Goal: Transaction & Acquisition: Purchase product/service

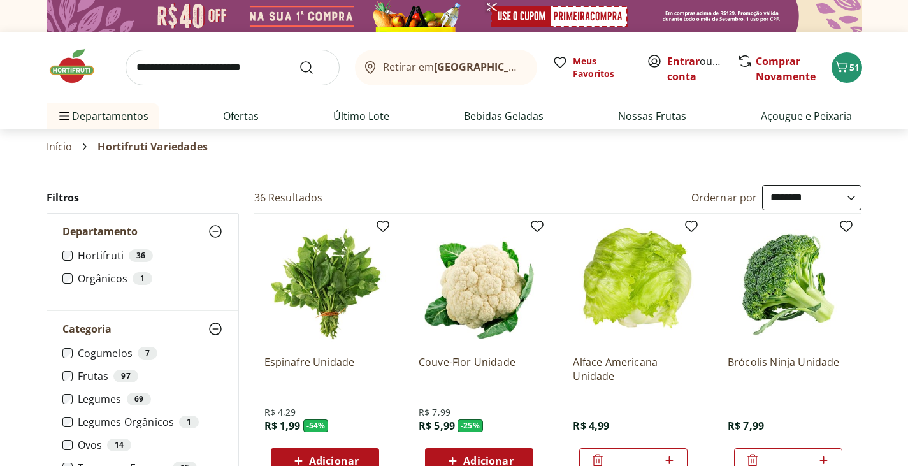
select select "**********"
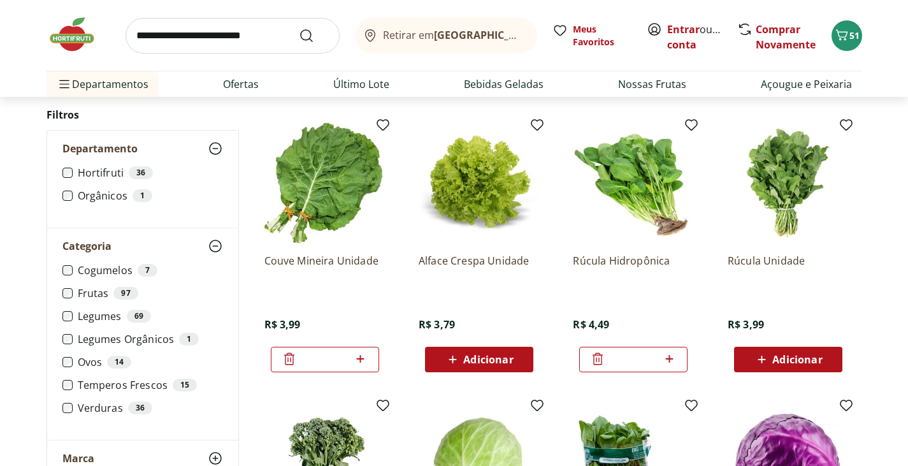
scroll to position [382, 0]
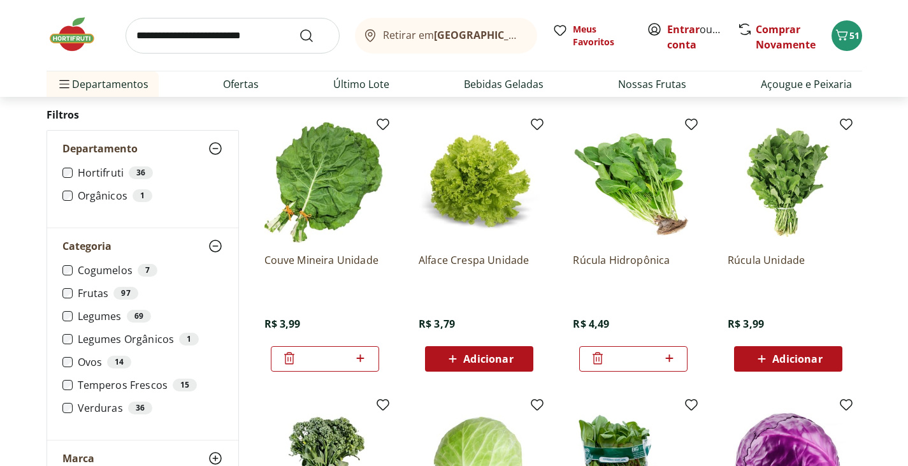
click at [795, 361] on span "Adicionar" at bounding box center [797, 359] width 50 height 10
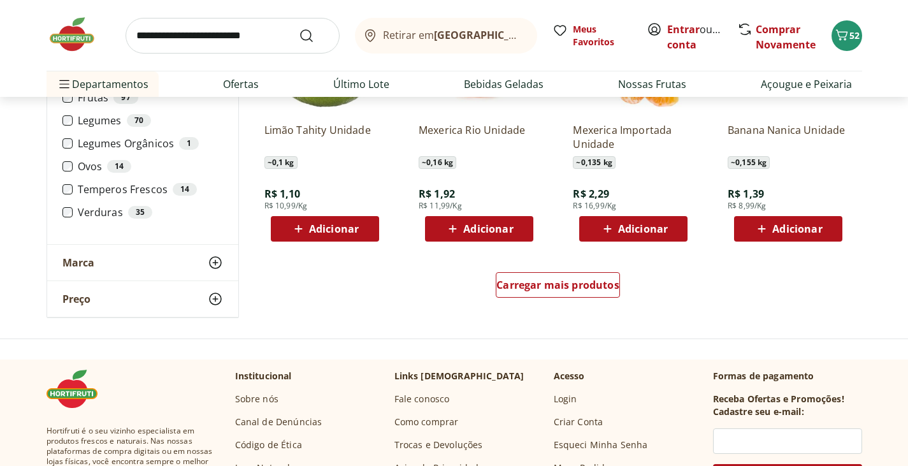
scroll to position [829, 0]
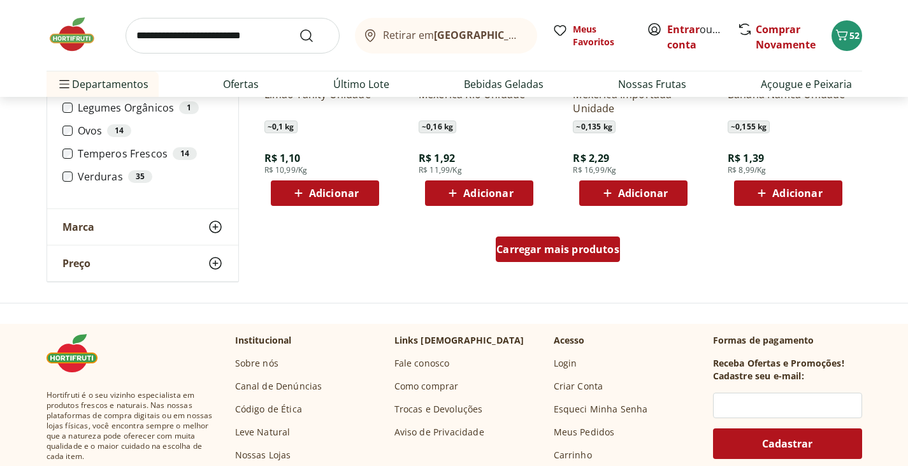
click at [570, 247] on span "Carregar mais produtos" at bounding box center [557, 249] width 123 height 10
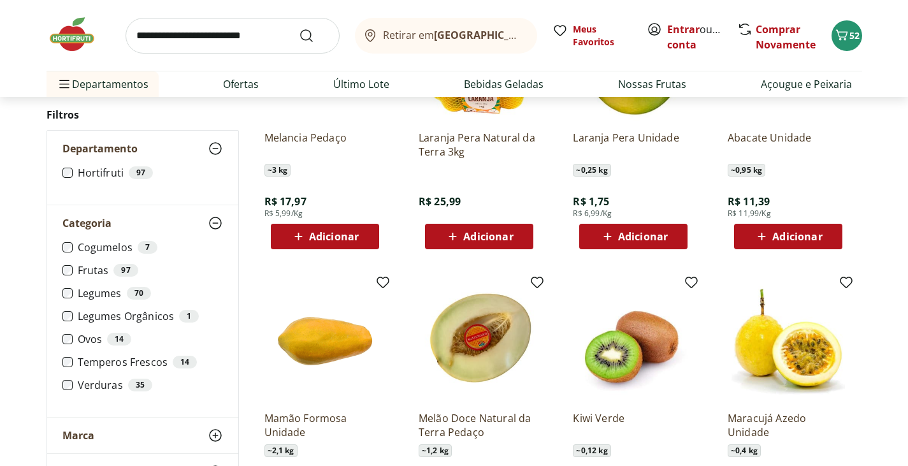
scroll to position [1147, 0]
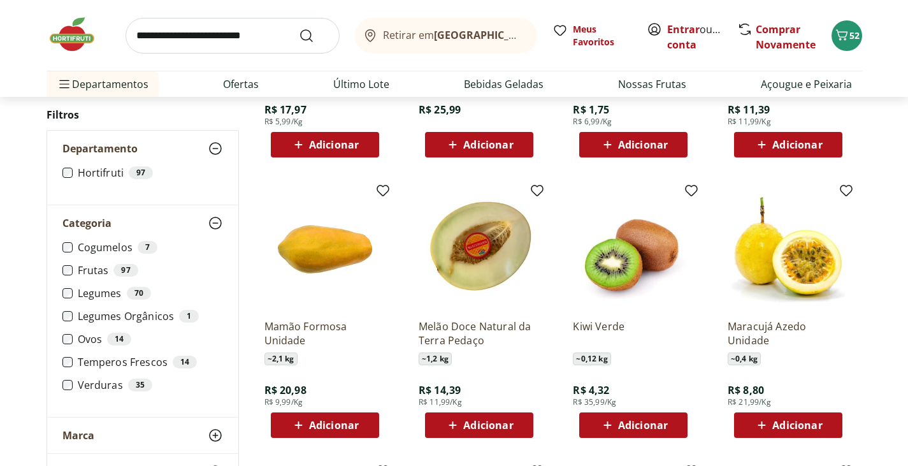
click at [619, 420] on span "Adicionar" at bounding box center [643, 425] width 50 height 10
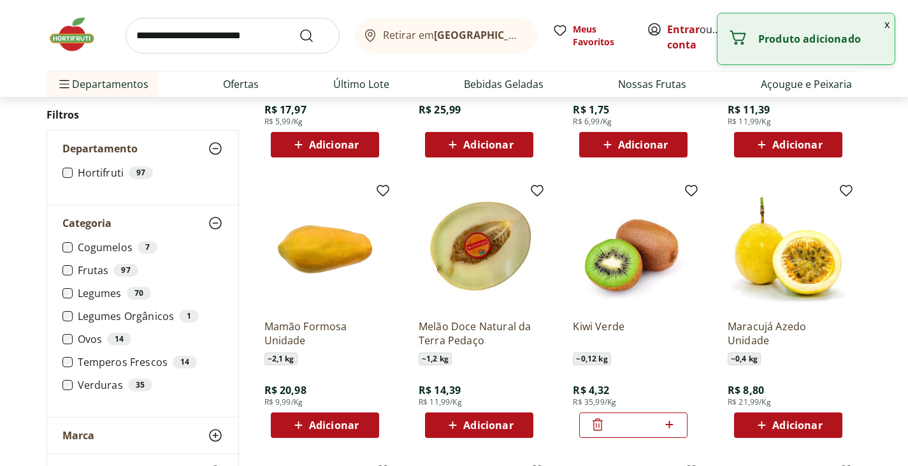
click at [669, 424] on icon at bounding box center [669, 425] width 8 height 8
type input "*"
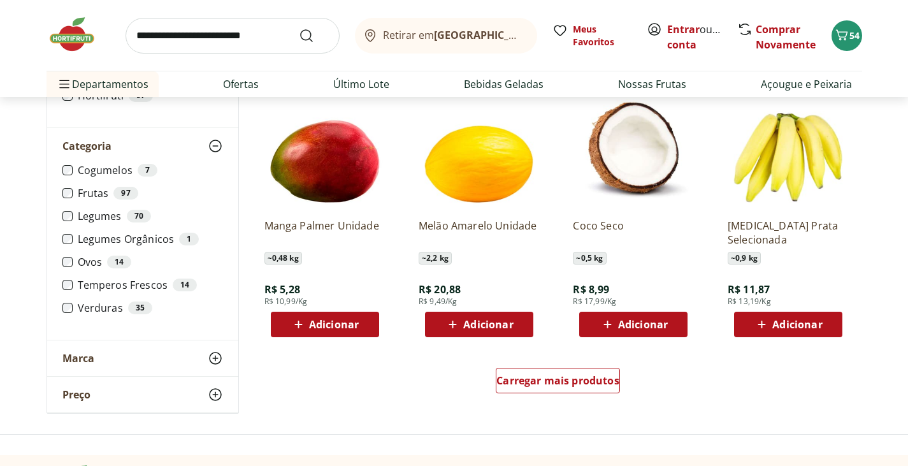
scroll to position [1530, 0]
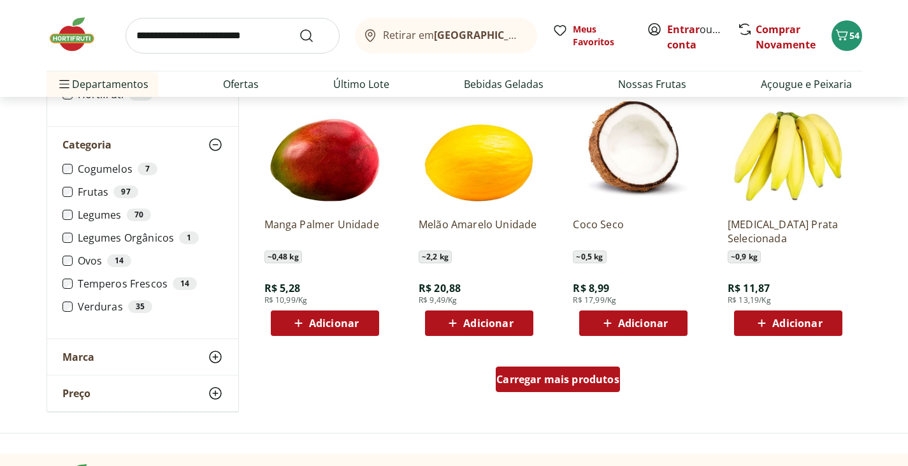
click at [577, 381] on span "Carregar mais produtos" at bounding box center [557, 379] width 123 height 10
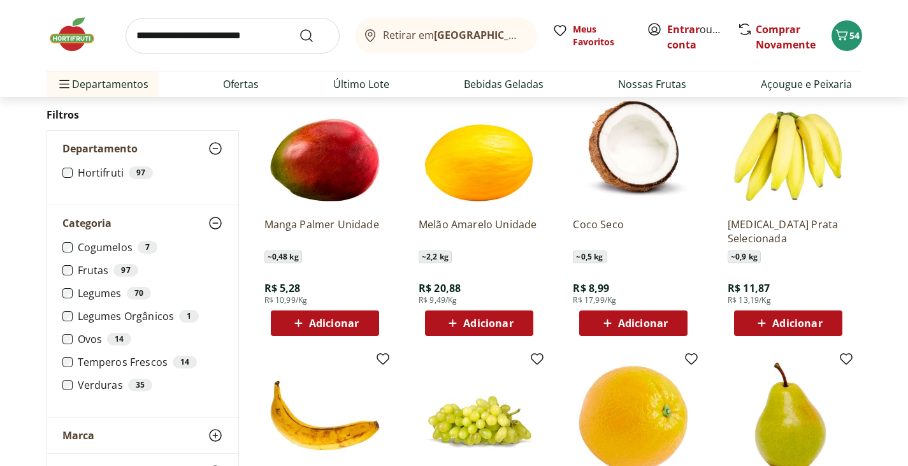
click at [662, 326] on span "Adicionar" at bounding box center [643, 323] width 50 height 10
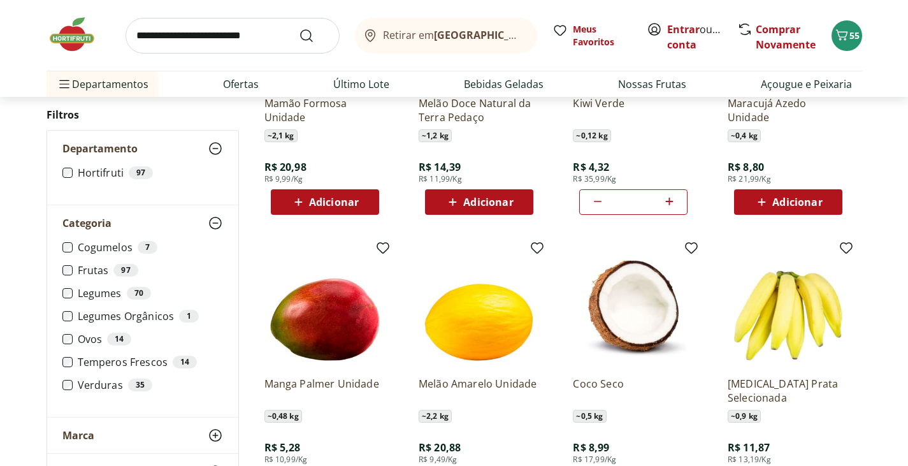
scroll to position [1466, 0]
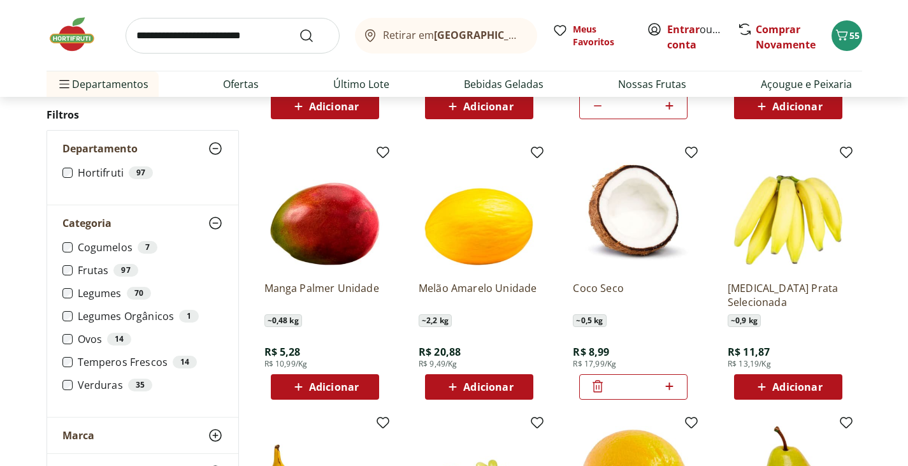
click at [323, 387] on span "Adicionar" at bounding box center [334, 387] width 50 height 10
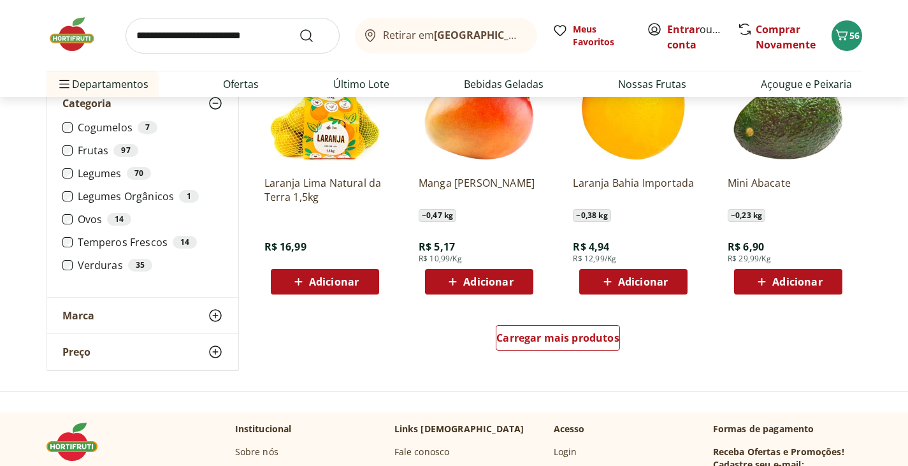
scroll to position [2422, 0]
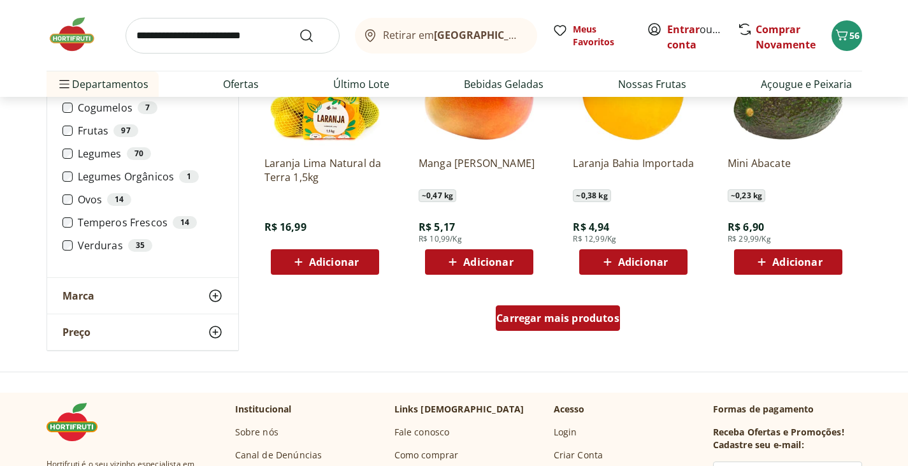
click at [584, 328] on div "Carregar mais produtos" at bounding box center [558, 317] width 124 height 25
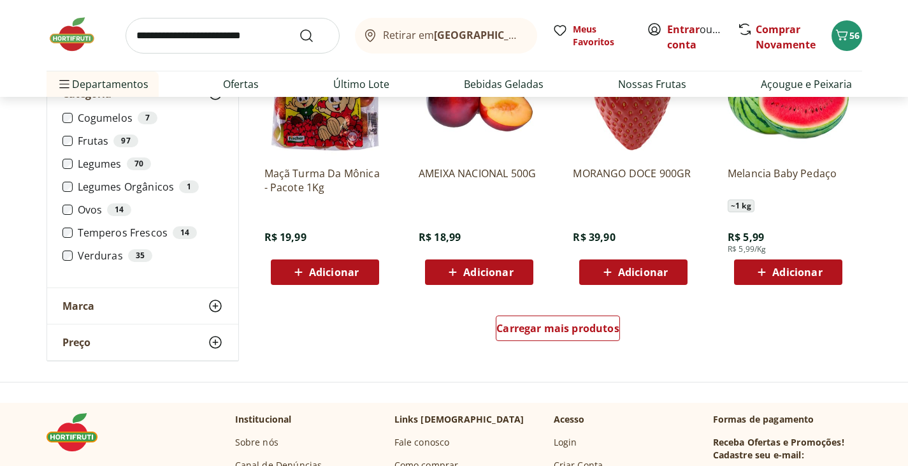
scroll to position [3250, 0]
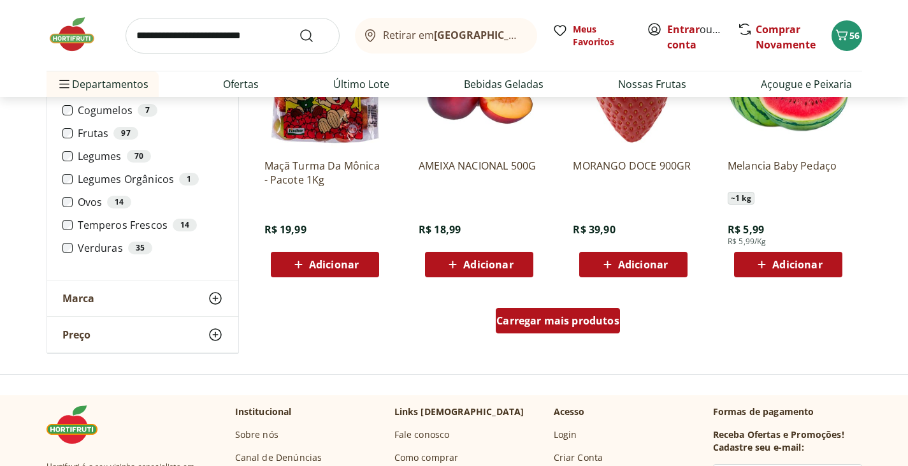
click at [573, 323] on span "Carregar mais produtos" at bounding box center [557, 320] width 123 height 10
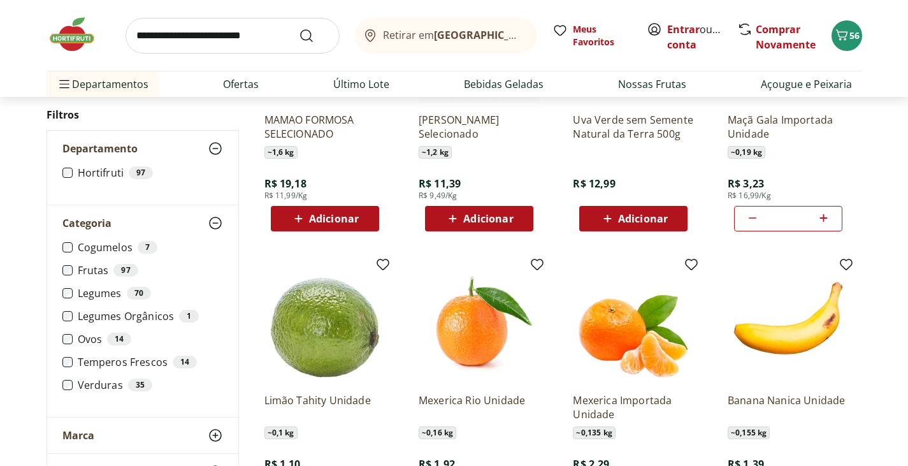
scroll to position [446, 0]
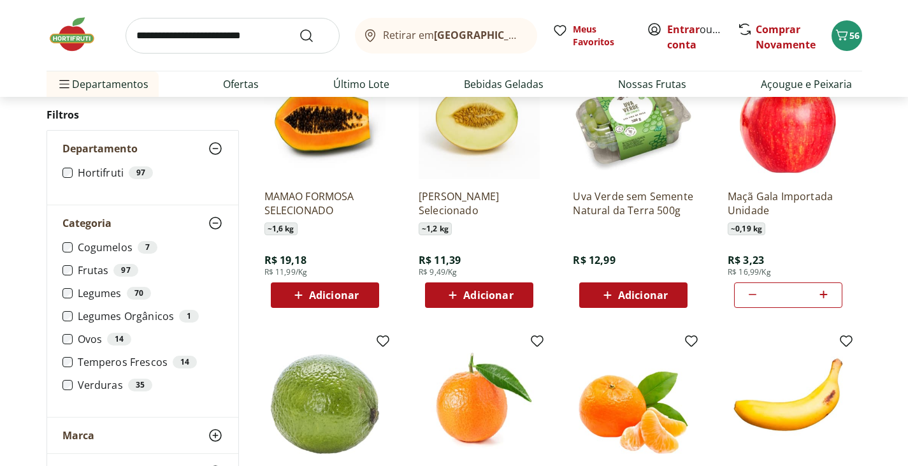
click at [753, 296] on icon at bounding box center [752, 294] width 15 height 15
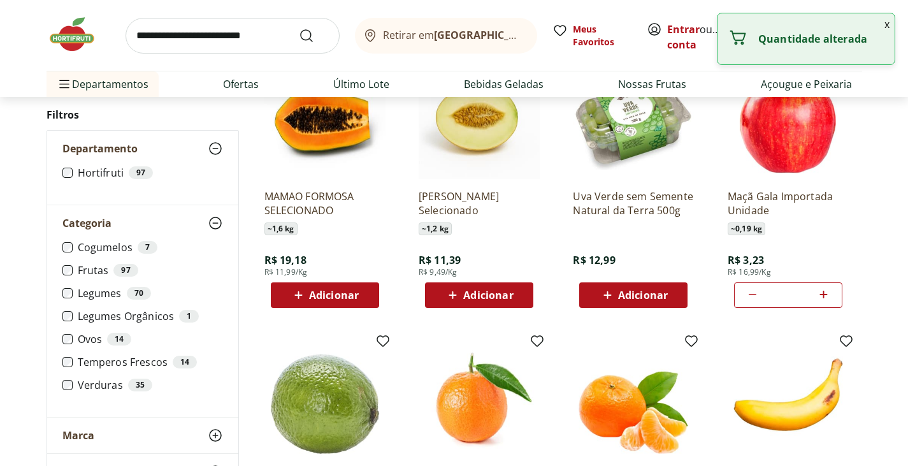
click at [753, 296] on icon at bounding box center [752, 294] width 15 height 15
type input "*"
click at [753, 296] on icon at bounding box center [752, 294] width 15 height 15
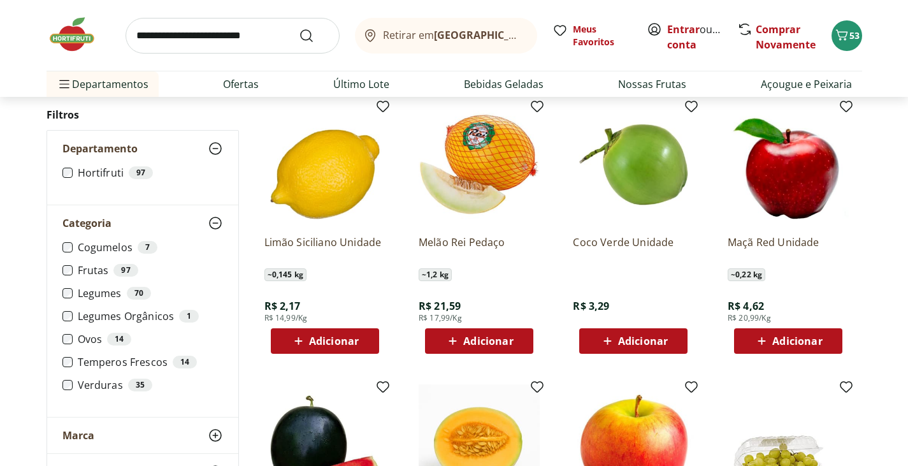
scroll to position [2804, 0]
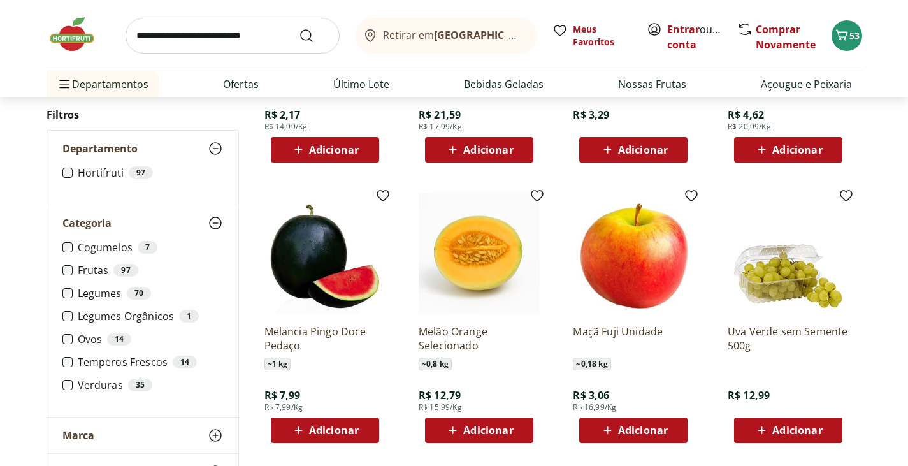
click at [644, 437] on span "Adicionar" at bounding box center [634, 430] width 68 height 15
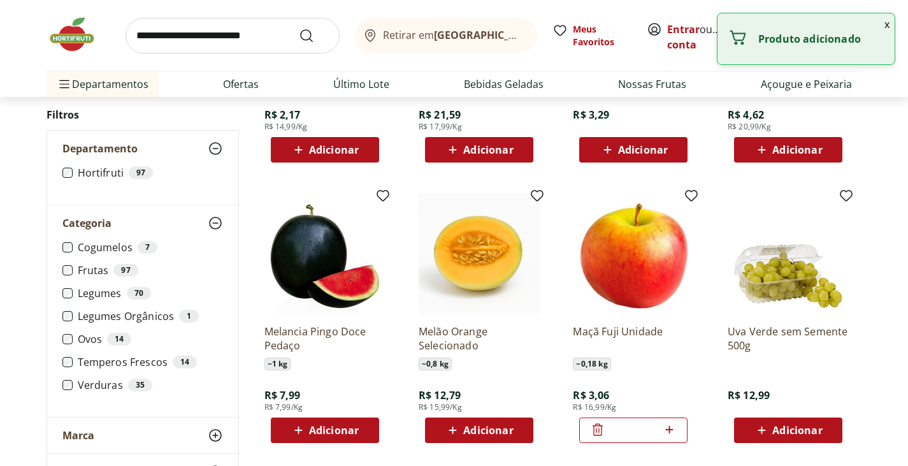
click at [672, 431] on icon at bounding box center [670, 429] width 16 height 15
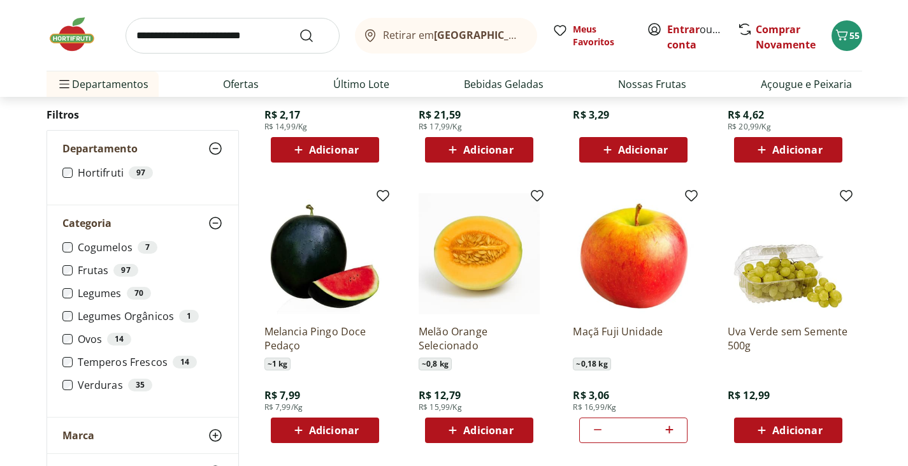
click at [676, 431] on icon at bounding box center [670, 429] width 16 height 15
type input "*"
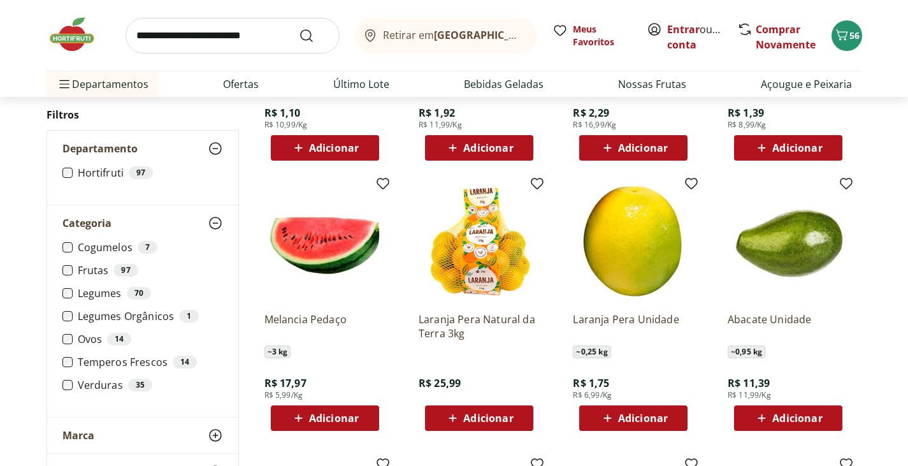
scroll to position [892, 0]
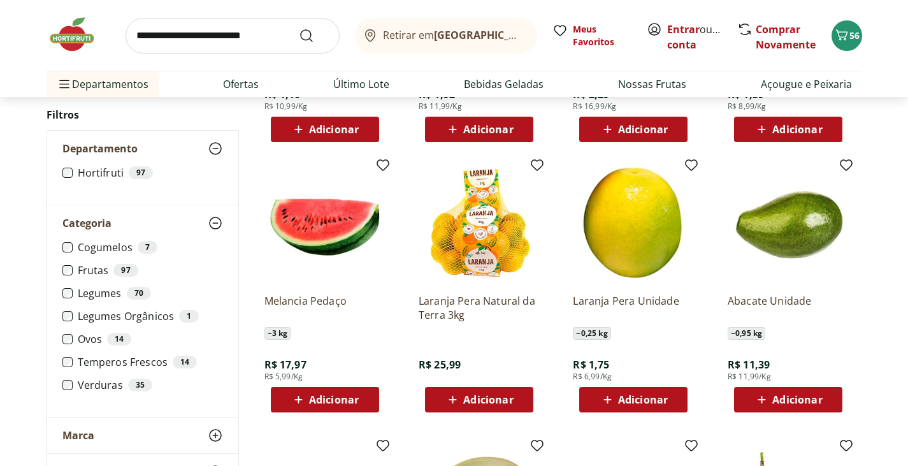
click at [667, 403] on span "Adicionar" at bounding box center [643, 399] width 50 height 10
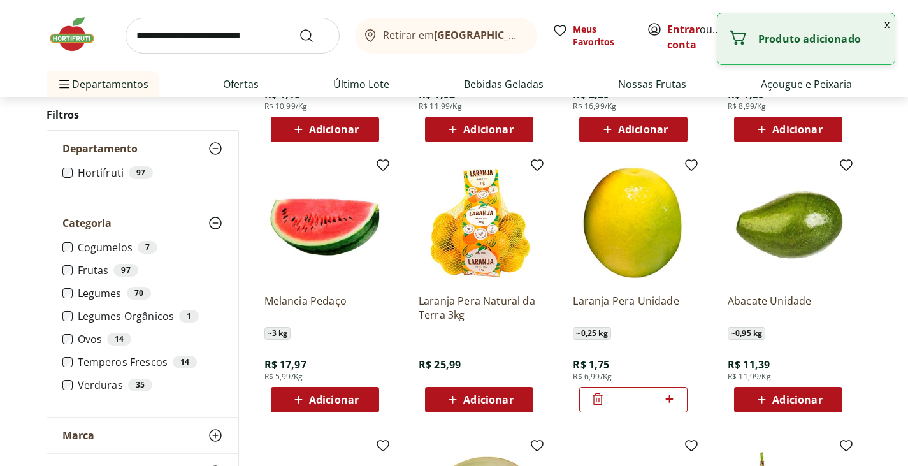
click at [669, 399] on icon at bounding box center [669, 399] width 8 height 8
type input "*"
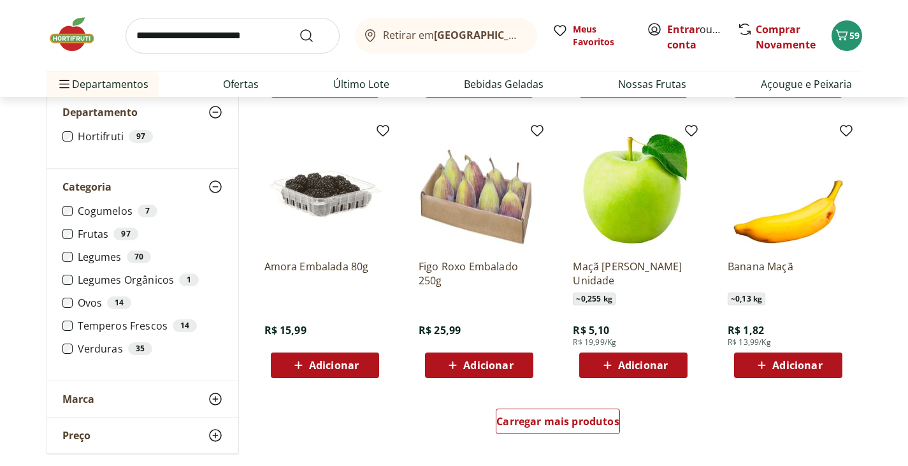
scroll to position [4079, 0]
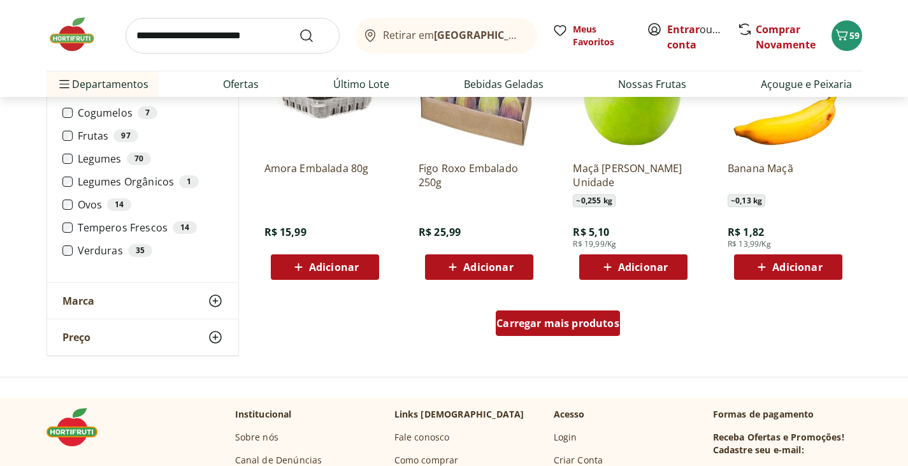
click at [583, 320] on span "Carregar mais produtos" at bounding box center [557, 323] width 123 height 10
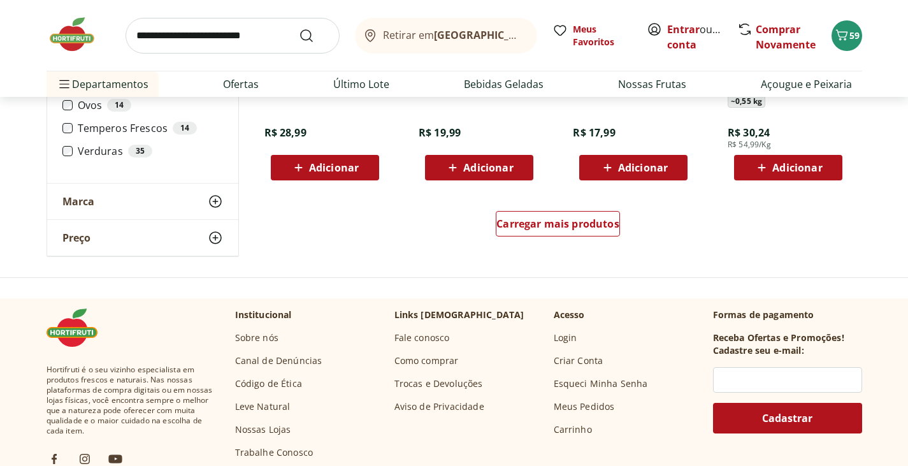
scroll to position [5035, 0]
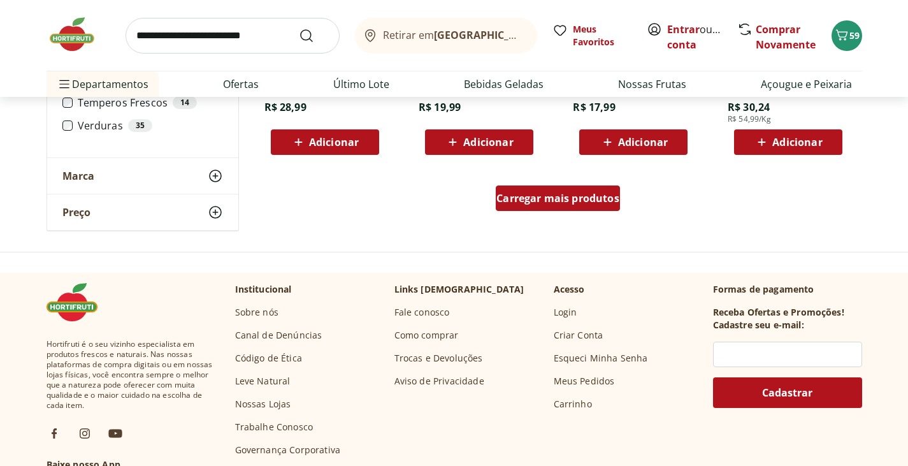
click at [528, 203] on span "Carregar mais produtos" at bounding box center [557, 198] width 123 height 10
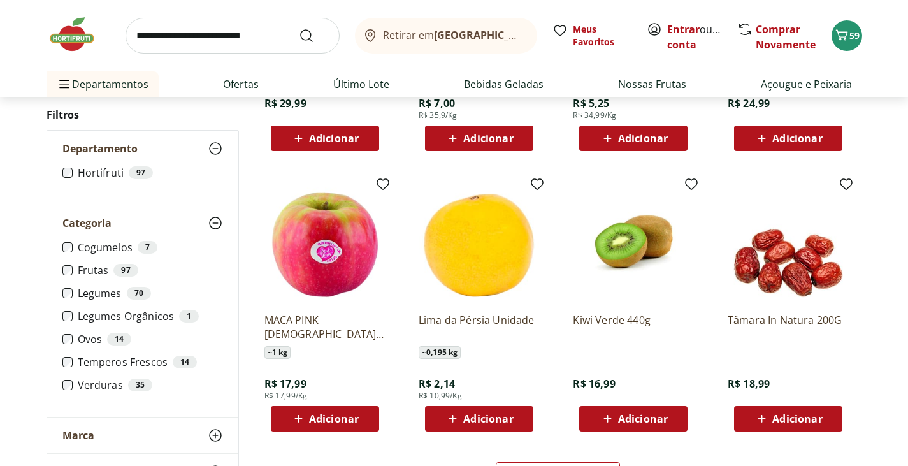
scroll to position [5672, 0]
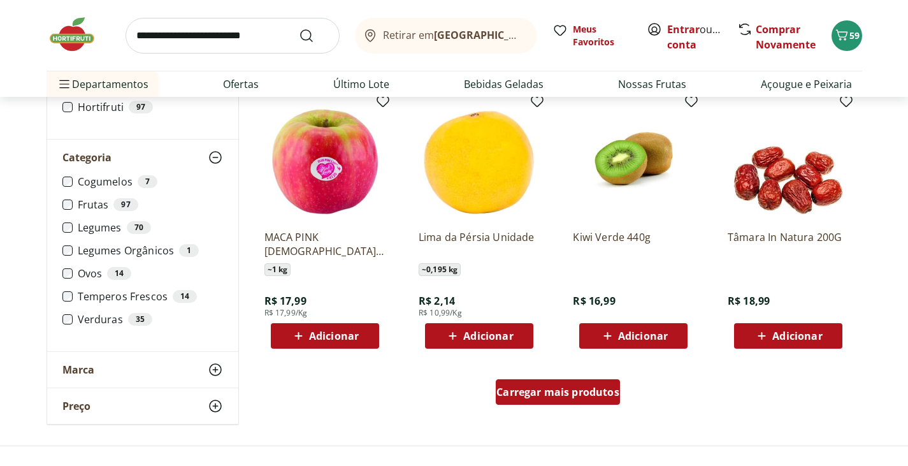
click at [572, 397] on span "Carregar mais produtos" at bounding box center [557, 392] width 123 height 10
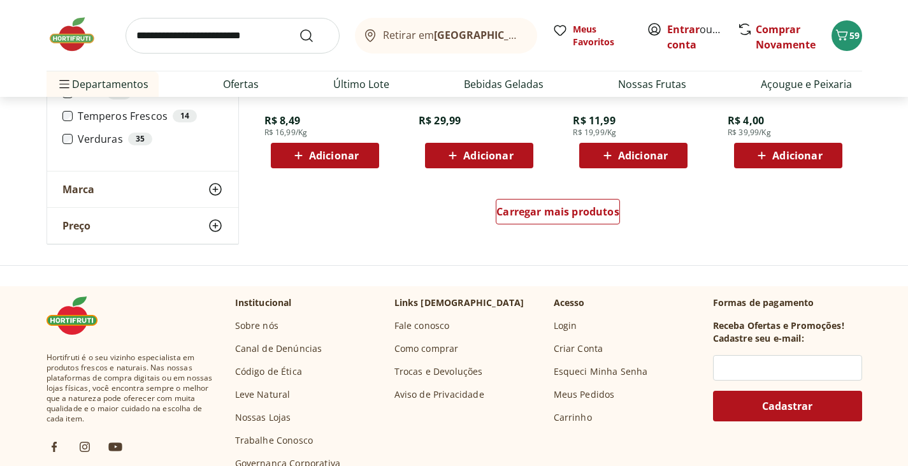
scroll to position [6692, 0]
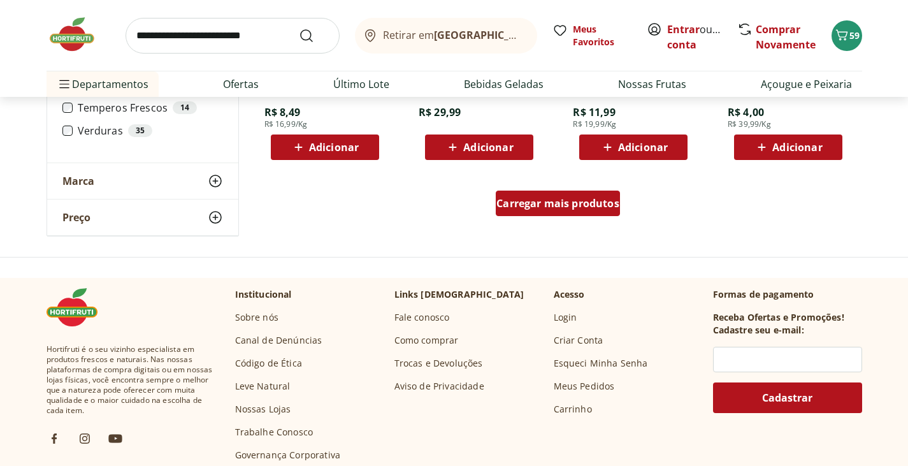
click at [577, 206] on span "Carregar mais produtos" at bounding box center [557, 203] width 123 height 10
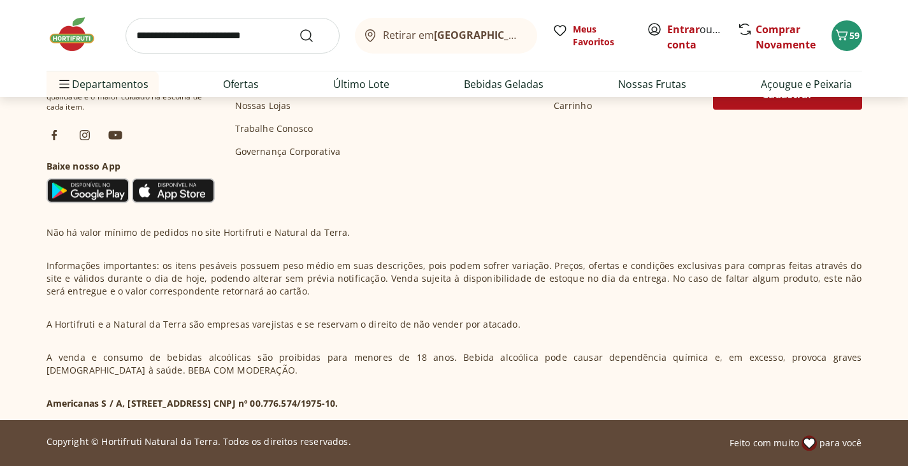
scroll to position [110, 0]
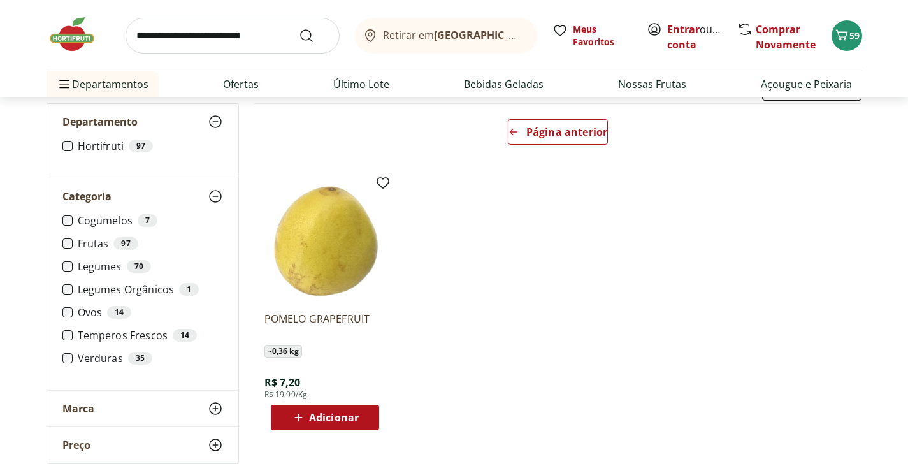
click at [74, 38] on img at bounding box center [79, 34] width 64 height 38
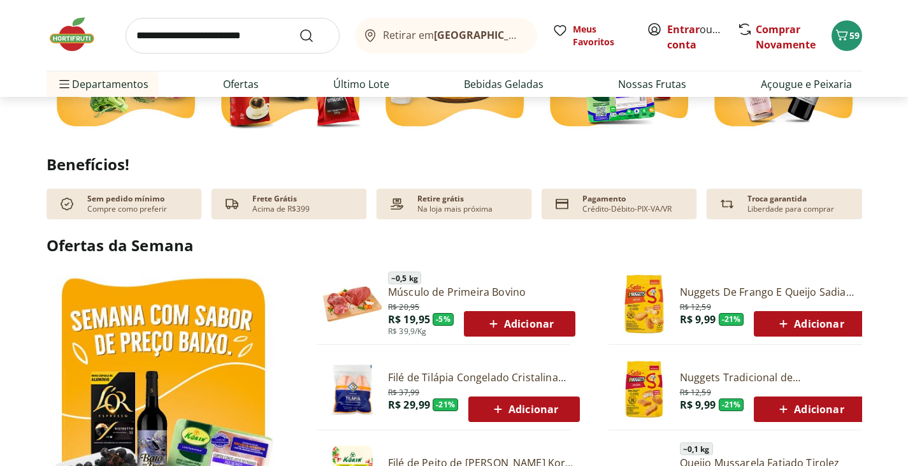
scroll to position [510, 0]
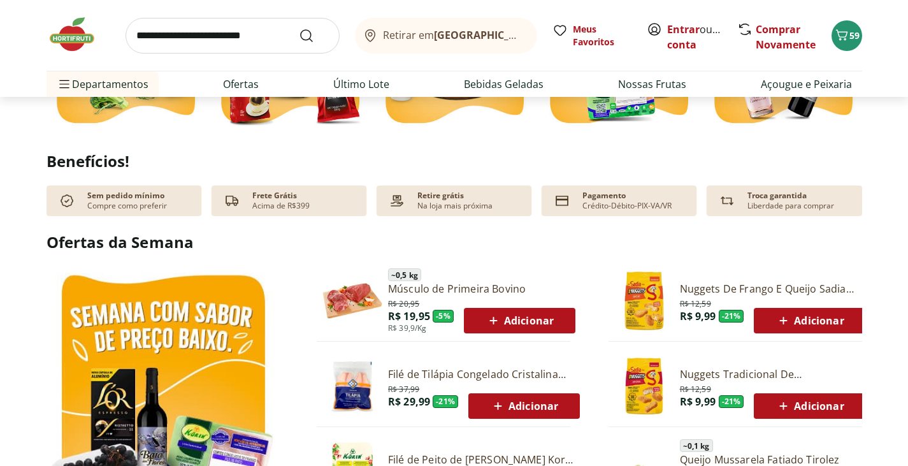
type input "*"
click at [500, 317] on icon at bounding box center [494, 320] width 16 height 15
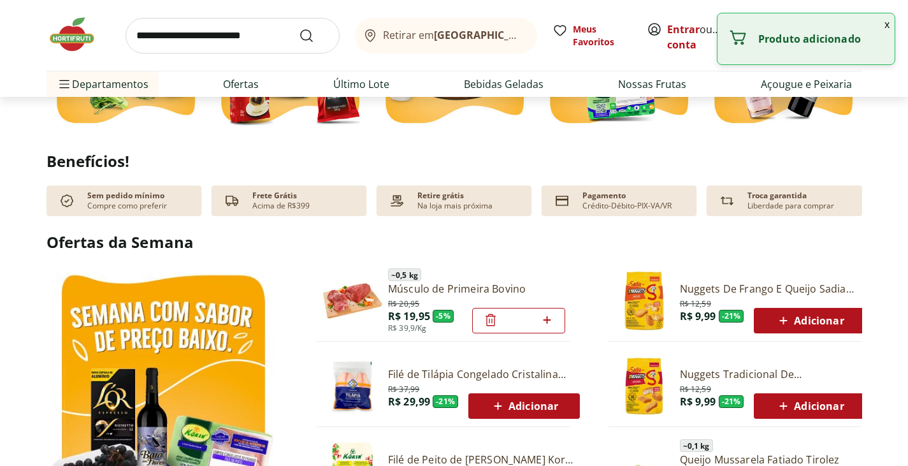
click at [549, 317] on icon at bounding box center [547, 319] width 16 height 15
type input "*"
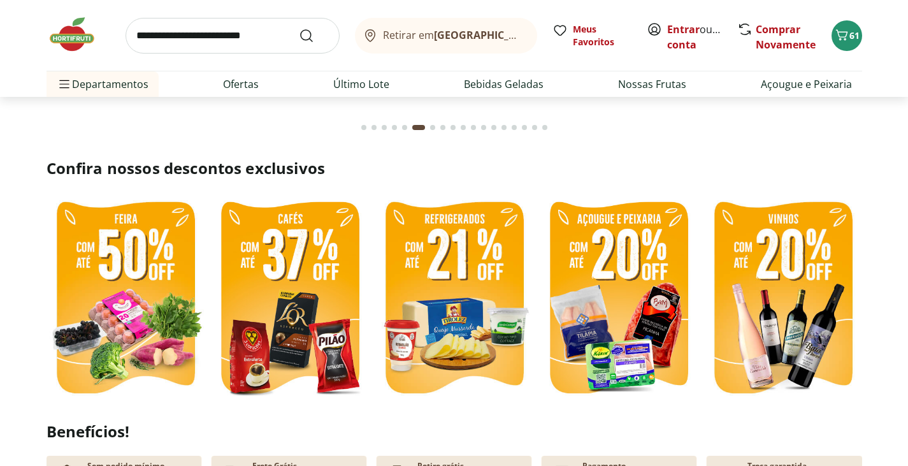
scroll to position [255, 0]
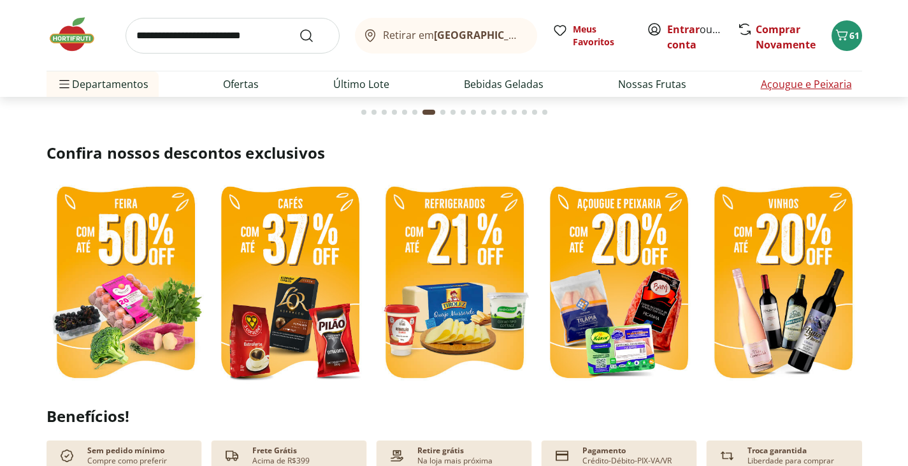
click at [790, 85] on link "Açougue e Peixaria" at bounding box center [806, 83] width 91 height 15
select select "**********"
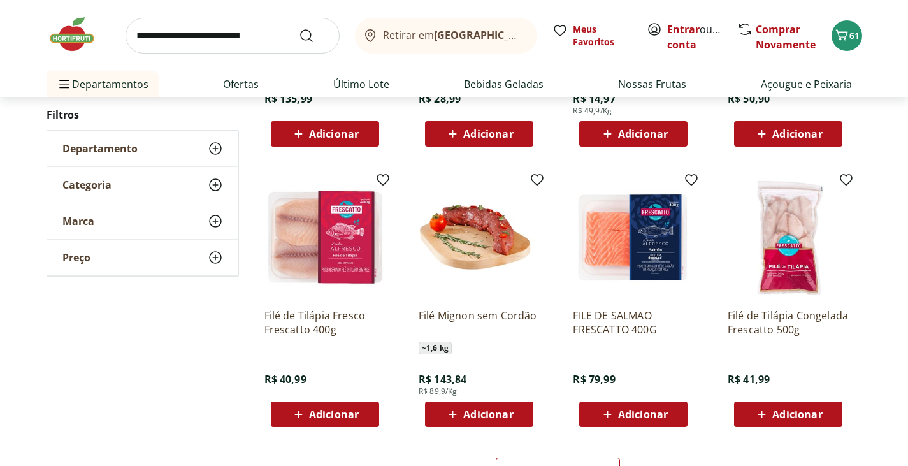
scroll to position [637, 0]
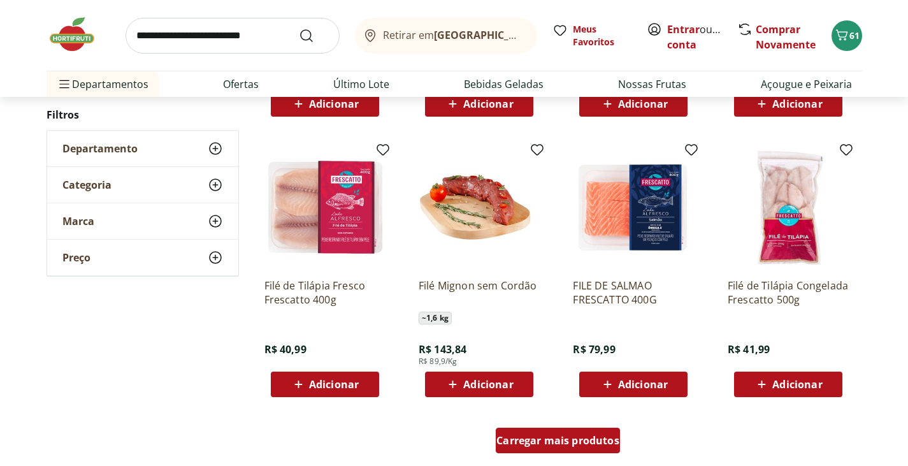
click at [547, 438] on span "Carregar mais produtos" at bounding box center [557, 440] width 123 height 10
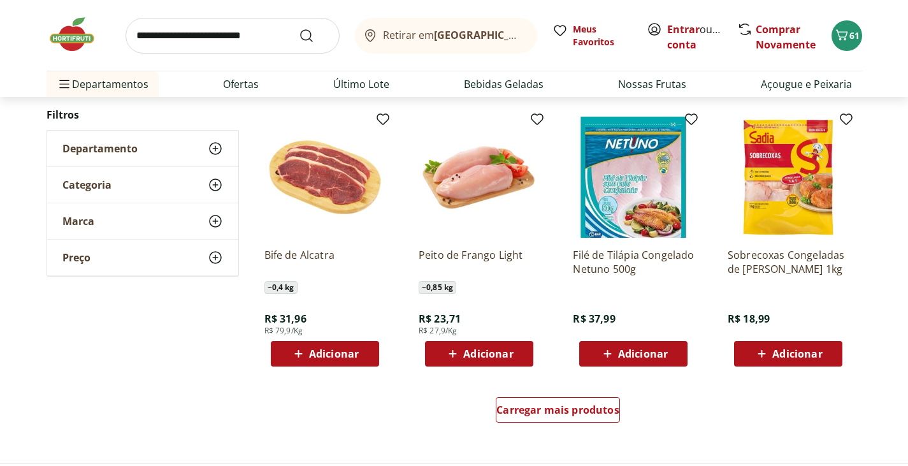
scroll to position [1593, 0]
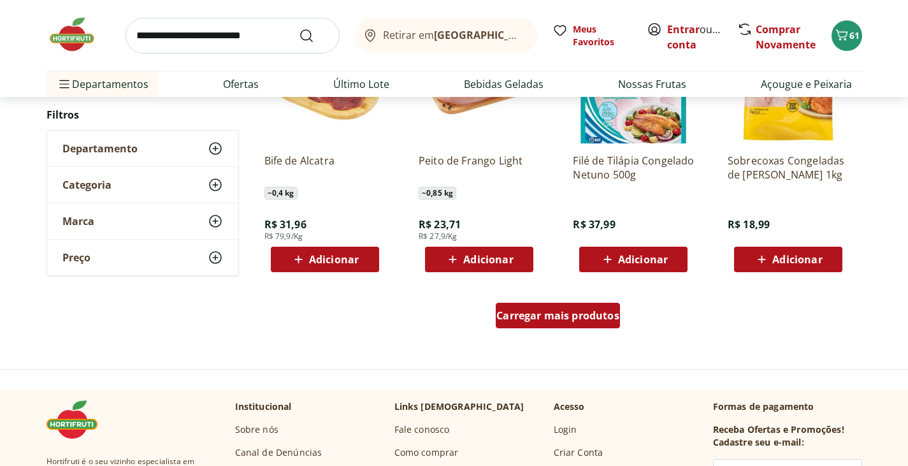
click at [555, 315] on span "Carregar mais produtos" at bounding box center [557, 315] width 123 height 10
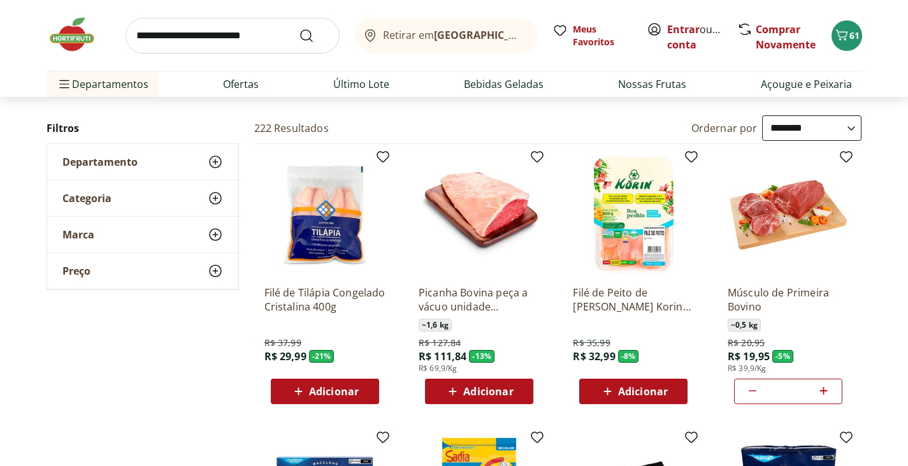
scroll to position [0, 0]
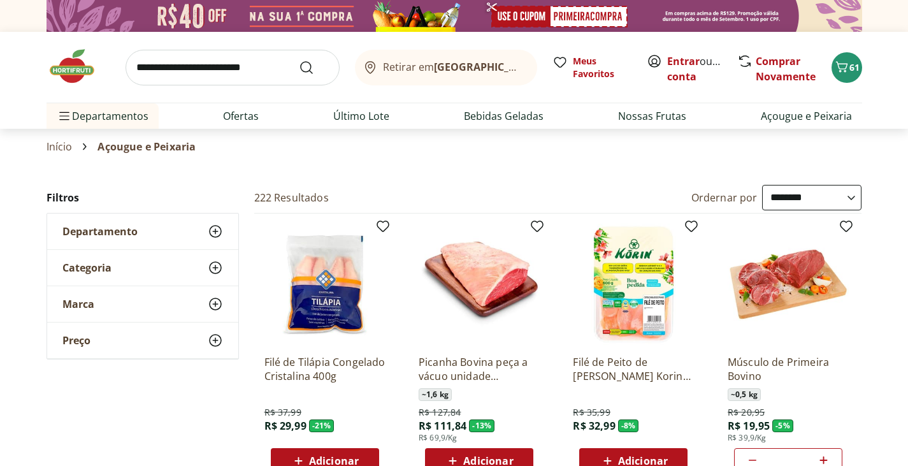
click at [219, 230] on icon at bounding box center [215, 231] width 15 height 15
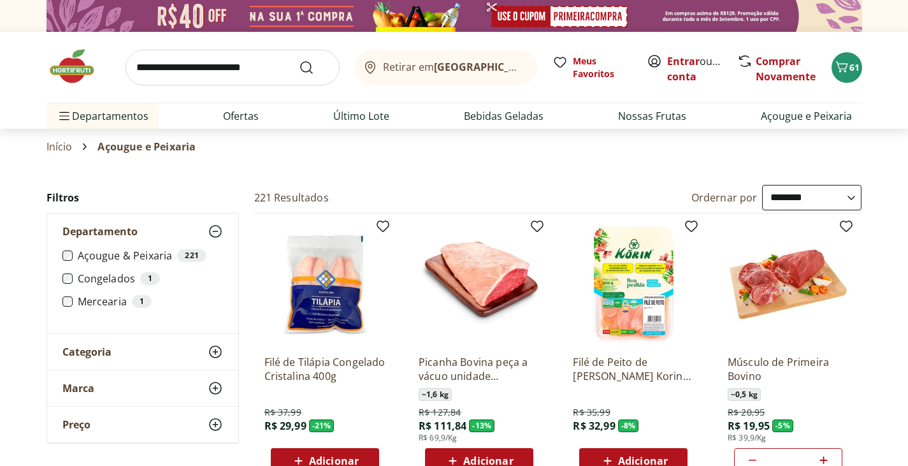
click at [218, 353] on icon at bounding box center [215, 351] width 15 height 15
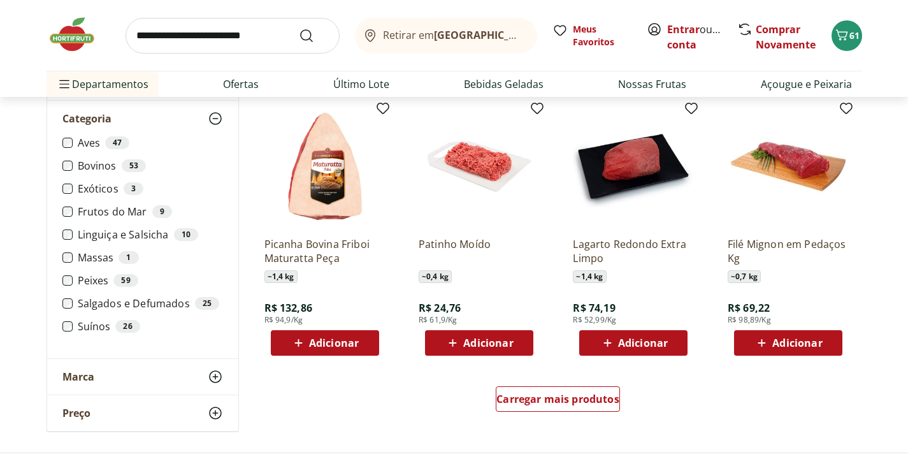
scroll to position [701, 0]
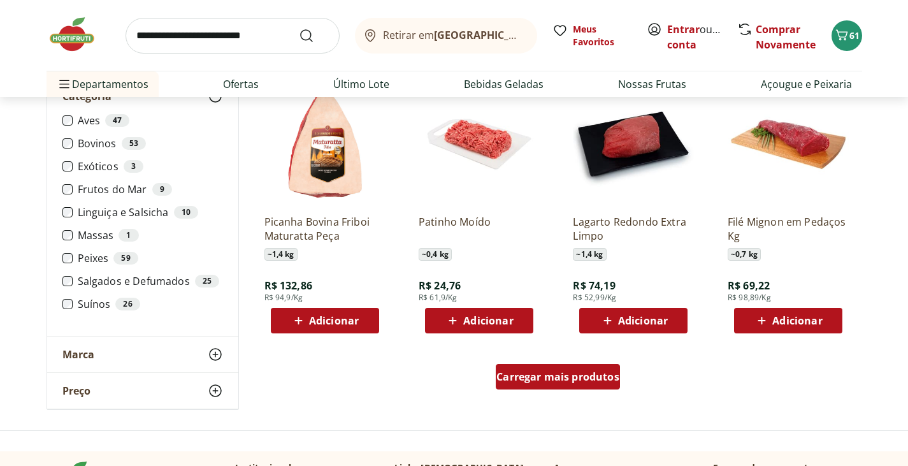
click at [518, 384] on div "Carregar mais produtos" at bounding box center [558, 376] width 124 height 25
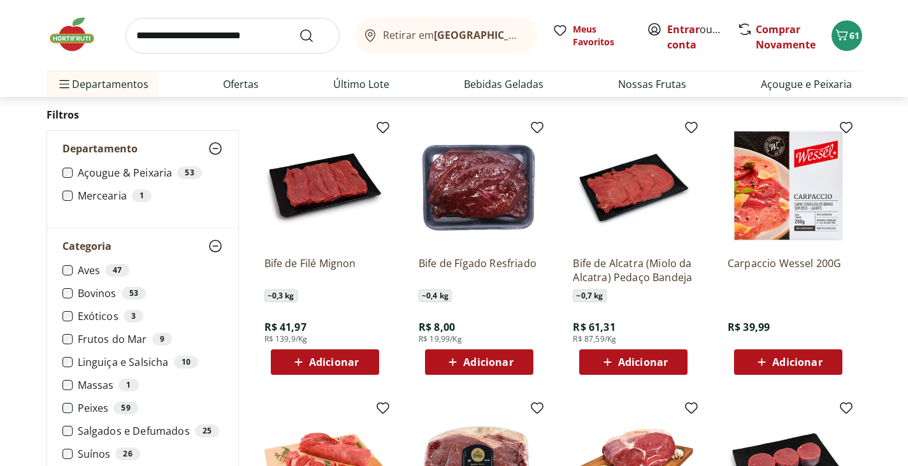
scroll to position [1211, 0]
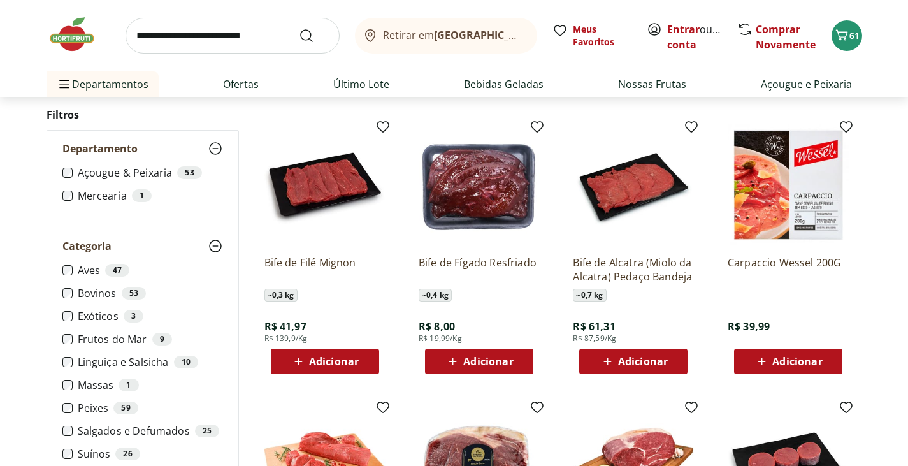
click at [508, 359] on span "Adicionar" at bounding box center [488, 361] width 50 height 10
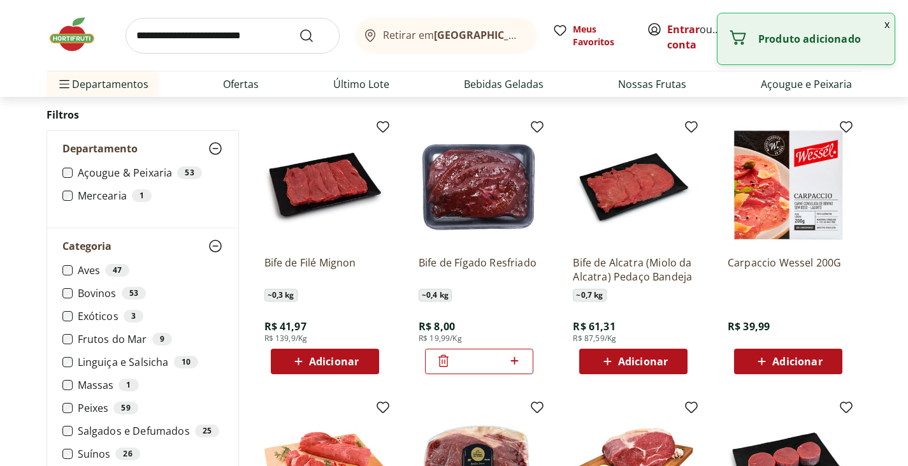
click at [517, 359] on icon at bounding box center [515, 360] width 16 height 15
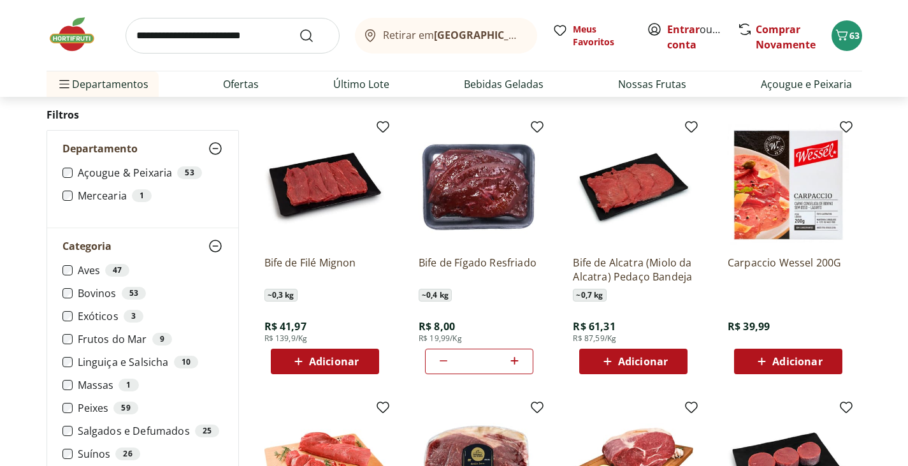
click at [440, 358] on icon at bounding box center [443, 360] width 15 height 15
type input "*"
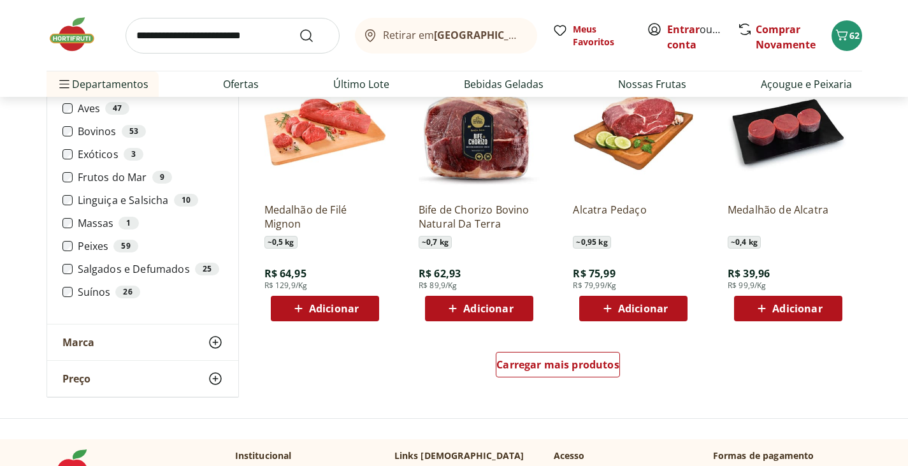
scroll to position [1593, 0]
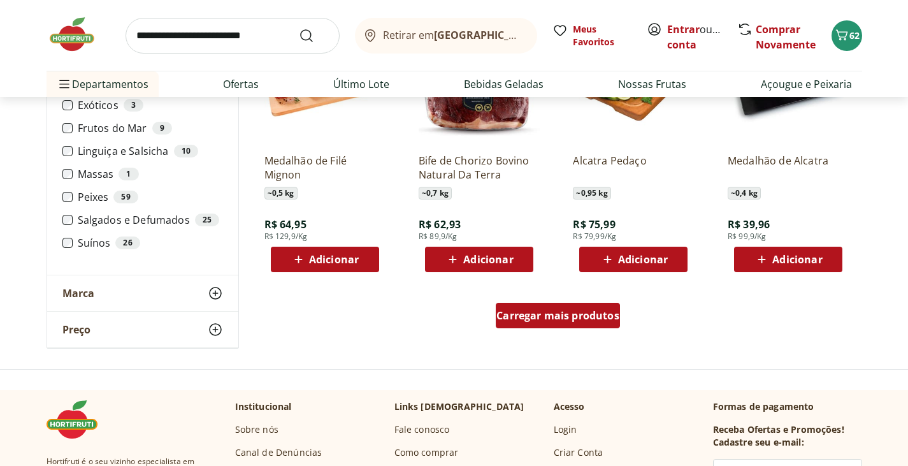
click at [592, 323] on div "Carregar mais produtos" at bounding box center [558, 315] width 124 height 25
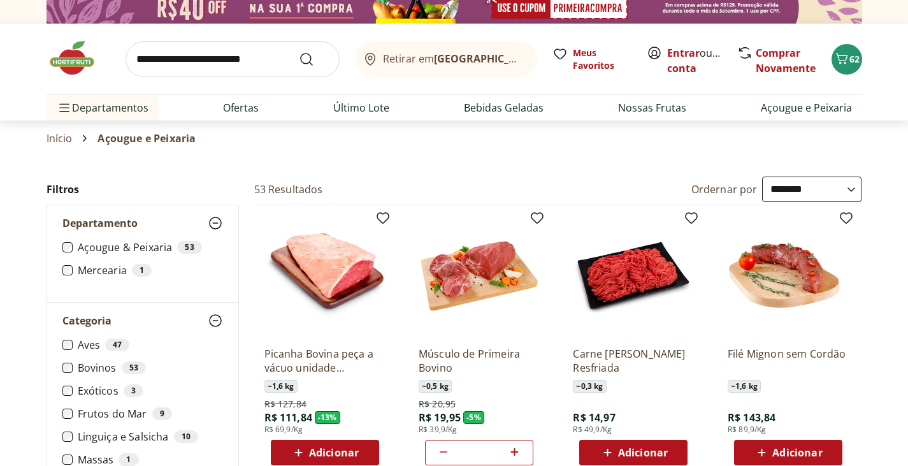
scroll to position [0, 0]
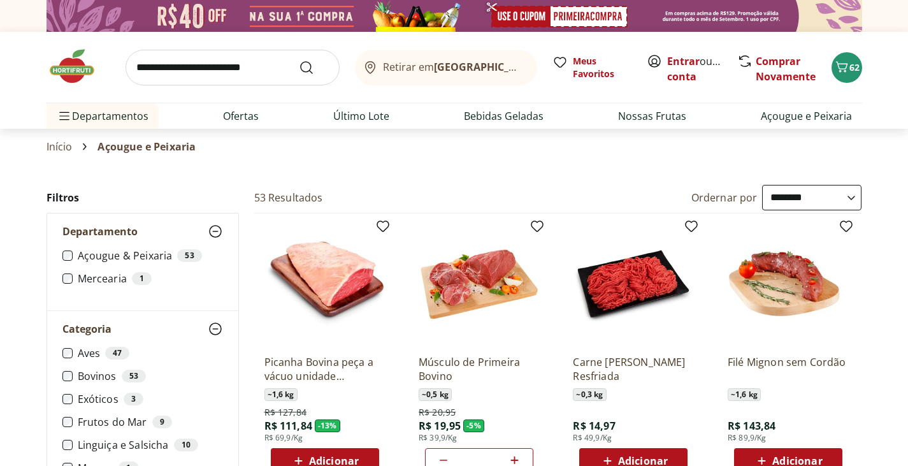
click at [781, 199] on select "**********" at bounding box center [811, 197] width 99 height 25
select select "*********"
click at [762, 185] on select "**********" at bounding box center [811, 197] width 99 height 25
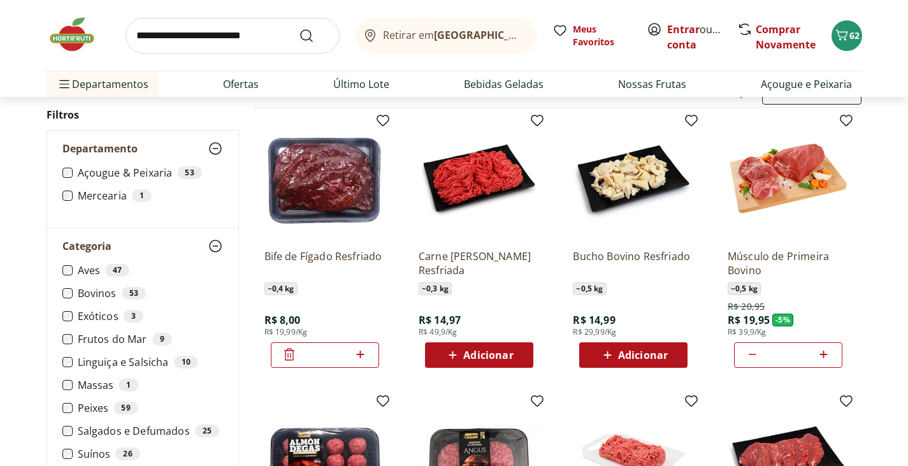
scroll to position [127, 0]
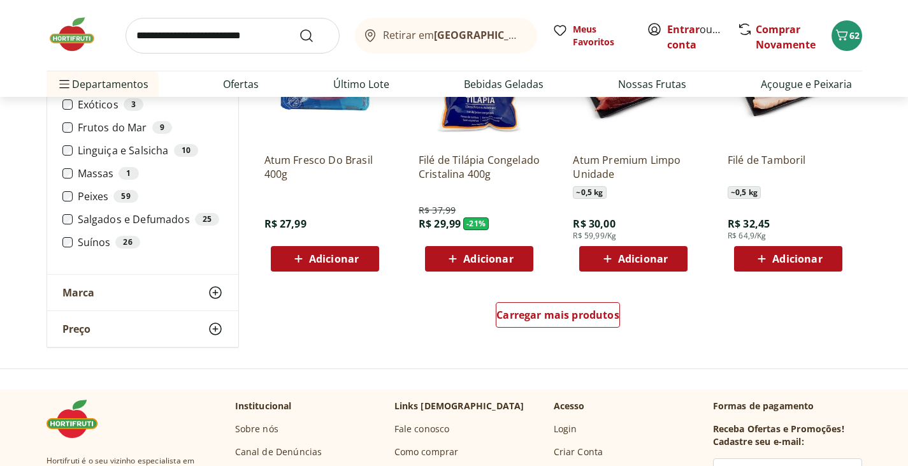
scroll to position [765, 0]
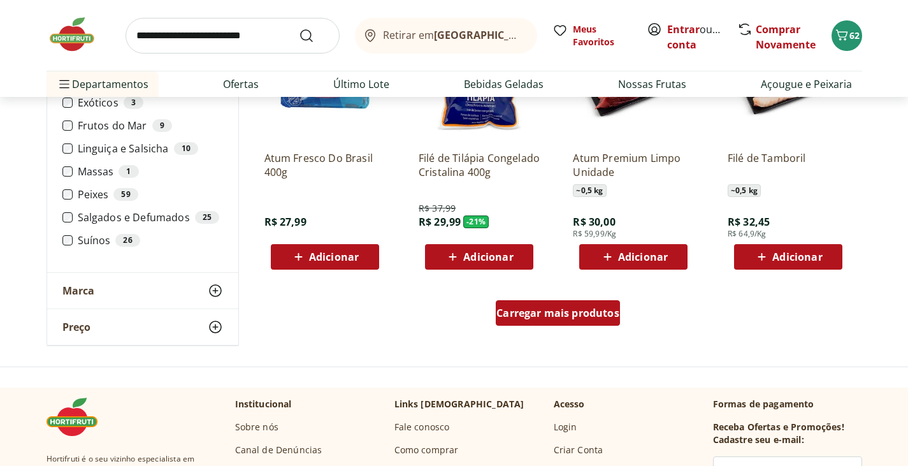
click at [608, 322] on div "Carregar mais produtos" at bounding box center [558, 312] width 124 height 25
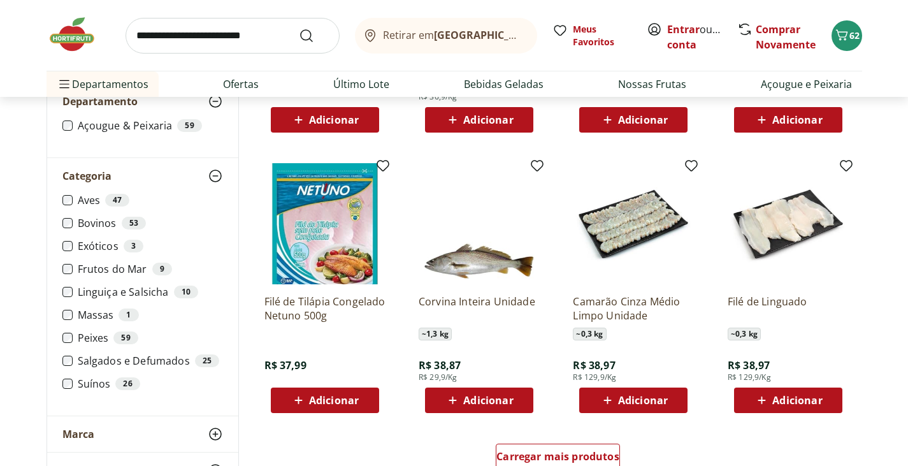
scroll to position [1593, 0]
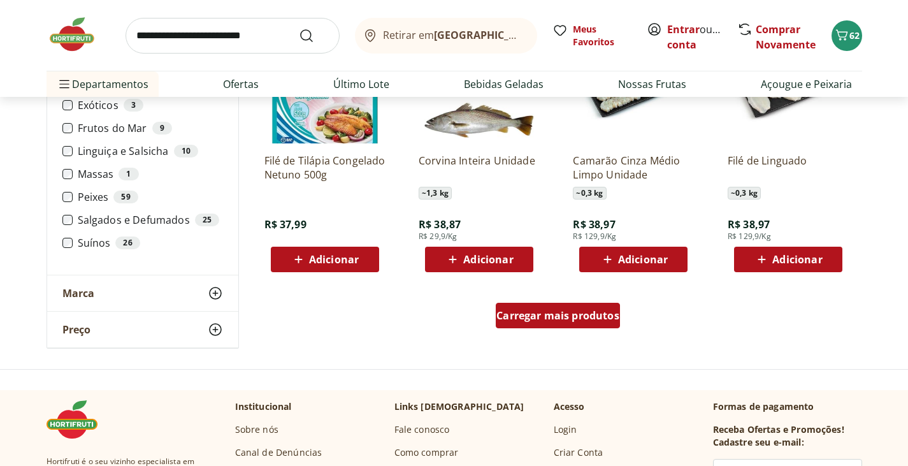
click at [572, 321] on span "Carregar mais produtos" at bounding box center [557, 315] width 123 height 10
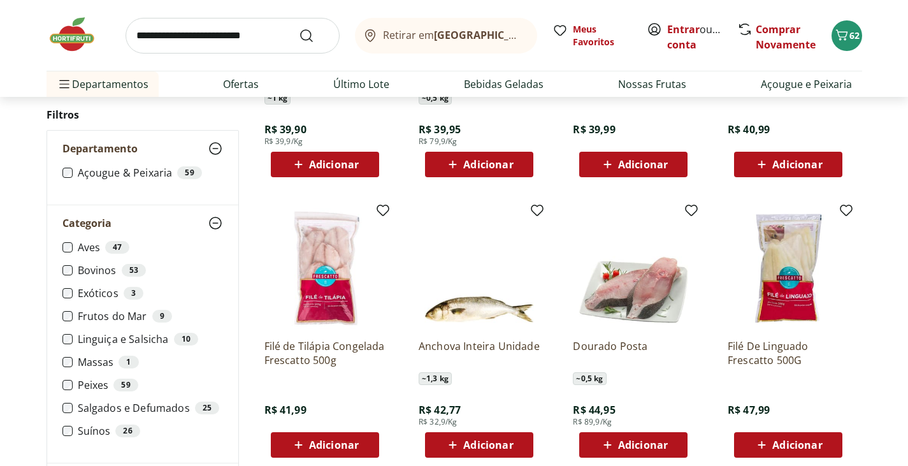
scroll to position [1976, 0]
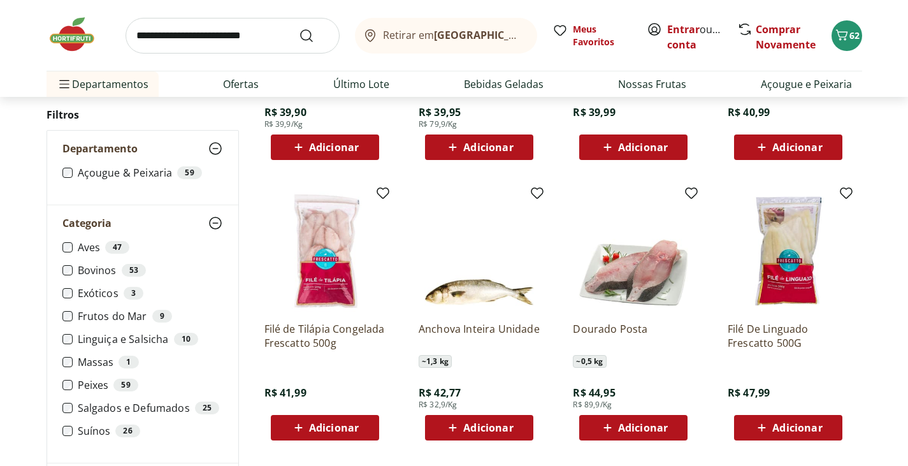
click at [77, 39] on img at bounding box center [79, 34] width 64 height 38
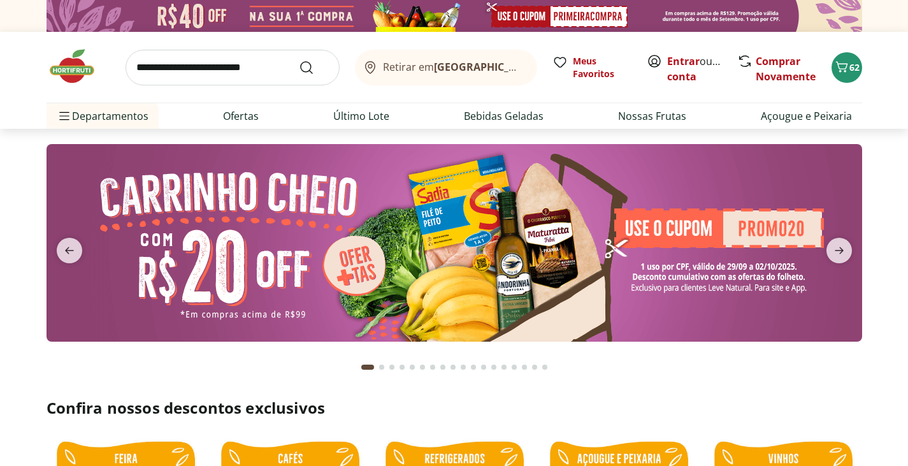
type input "*"
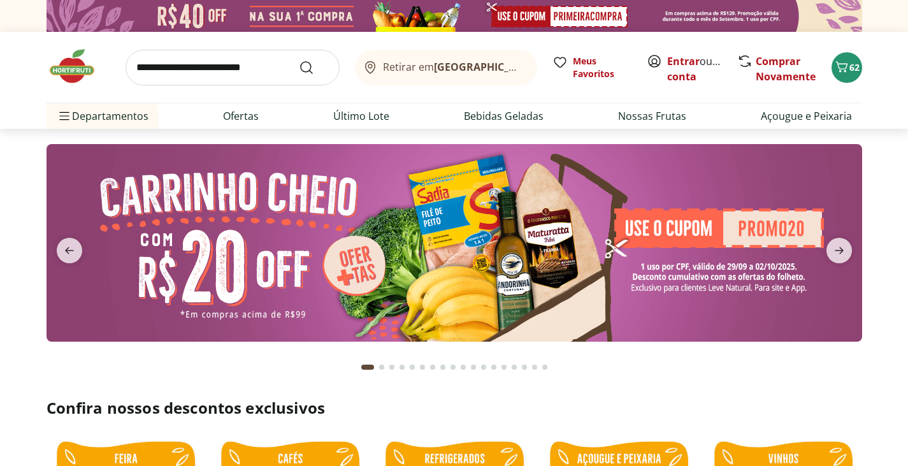
type input "*"
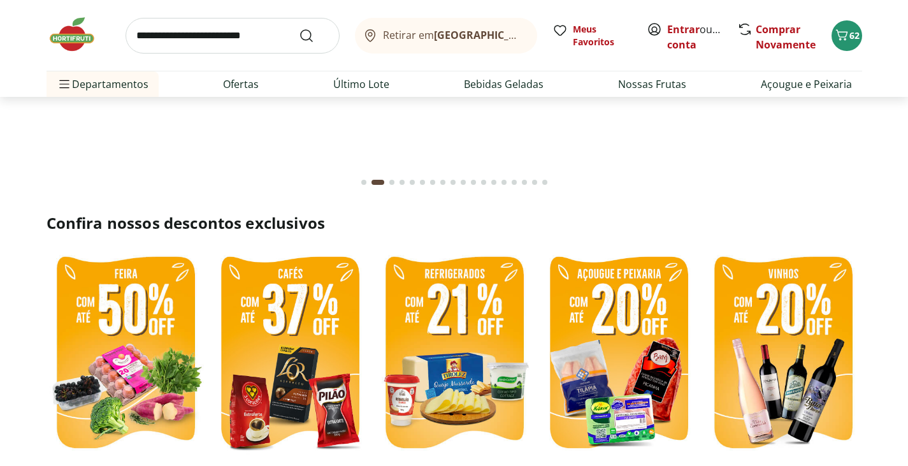
scroll to position [191, 0]
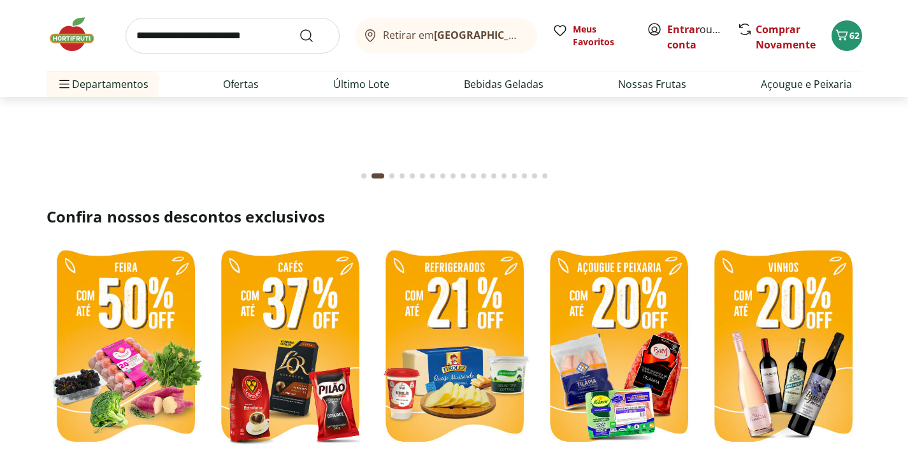
click at [475, 326] on img at bounding box center [454, 347] width 158 height 211
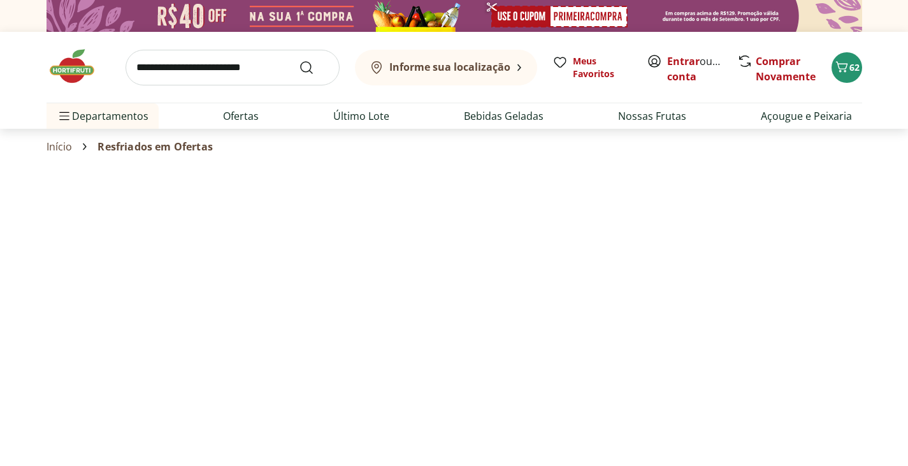
select select "**********"
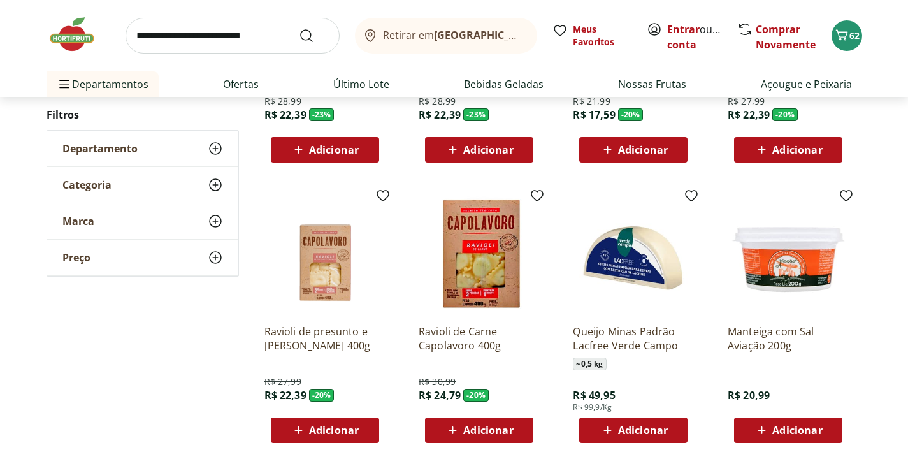
scroll to position [382, 0]
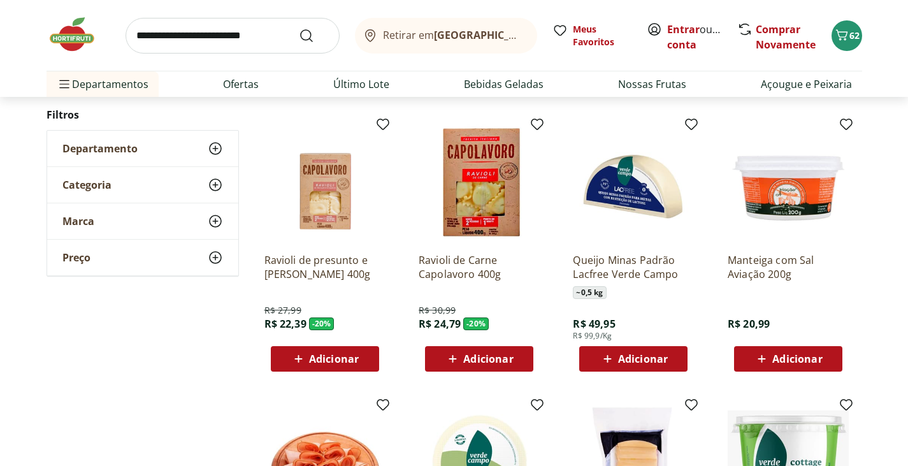
click at [500, 357] on span "Adicionar" at bounding box center [488, 359] width 50 height 10
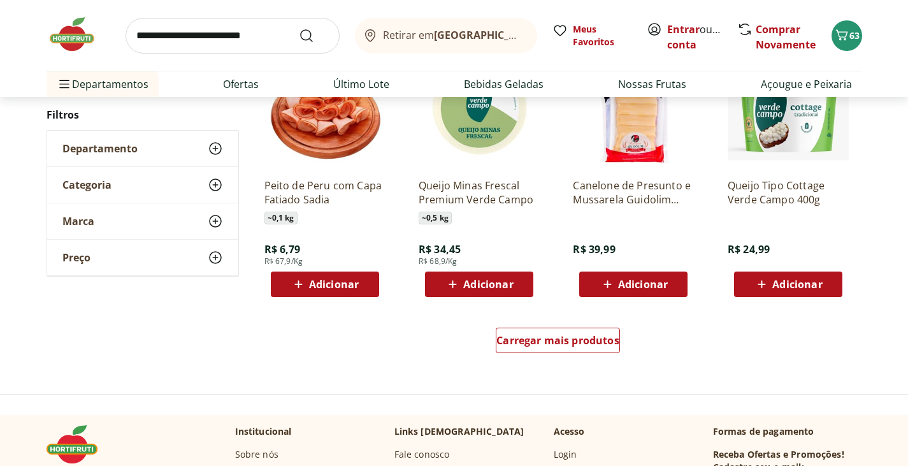
scroll to position [765, 0]
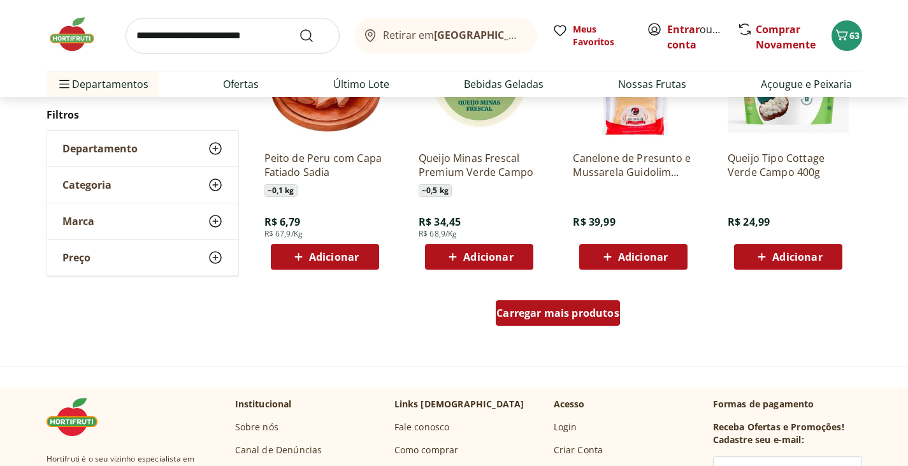
click at [563, 310] on span "Carregar mais produtos" at bounding box center [557, 313] width 123 height 10
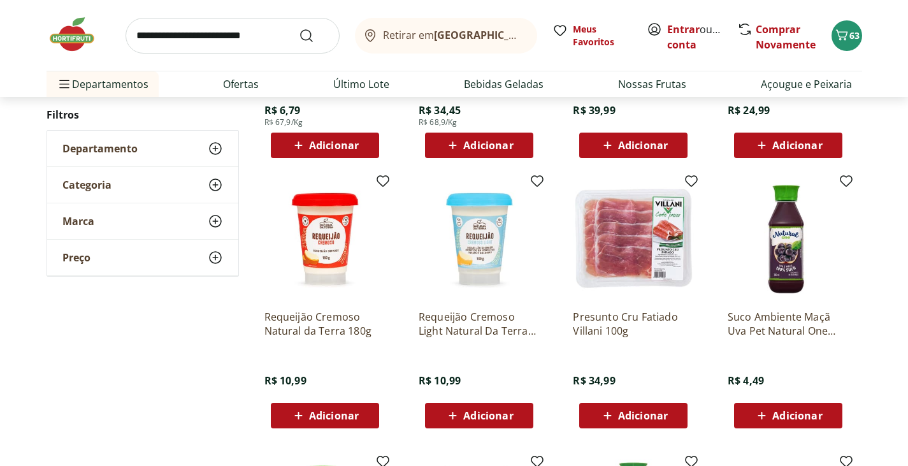
scroll to position [956, 0]
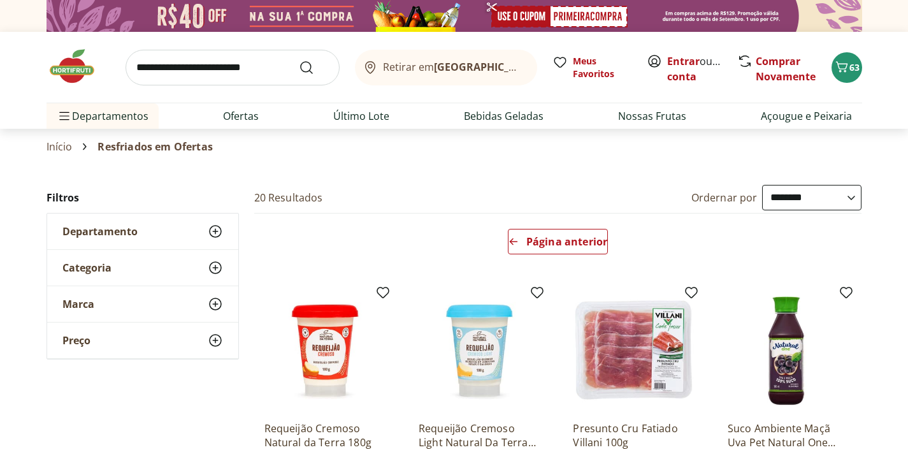
click at [218, 225] on icon at bounding box center [215, 231] width 15 height 15
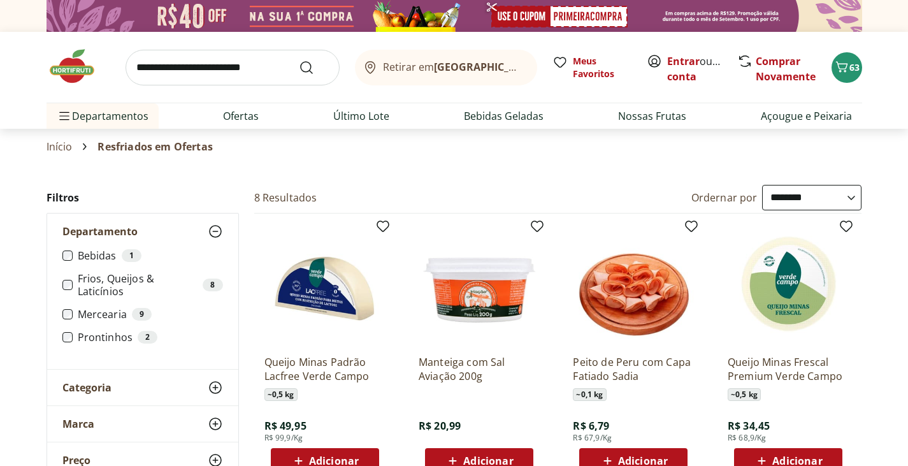
click at [213, 384] on icon at bounding box center [215, 387] width 15 height 15
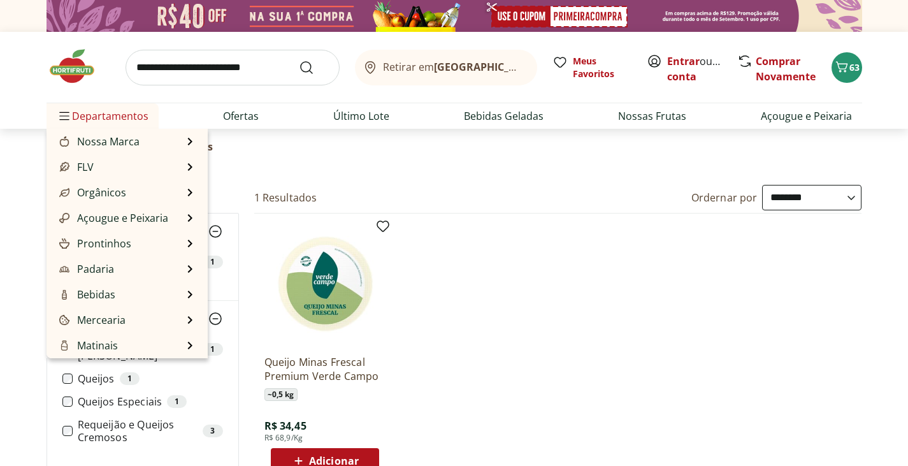
click at [106, 106] on span "Departamentos" at bounding box center [103, 116] width 92 height 31
click at [108, 120] on span "Departamentos" at bounding box center [103, 116] width 92 height 31
click at [57, 112] on span "Menu" at bounding box center [64, 115] width 15 height 15
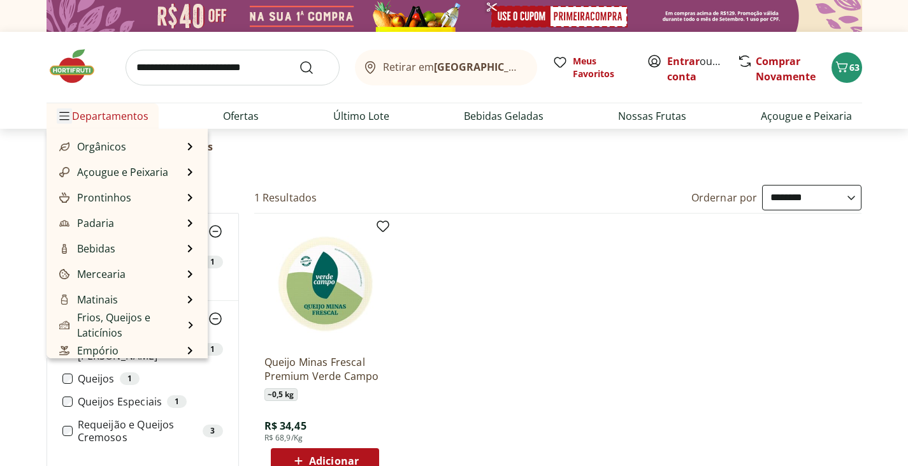
scroll to position [54, 0]
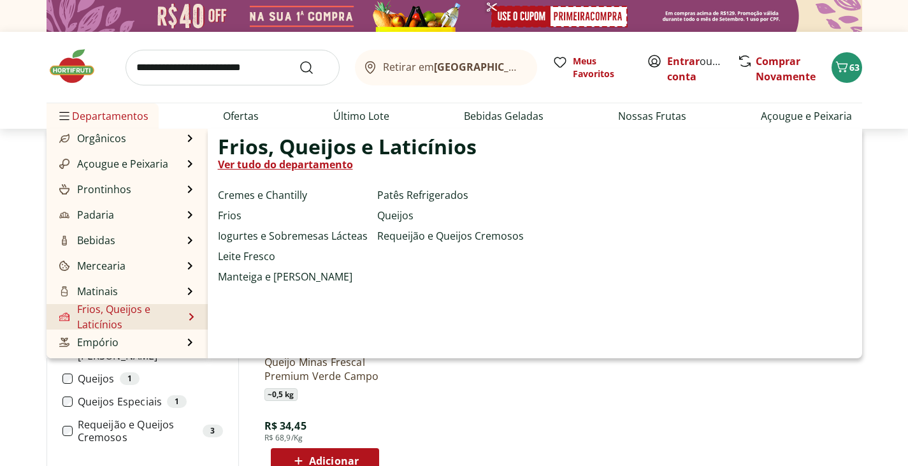
click at [116, 317] on link "Frios, Queijos e Laticínios" at bounding box center [120, 316] width 127 height 31
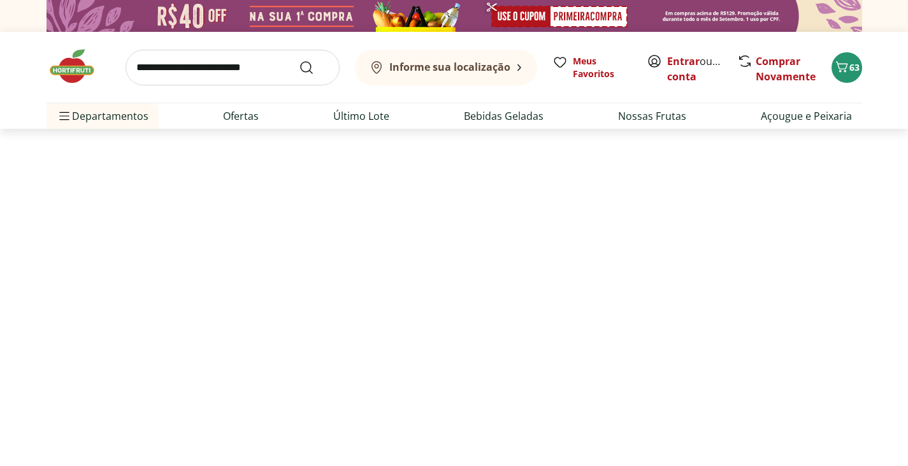
select select "**********"
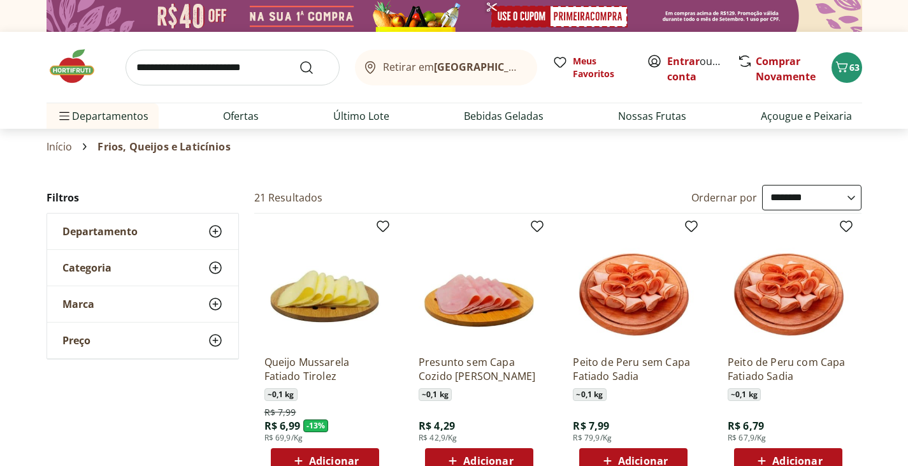
click at [218, 268] on icon at bounding box center [215, 267] width 15 height 15
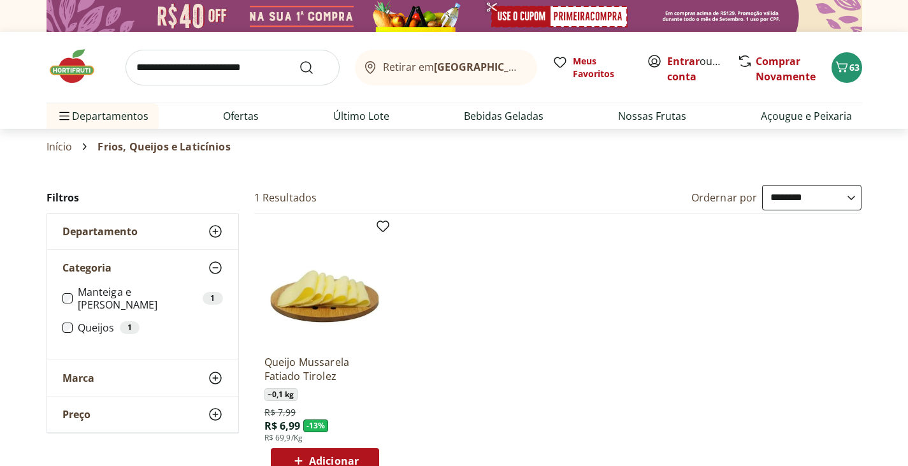
click at [59, 147] on link "Início" at bounding box center [60, 146] width 26 height 11
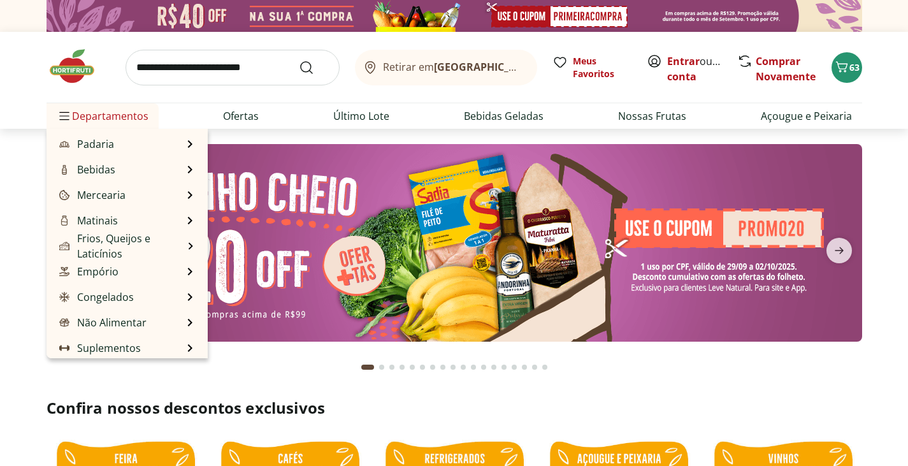
type input "*"
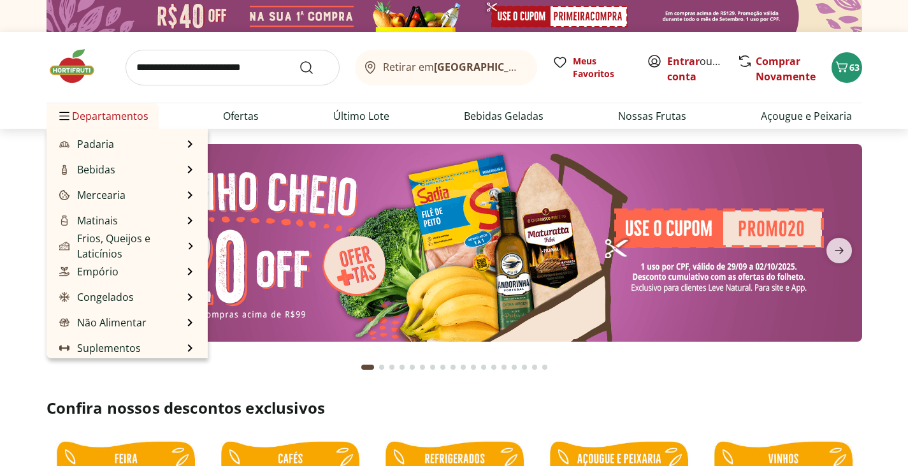
type input "*"
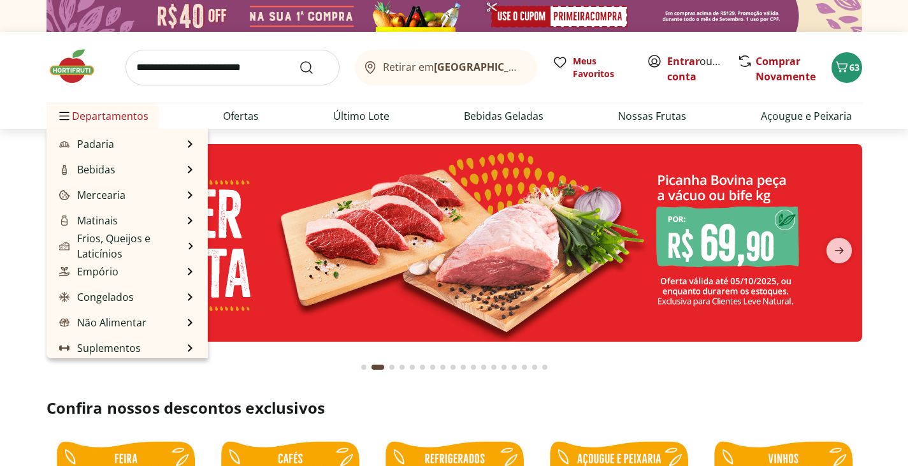
scroll to position [127, 0]
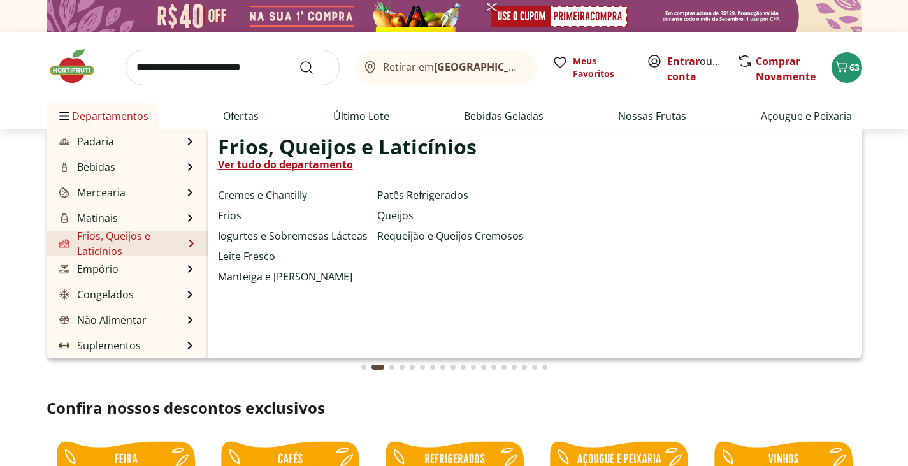
click at [110, 238] on link "Frios, Queijos e Laticínios" at bounding box center [120, 243] width 127 height 31
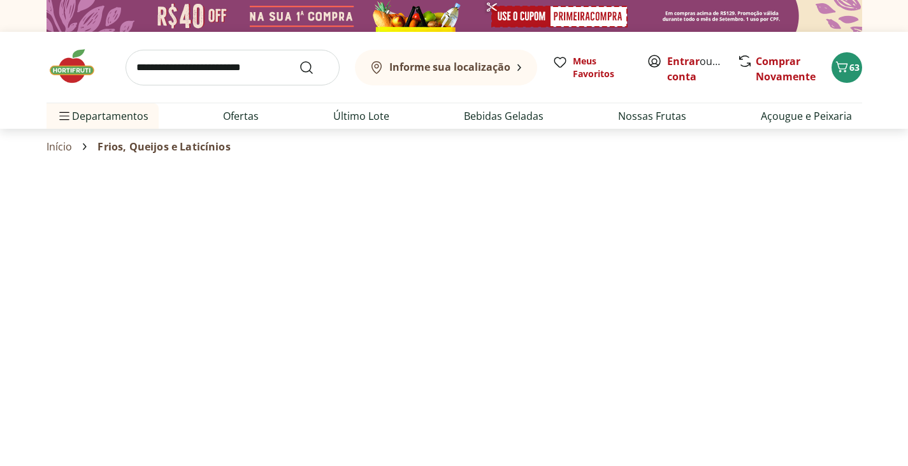
select select "**********"
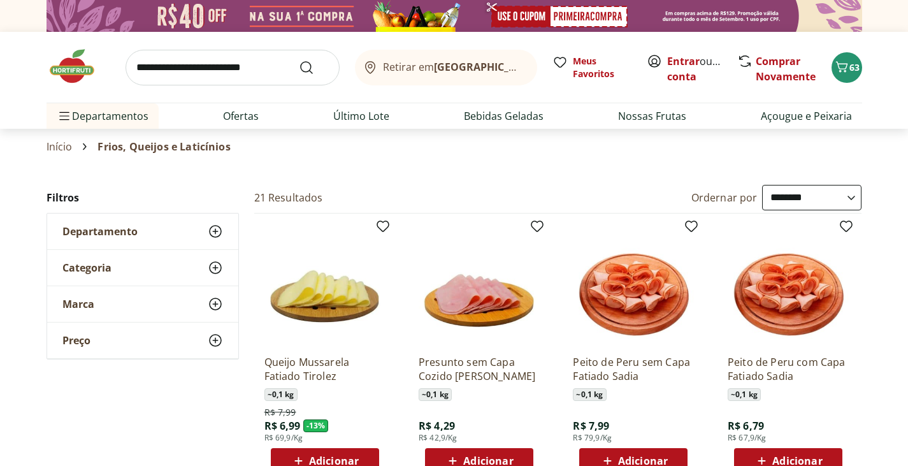
scroll to position [64, 0]
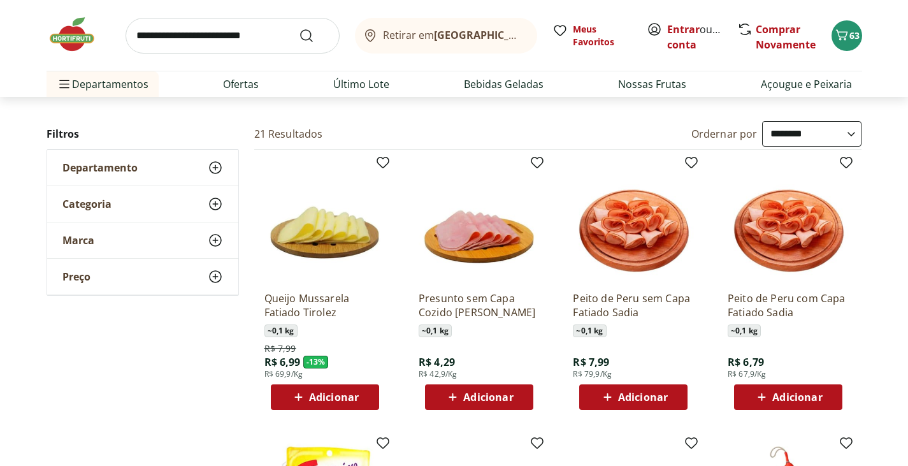
click at [774, 394] on span "Adicionar" at bounding box center [797, 397] width 50 height 10
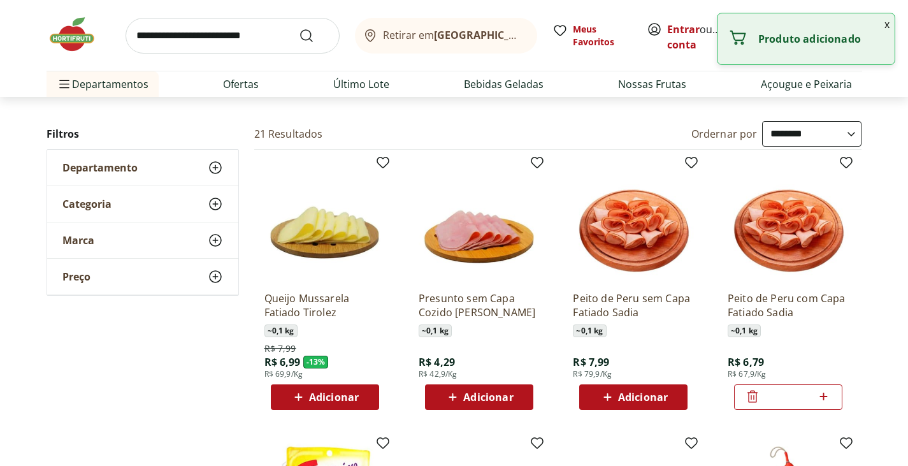
click at [822, 396] on icon at bounding box center [824, 396] width 16 height 15
type input "*"
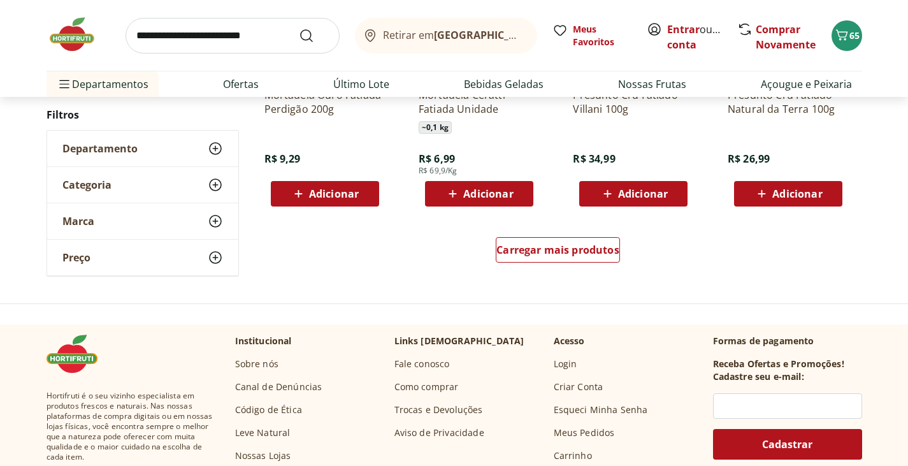
scroll to position [829, 0]
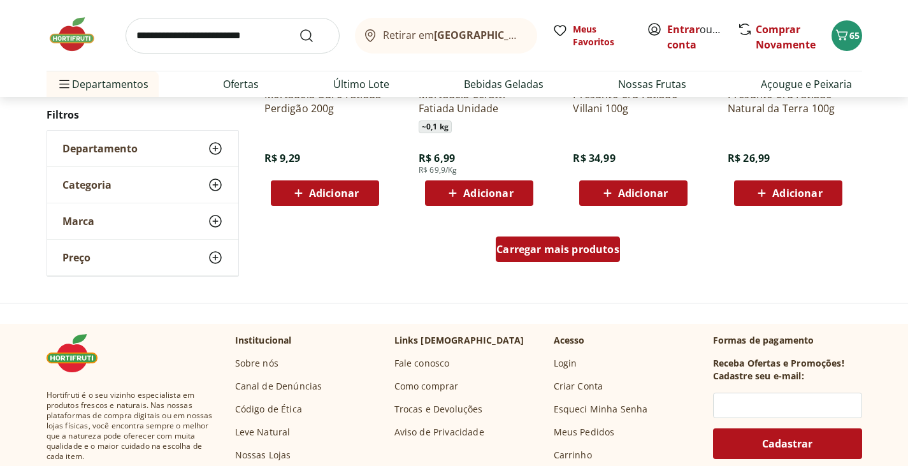
click at [586, 254] on span "Carregar mais produtos" at bounding box center [557, 249] width 123 height 10
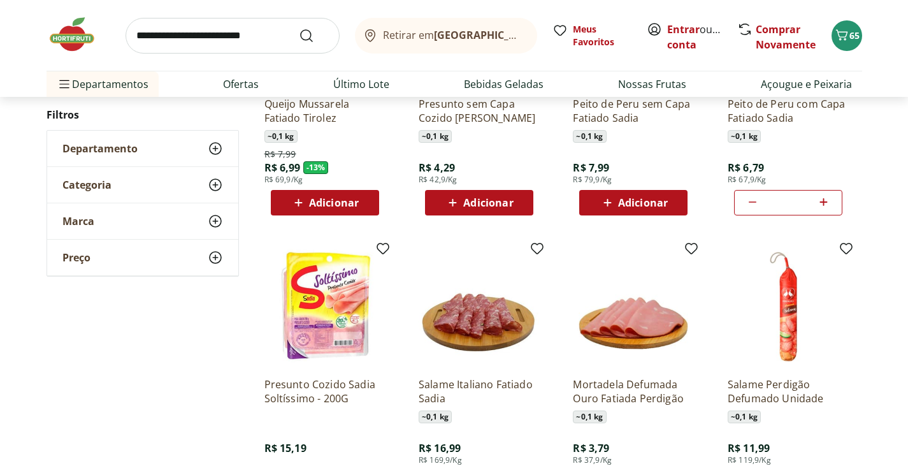
scroll to position [0, 0]
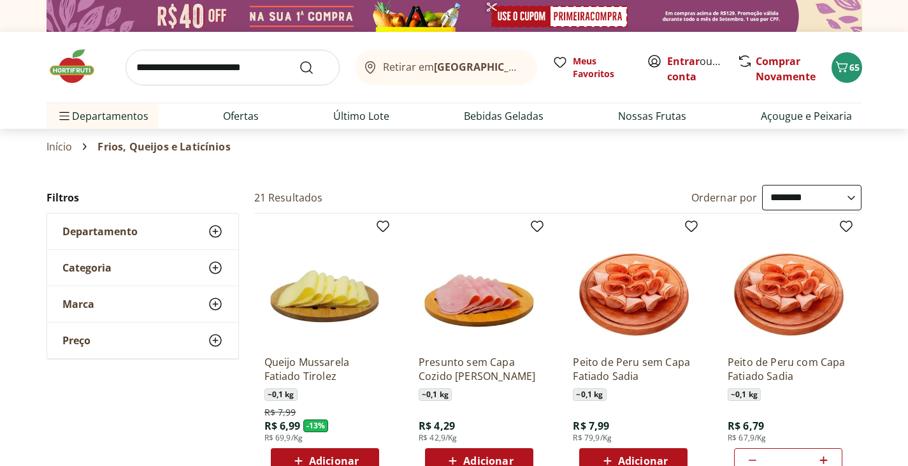
click at [184, 59] on input "search" at bounding box center [233, 68] width 214 height 36
type input "******"
click at [299, 60] on button "Submit Search" at bounding box center [314, 67] width 31 height 15
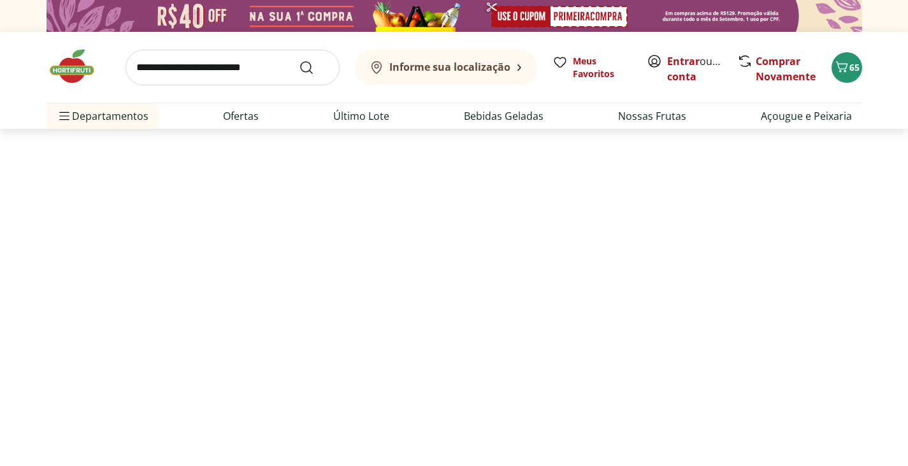
select select "**********"
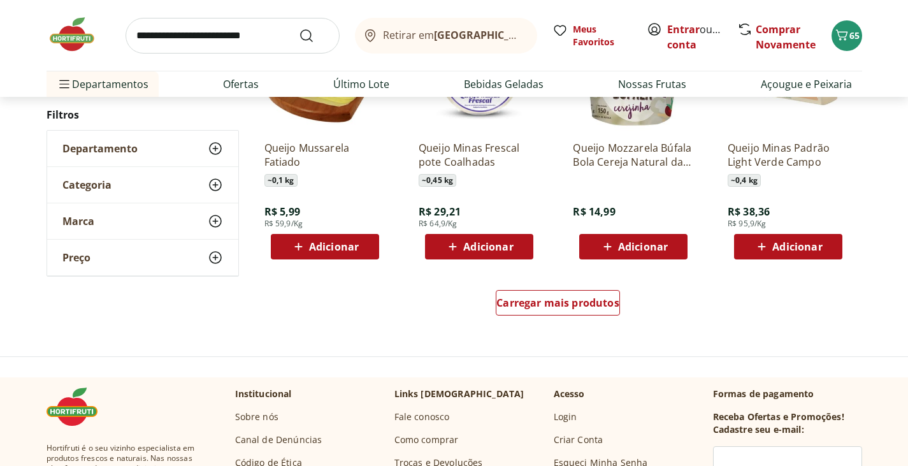
scroll to position [829, 0]
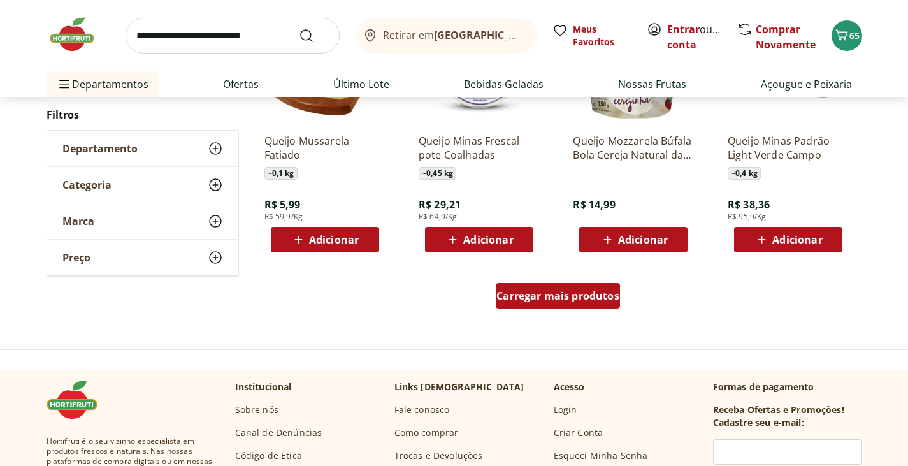
click at [609, 301] on span "Carregar mais produtos" at bounding box center [557, 296] width 123 height 10
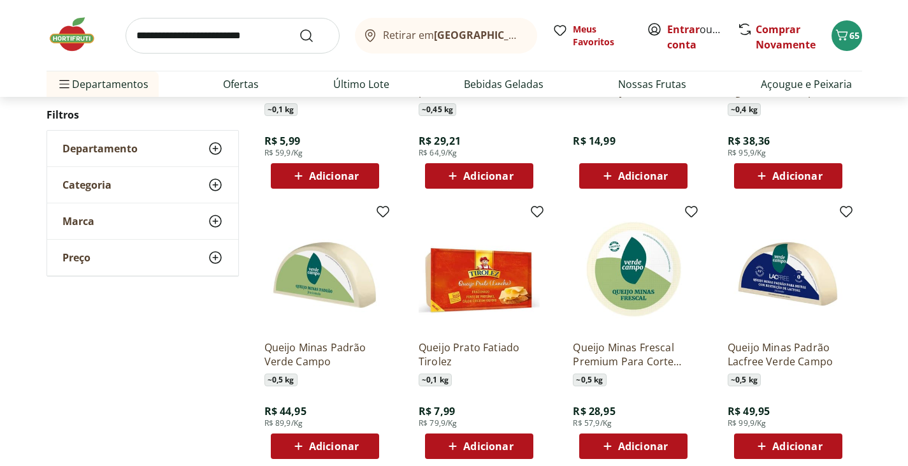
scroll to position [956, 0]
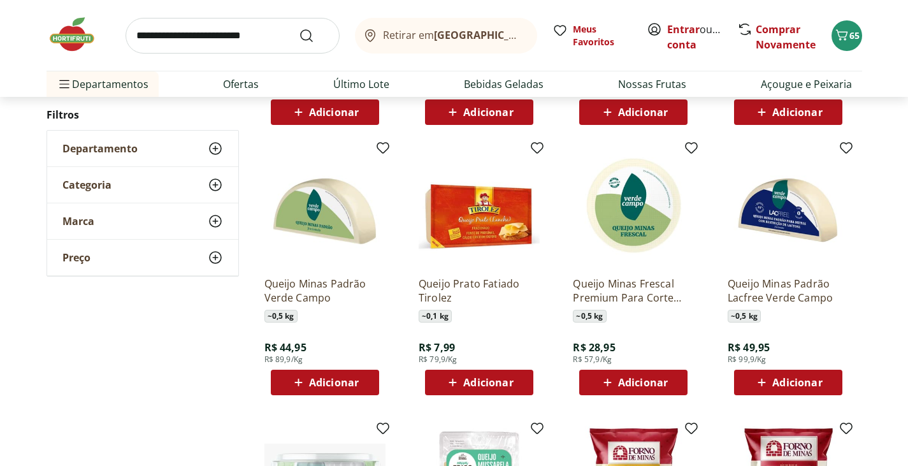
click at [637, 379] on span "Adicionar" at bounding box center [643, 382] width 50 height 10
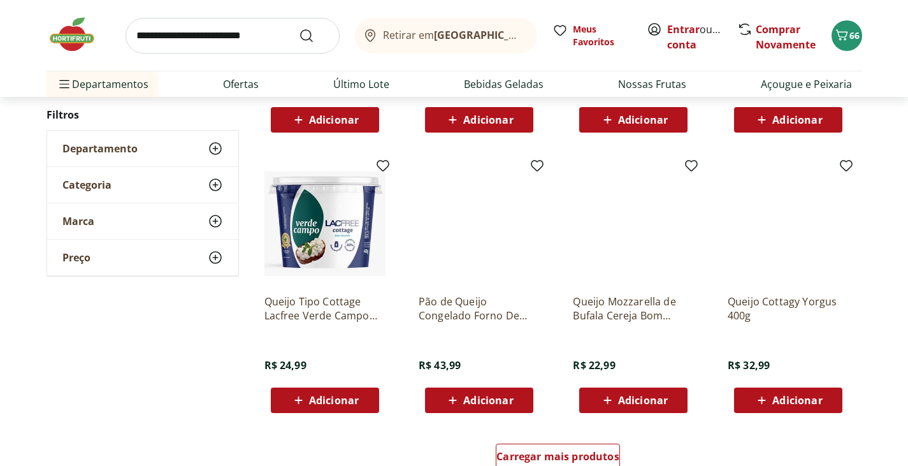
scroll to position [1530, 0]
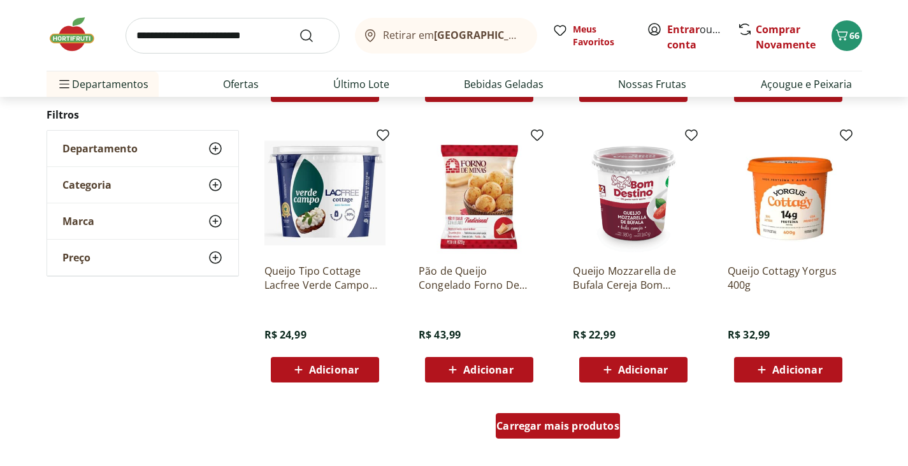
click at [590, 426] on span "Carregar mais produtos" at bounding box center [557, 426] width 123 height 10
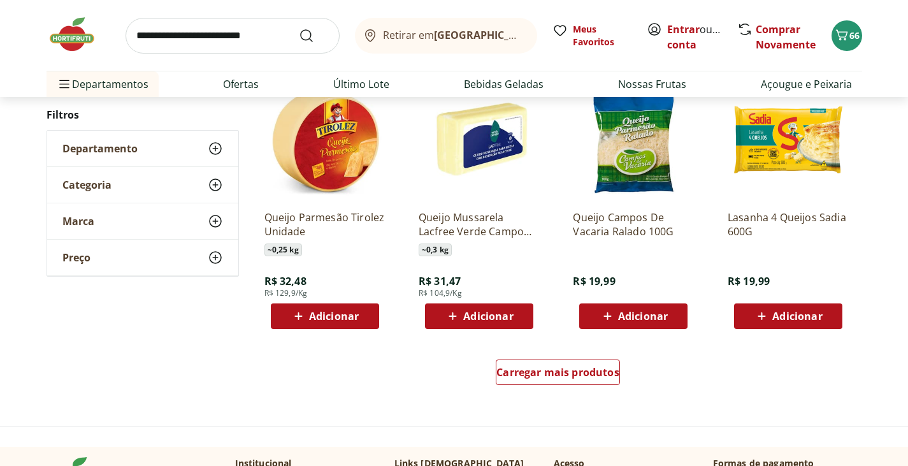
scroll to position [2422, 0]
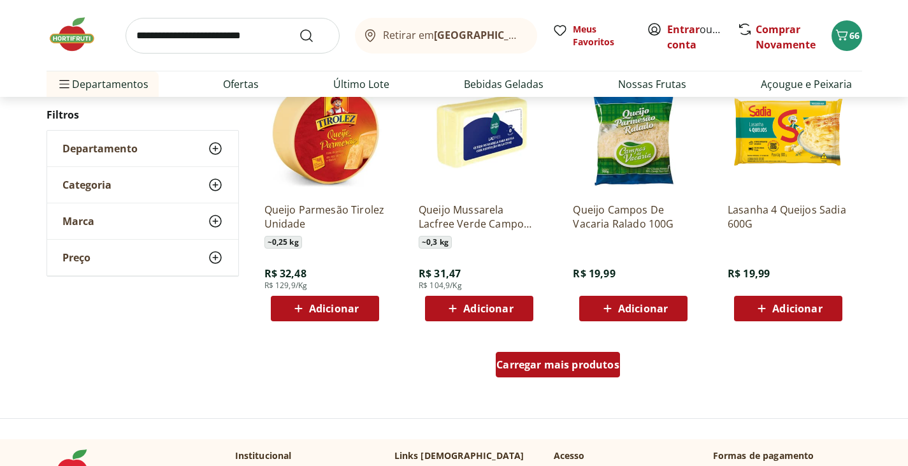
click at [553, 366] on span "Carregar mais produtos" at bounding box center [557, 364] width 123 height 10
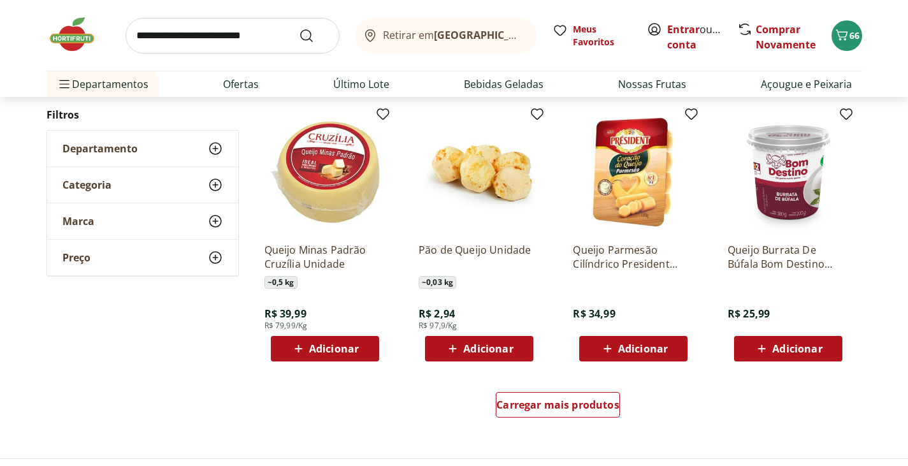
scroll to position [3250, 0]
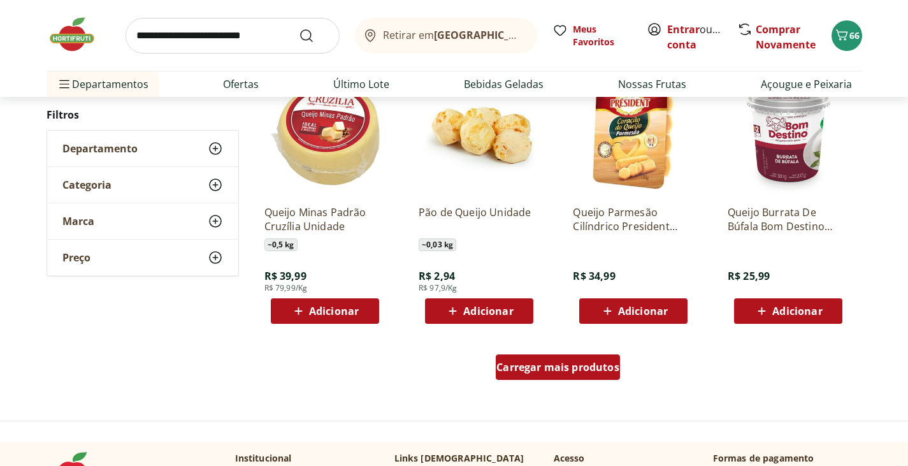
click at [558, 367] on span "Carregar mais produtos" at bounding box center [557, 367] width 123 height 10
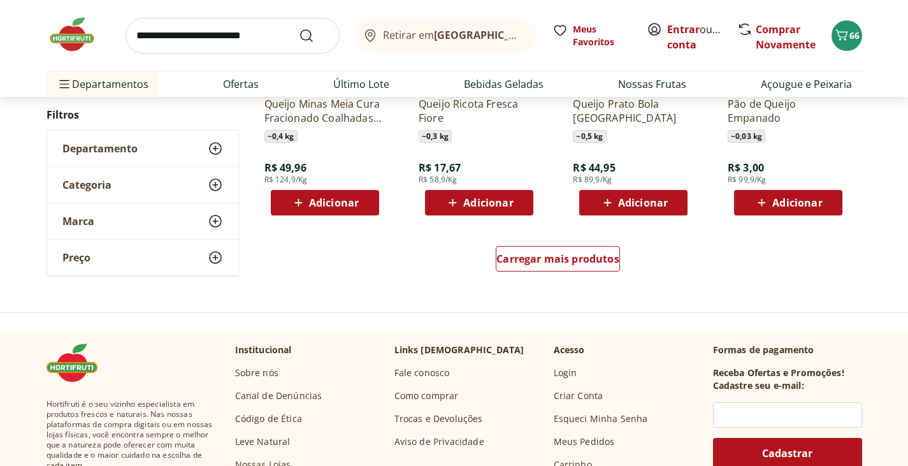
scroll to position [4206, 0]
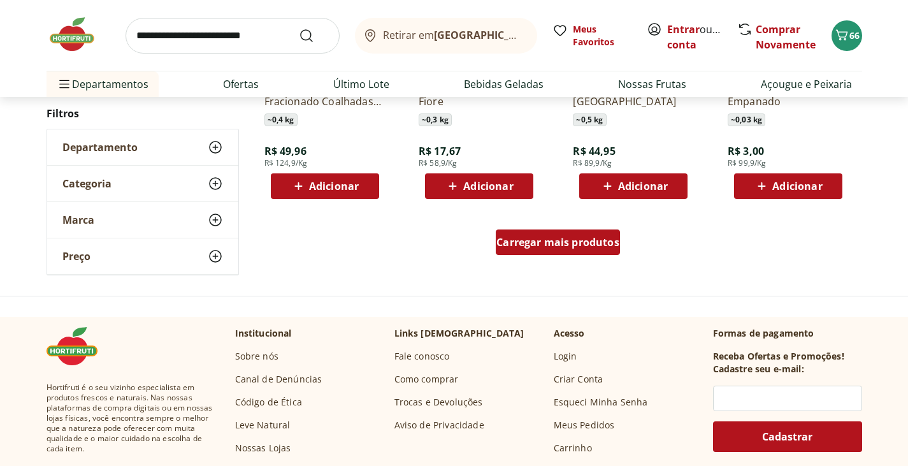
click at [583, 245] on span "Carregar mais produtos" at bounding box center [557, 242] width 123 height 10
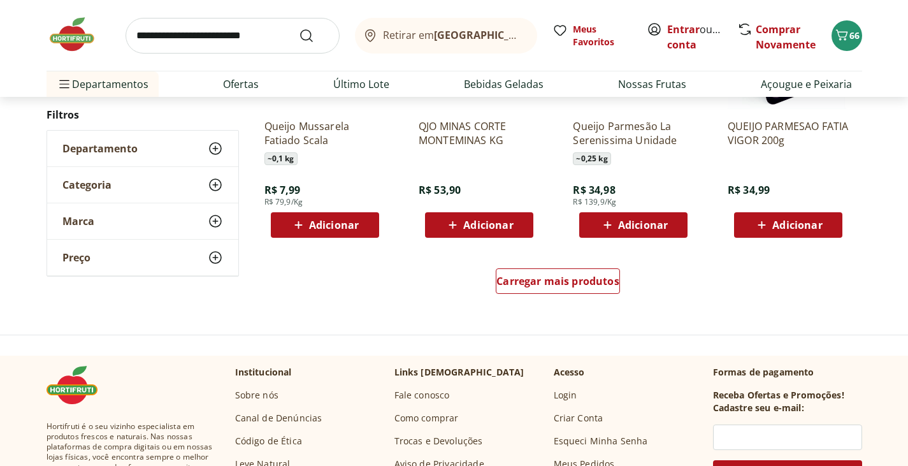
scroll to position [5035, 0]
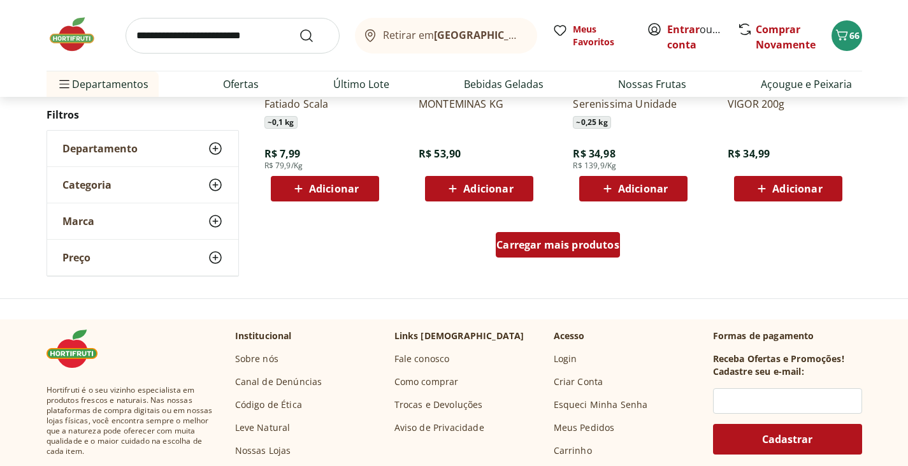
click at [561, 250] on span "Carregar mais produtos" at bounding box center [557, 245] width 123 height 10
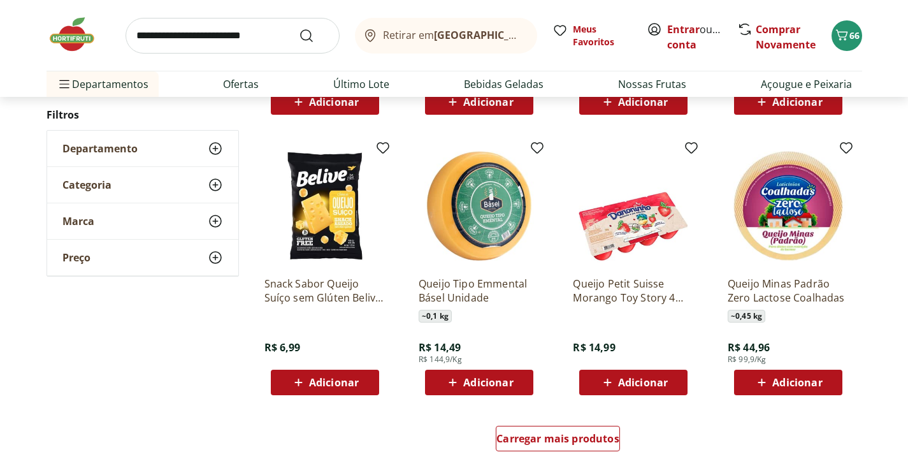
scroll to position [5736, 0]
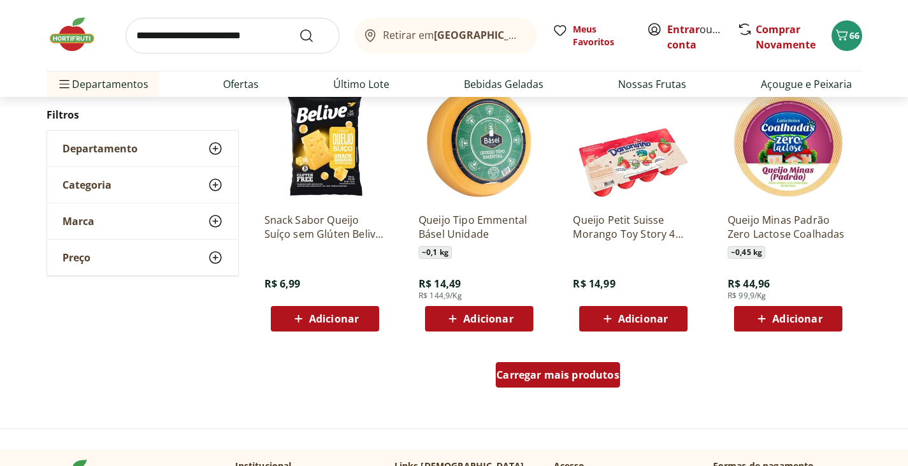
click at [565, 380] on span "Carregar mais produtos" at bounding box center [557, 375] width 123 height 10
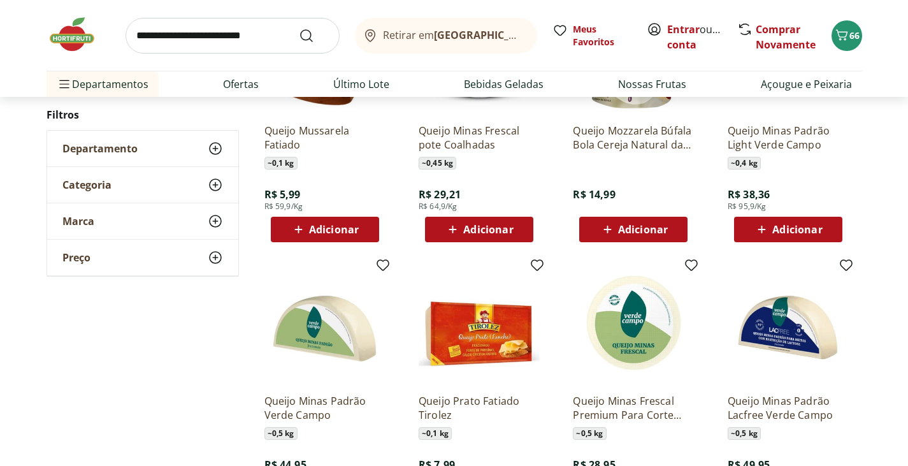
scroll to position [892, 0]
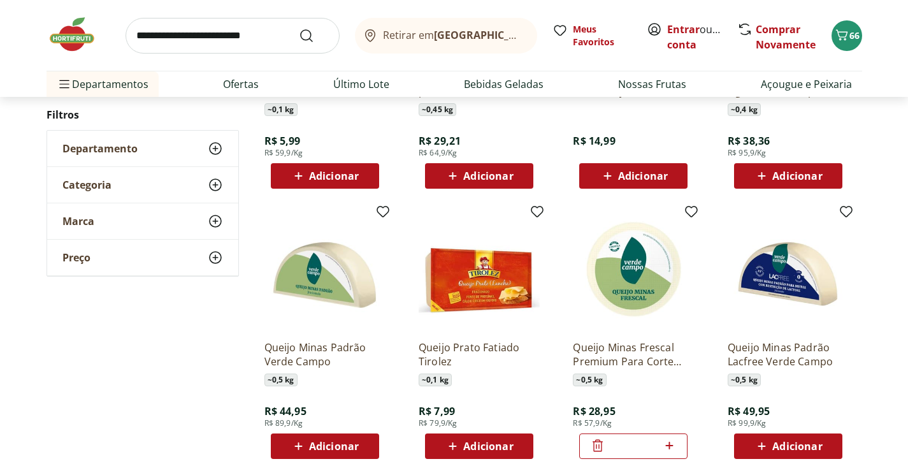
click at [623, 290] on img at bounding box center [633, 269] width 121 height 121
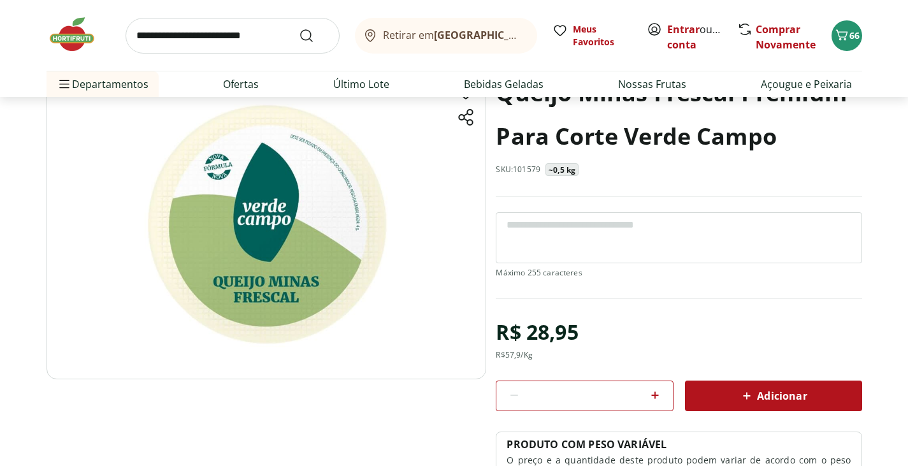
scroll to position [49, 0]
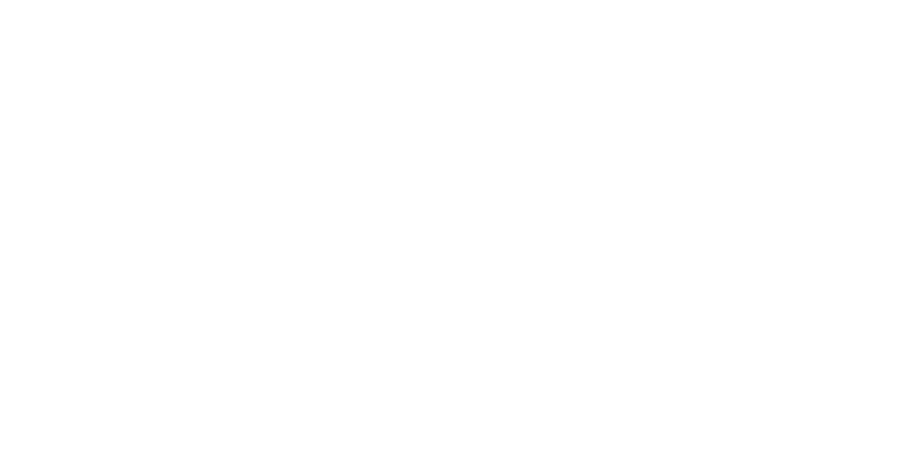
select select "**********"
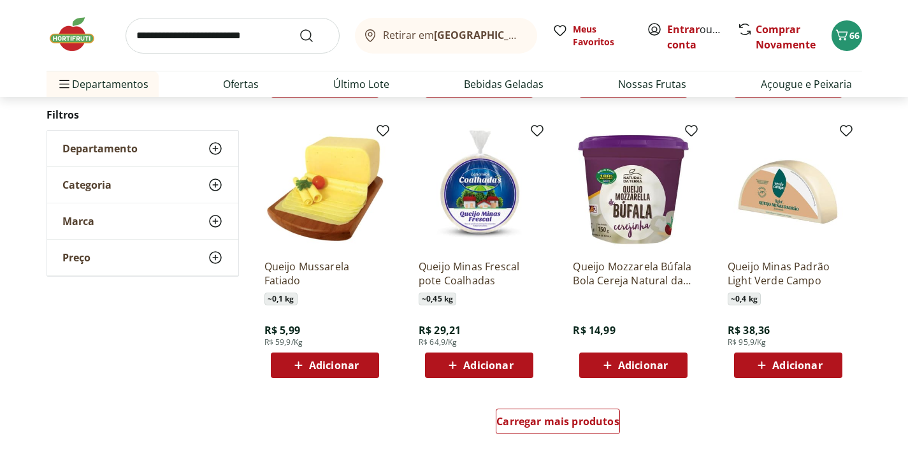
scroll to position [1243, 0]
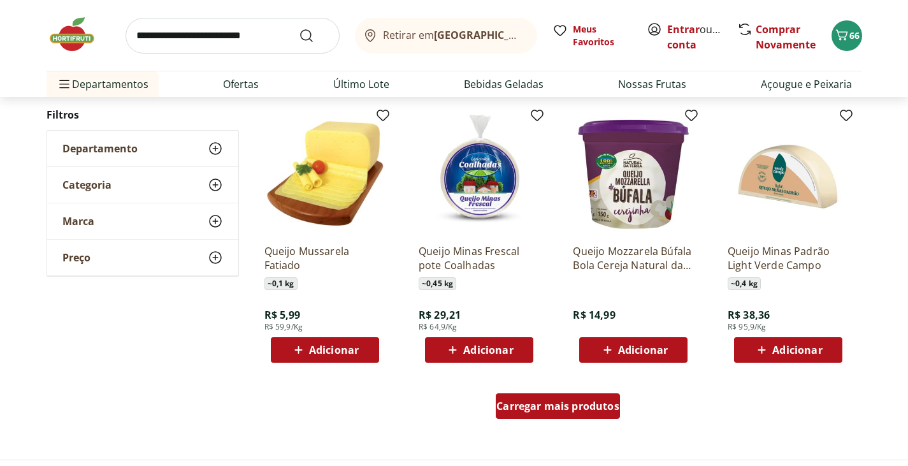
click at [572, 409] on span "Carregar mais produtos" at bounding box center [557, 406] width 123 height 10
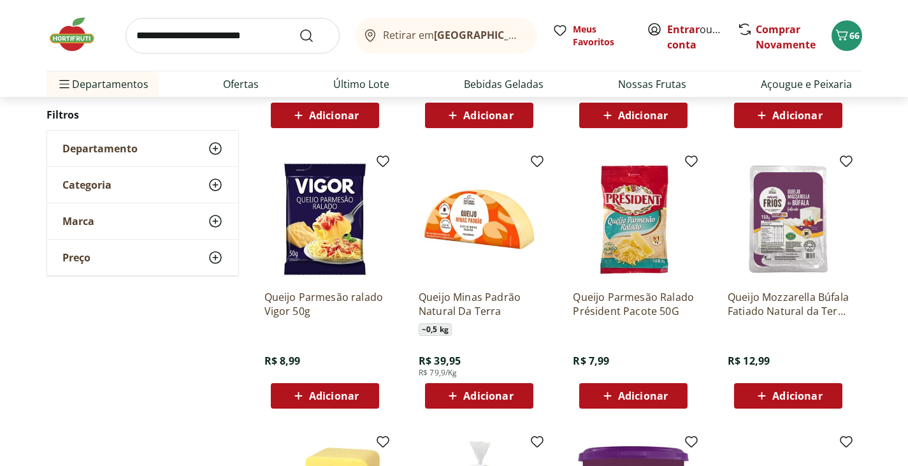
scroll to position [860, 0]
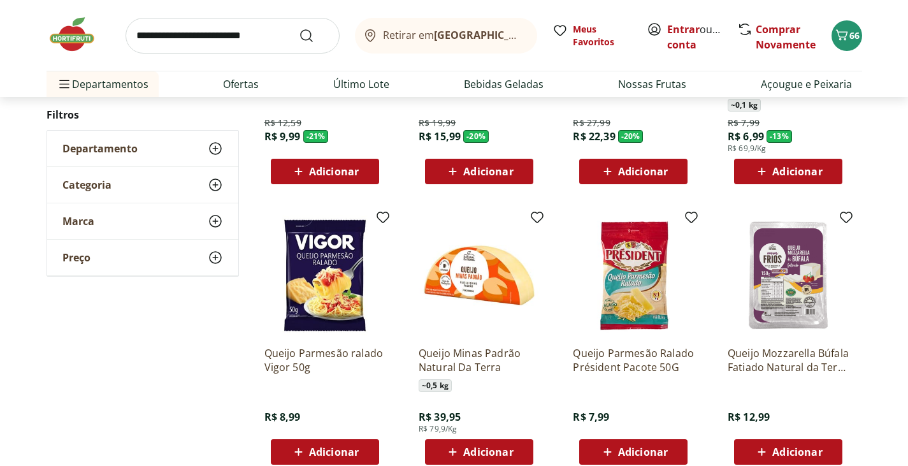
click at [467, 290] on img at bounding box center [479, 275] width 121 height 121
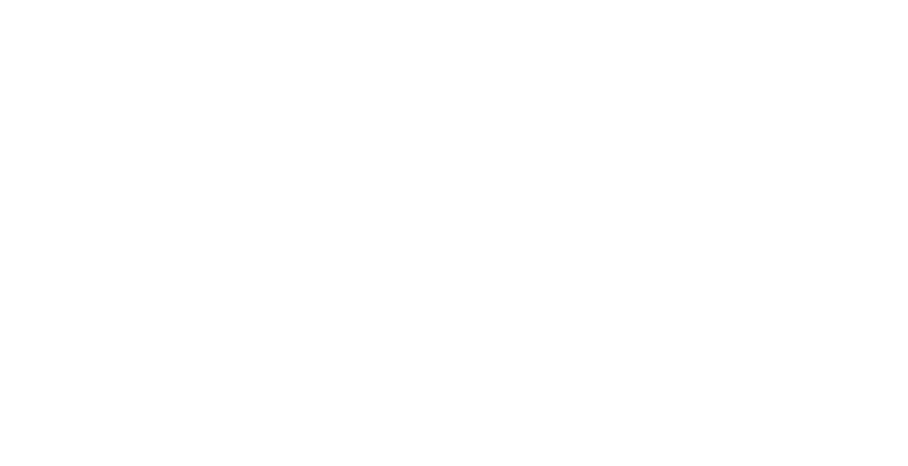
scroll to position [860, 0]
select select "**********"
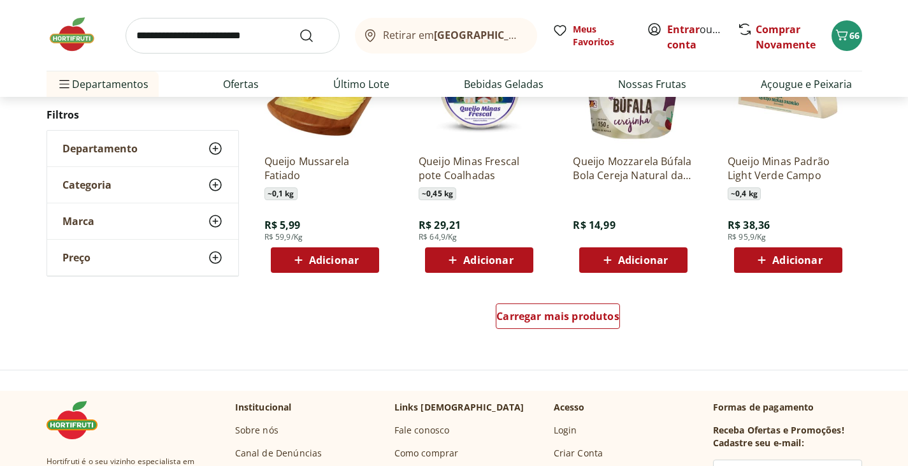
scroll to position [1306, 0]
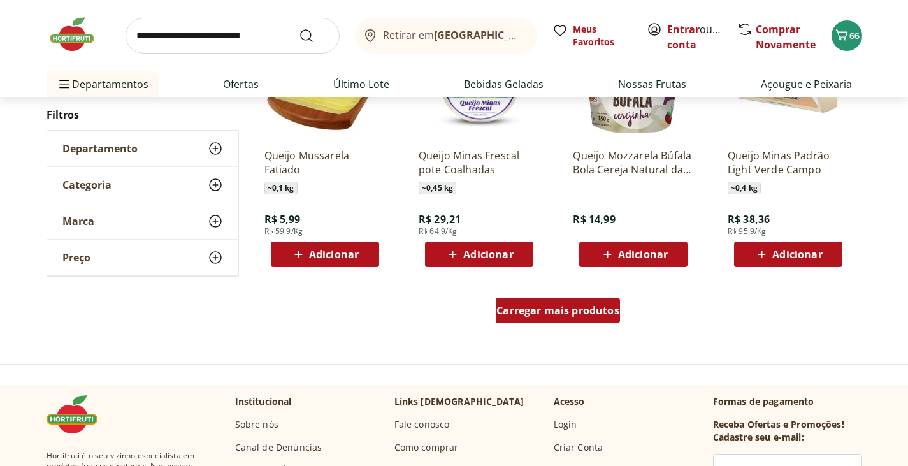
click at [537, 298] on div "Carregar mais produtos" at bounding box center [558, 310] width 124 height 25
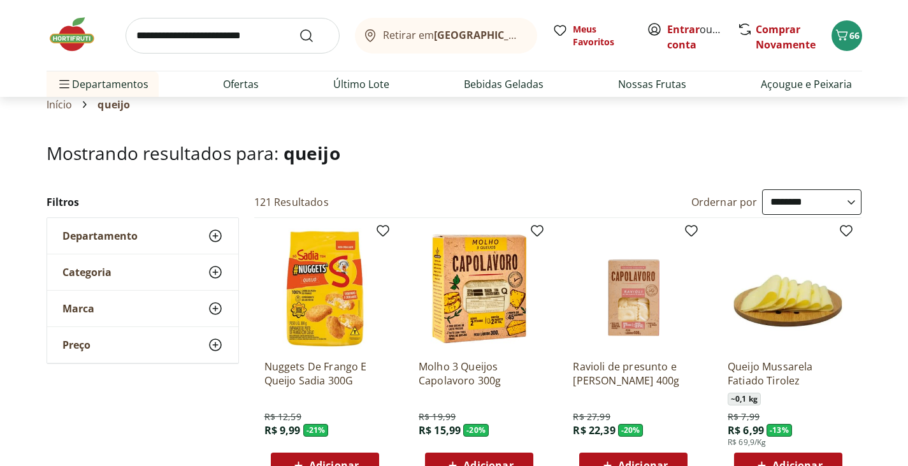
scroll to position [0, 0]
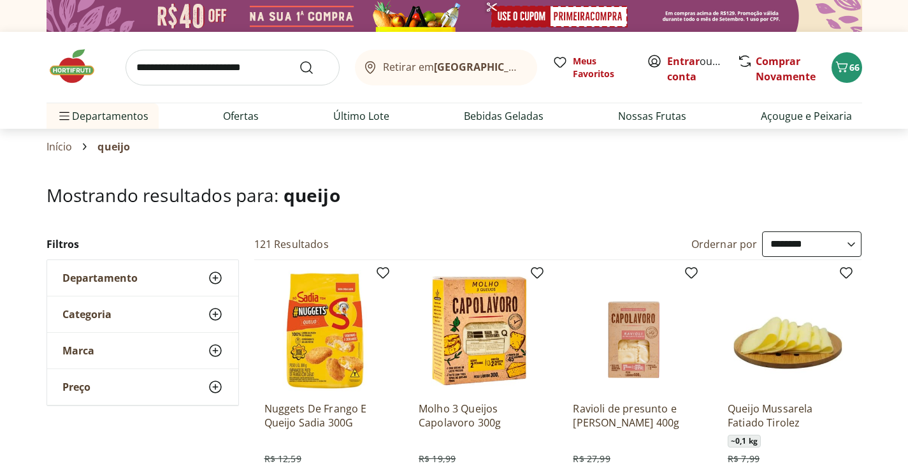
click at [786, 243] on select "**********" at bounding box center [811, 243] width 99 height 25
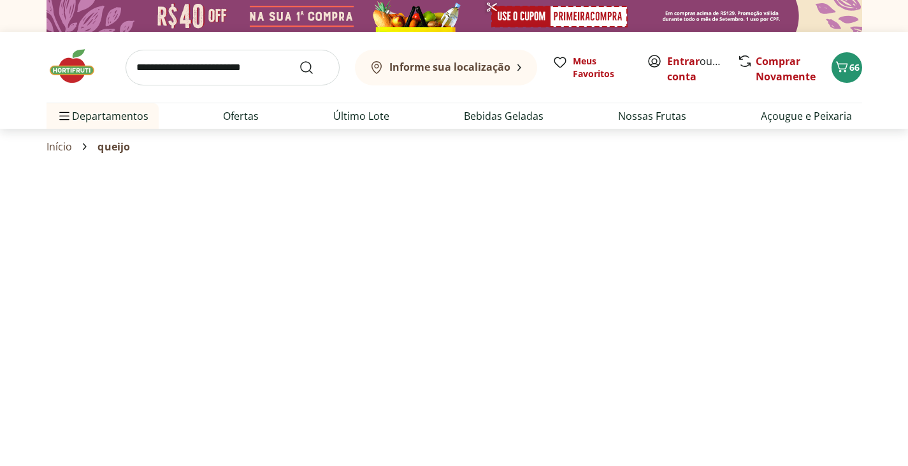
select select "*********"
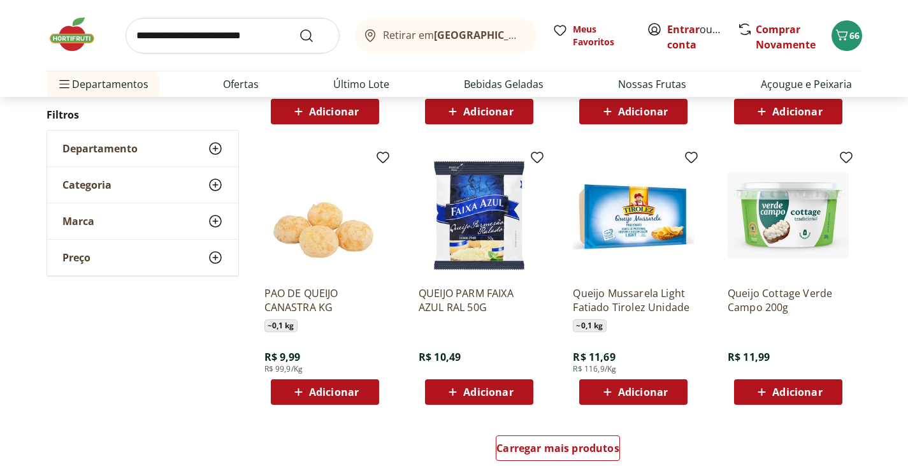
scroll to position [1530, 0]
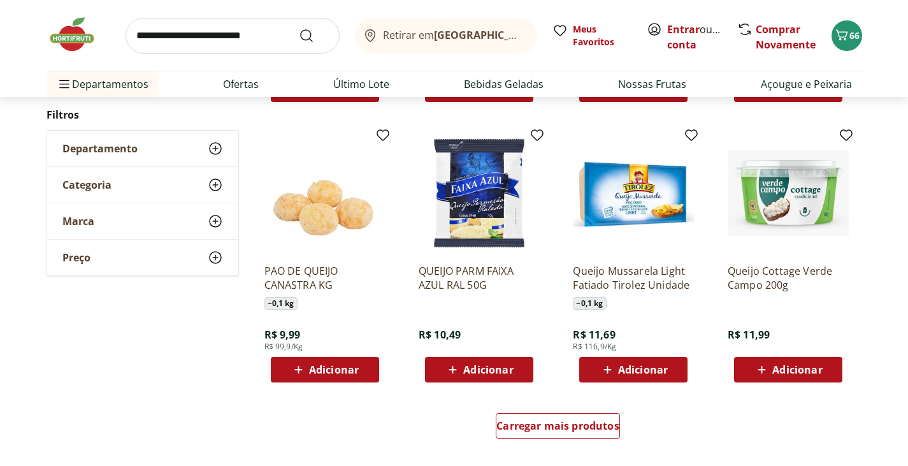
click at [781, 369] on span "Adicionar" at bounding box center [797, 370] width 50 height 10
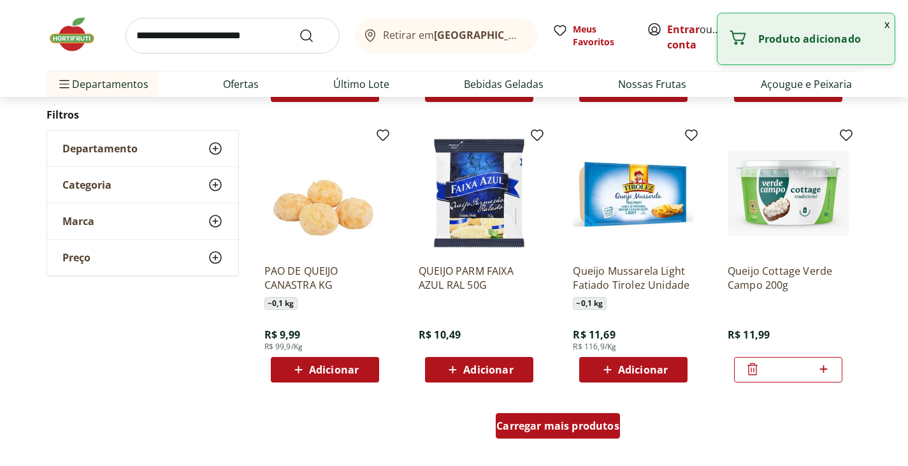
click at [567, 431] on span "Carregar mais produtos" at bounding box center [557, 426] width 123 height 10
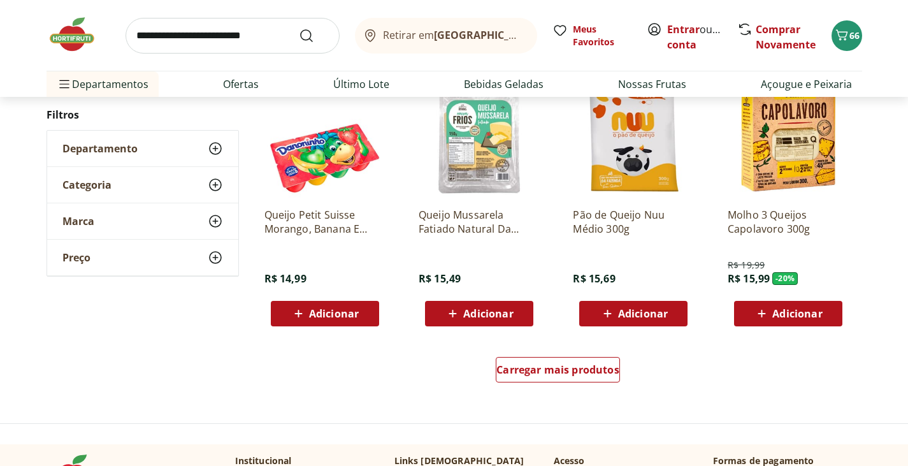
scroll to position [2422, 0]
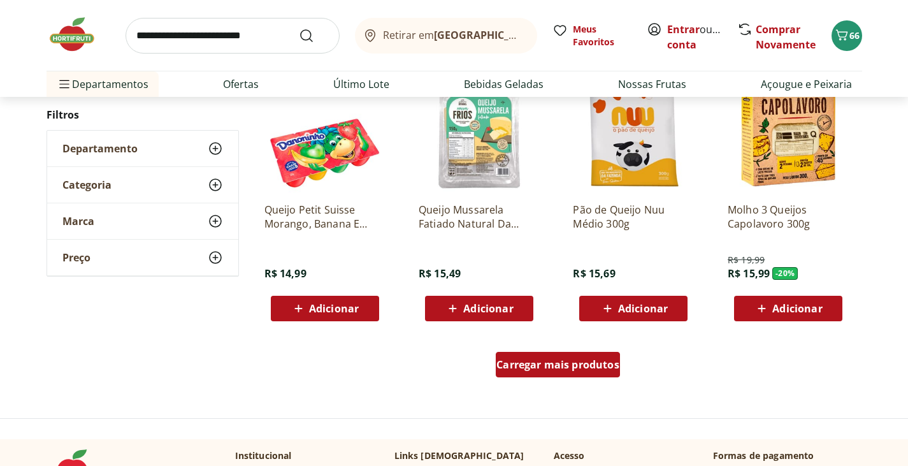
click at [533, 370] on span "Carregar mais produtos" at bounding box center [557, 364] width 123 height 10
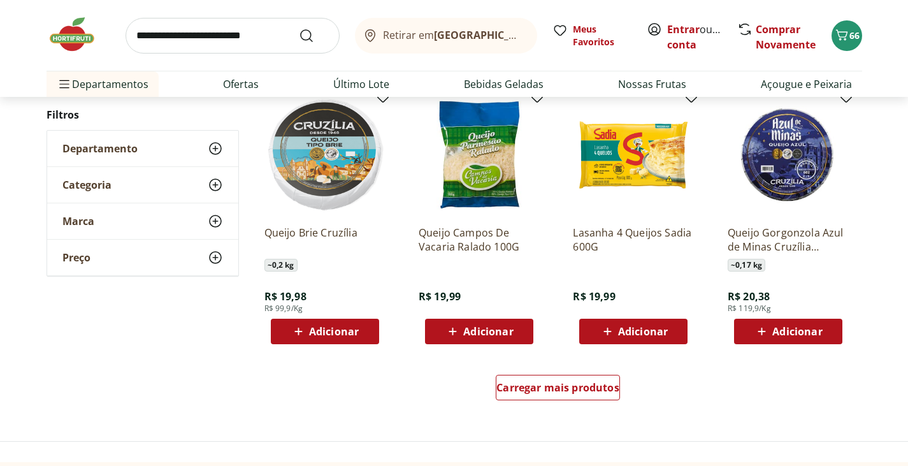
scroll to position [3250, 0]
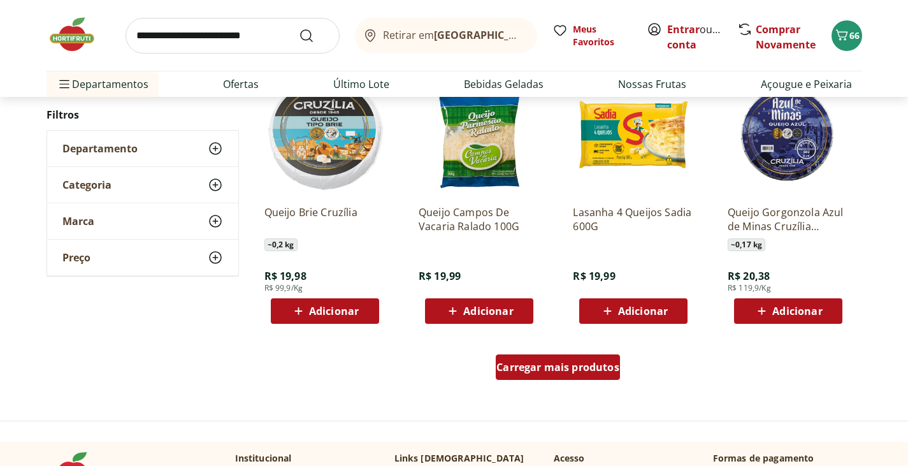
click at [537, 375] on div "Carregar mais produtos" at bounding box center [558, 366] width 124 height 25
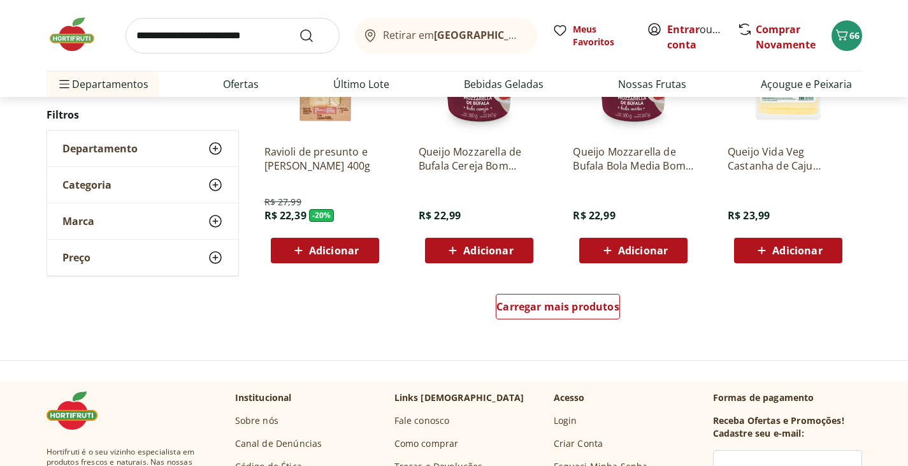
scroll to position [4143, 0]
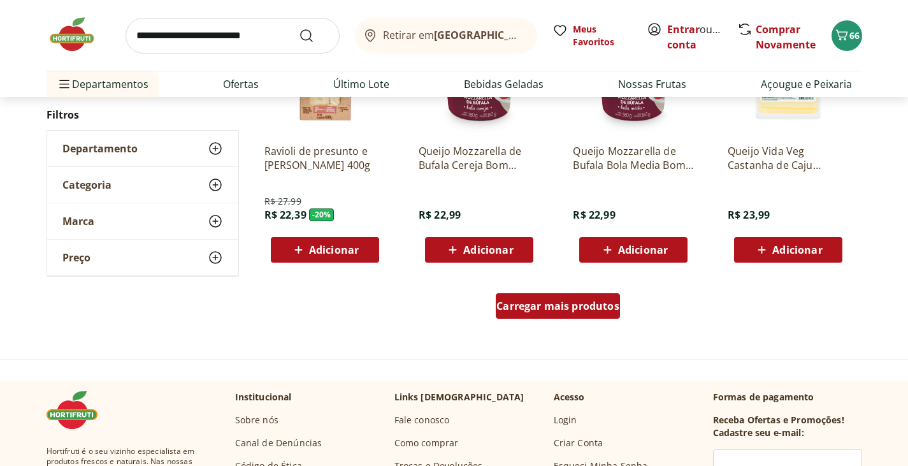
click at [563, 311] on span "Carregar mais produtos" at bounding box center [557, 306] width 123 height 10
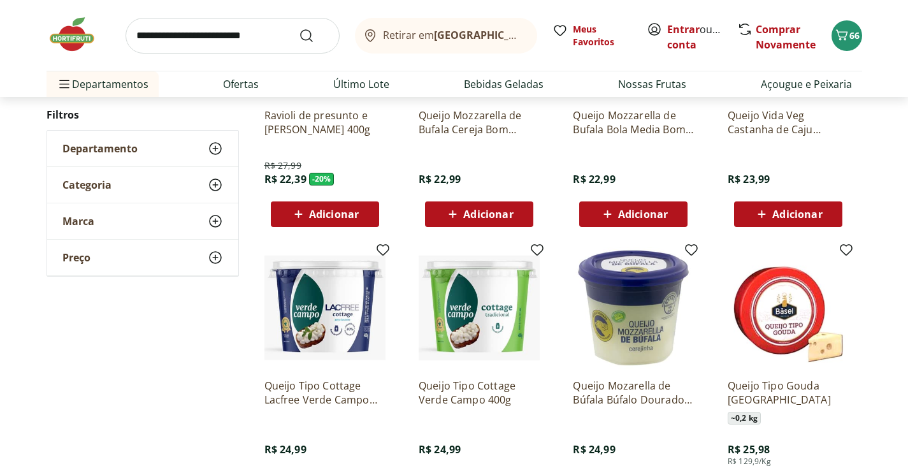
scroll to position [4206, 0]
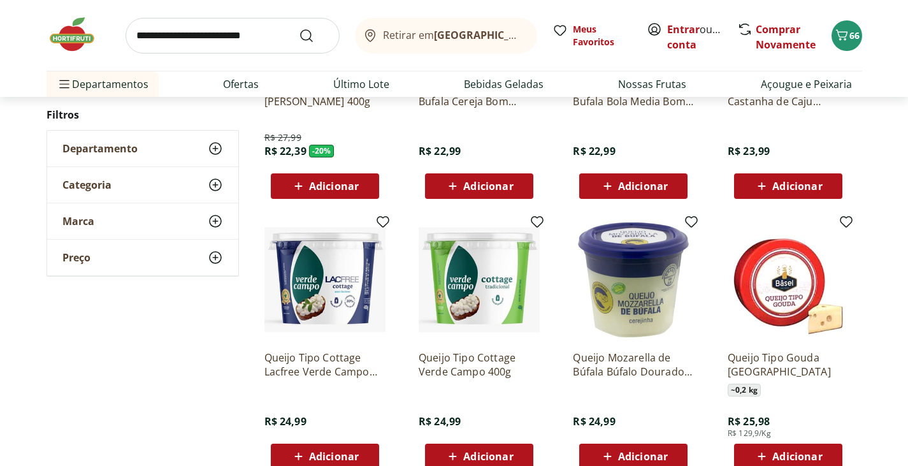
click at [326, 291] on img at bounding box center [324, 279] width 121 height 121
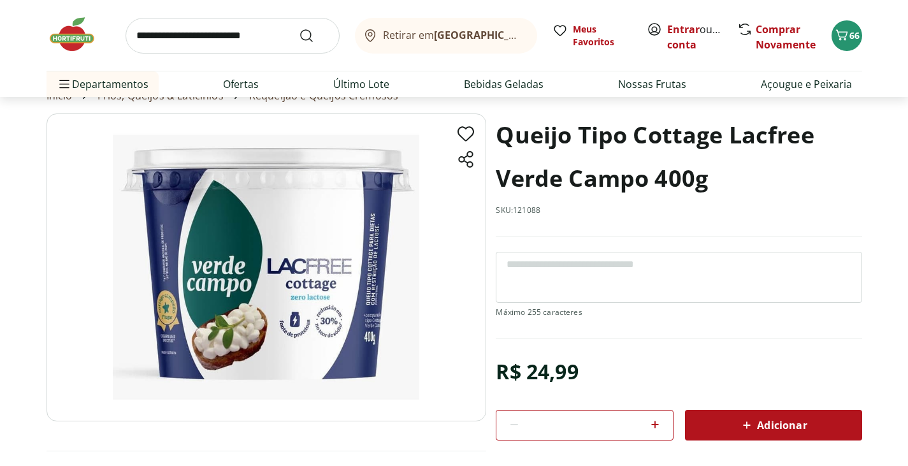
scroll to position [64, 0]
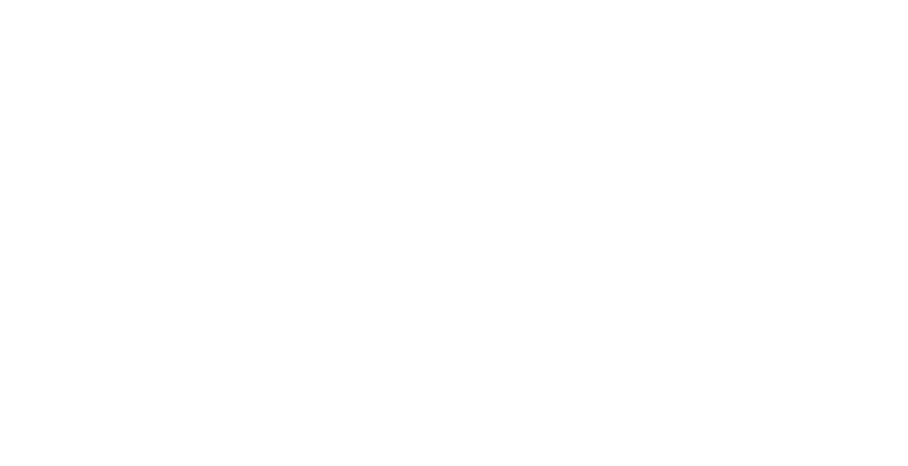
select select "*********"
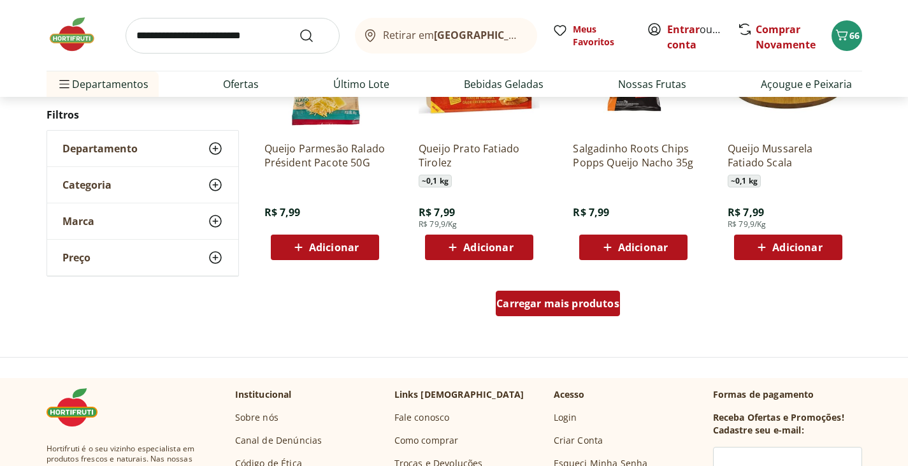
scroll to position [829, 0]
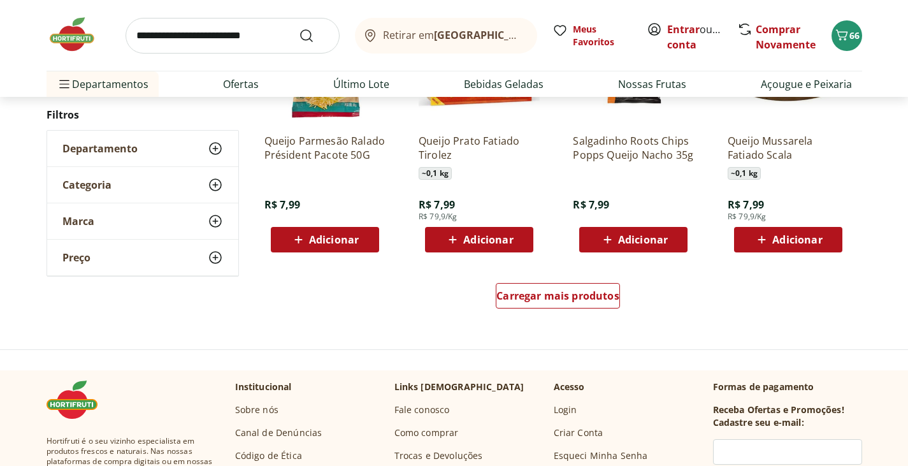
click at [546, 314] on div "Carregar mais produtos" at bounding box center [558, 298] width 618 height 61
click at [551, 306] on div "Carregar mais produtos" at bounding box center [558, 295] width 124 height 25
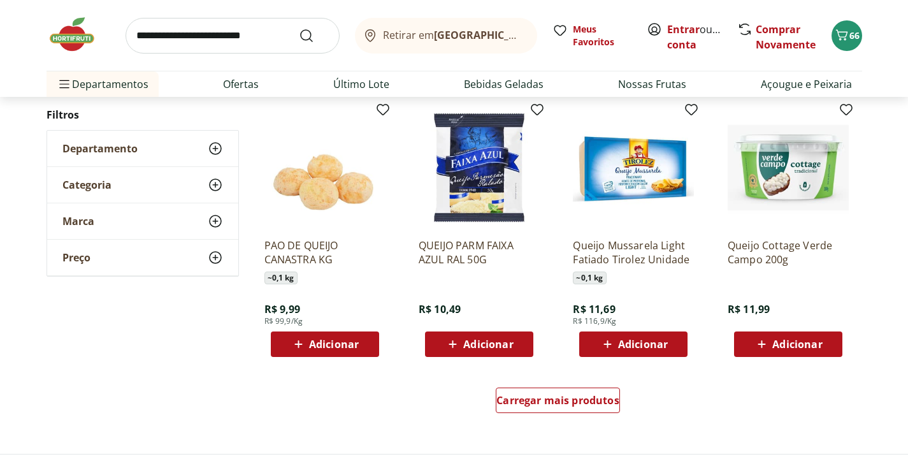
scroll to position [1530, 0]
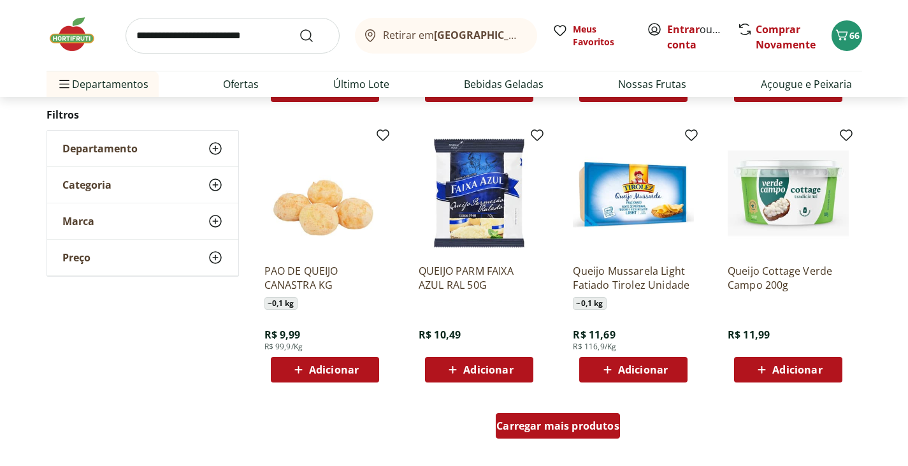
click at [561, 430] on span "Carregar mais produtos" at bounding box center [557, 426] width 123 height 10
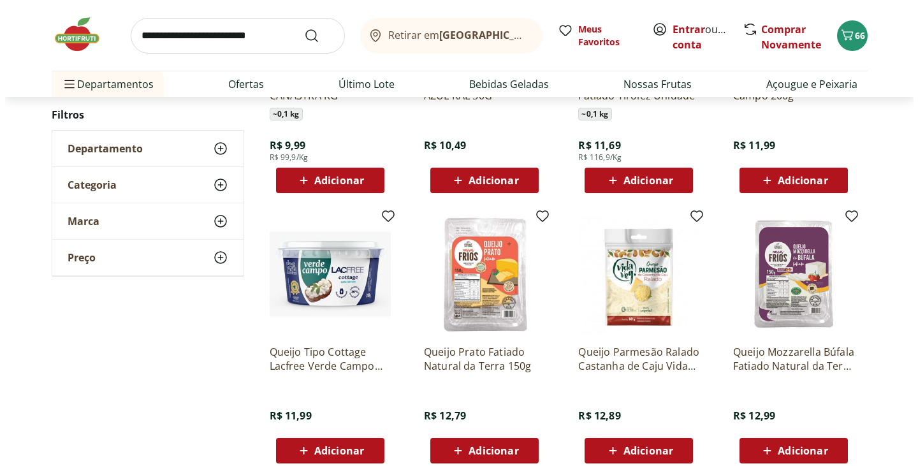
scroll to position [1721, 0]
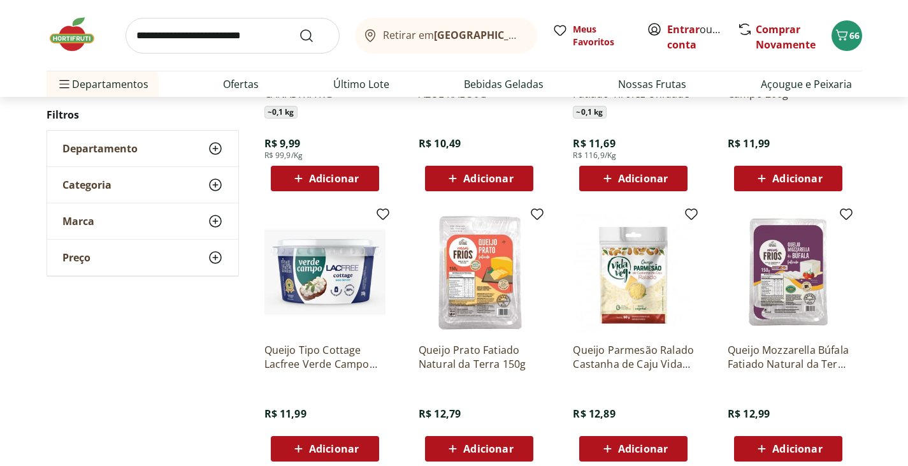
click at [343, 448] on span "Adicionar" at bounding box center [334, 449] width 50 height 10
click at [850, 40] on span "67" at bounding box center [855, 35] width 10 height 12
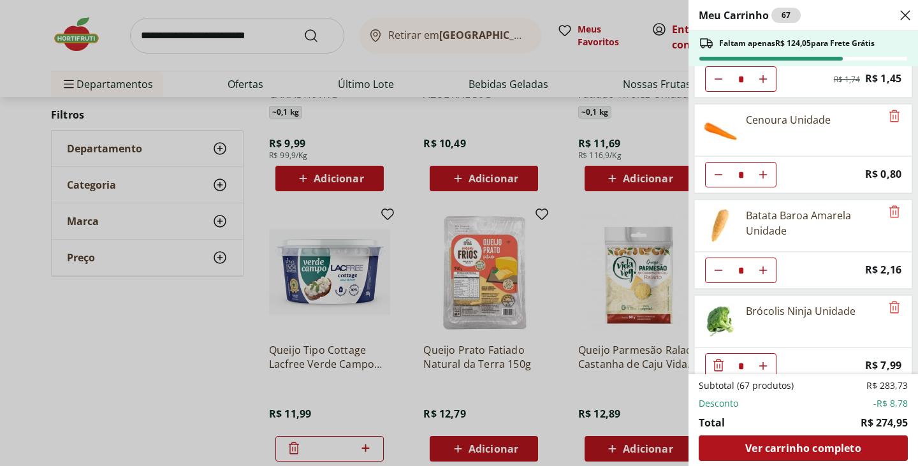
scroll to position [0, 0]
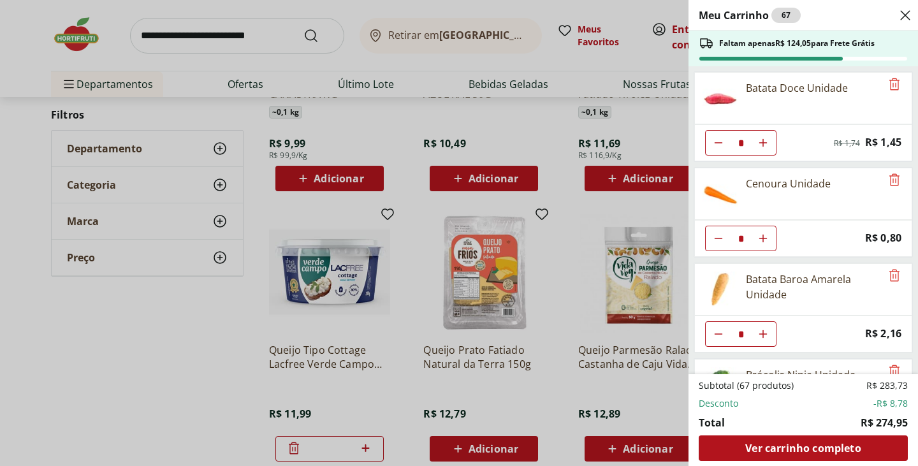
click at [749, 17] on h2 "Meu Carrinho 67" at bounding box center [749, 15] width 102 height 15
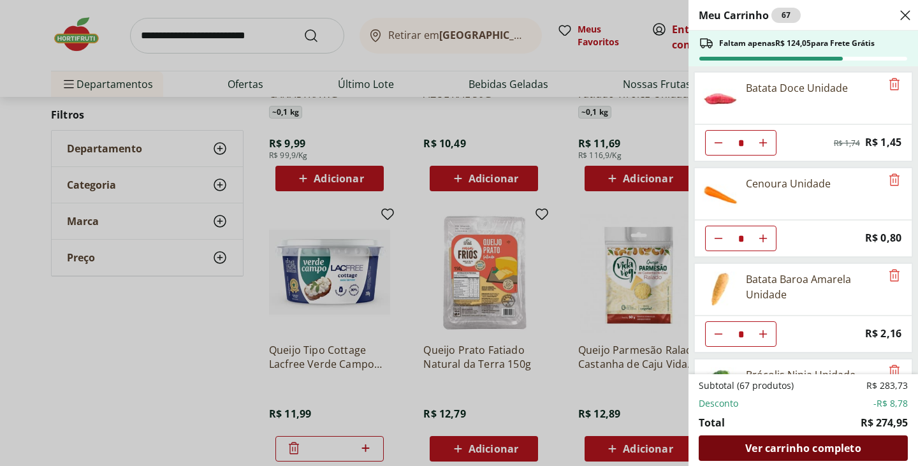
click at [795, 448] on span "Ver carrinho completo" at bounding box center [802, 448] width 115 height 10
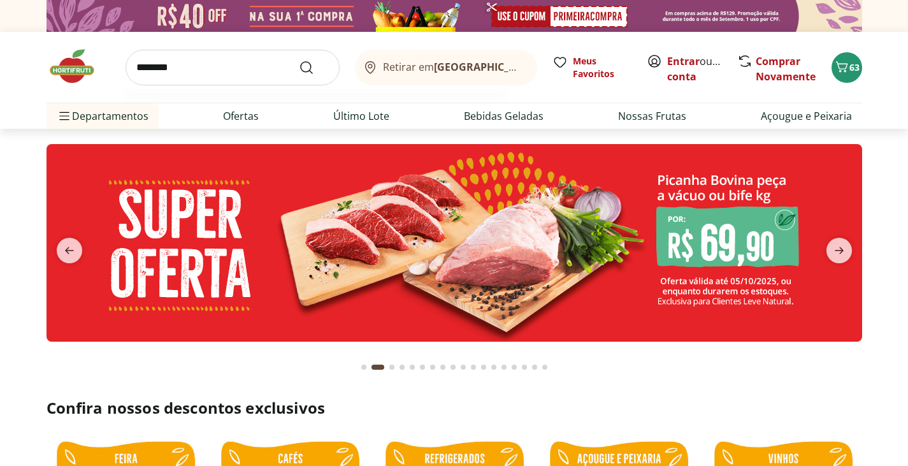
type input "********"
click at [299, 60] on button "Submit Search" at bounding box center [314, 67] width 31 height 15
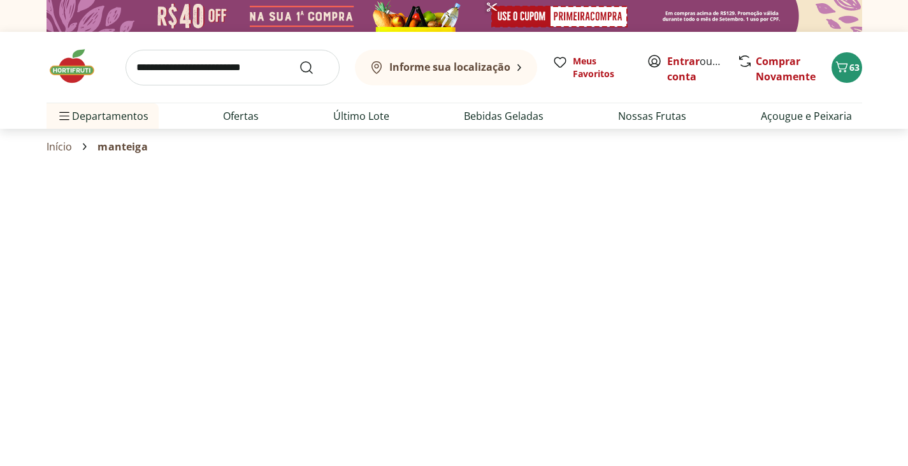
select select "**********"
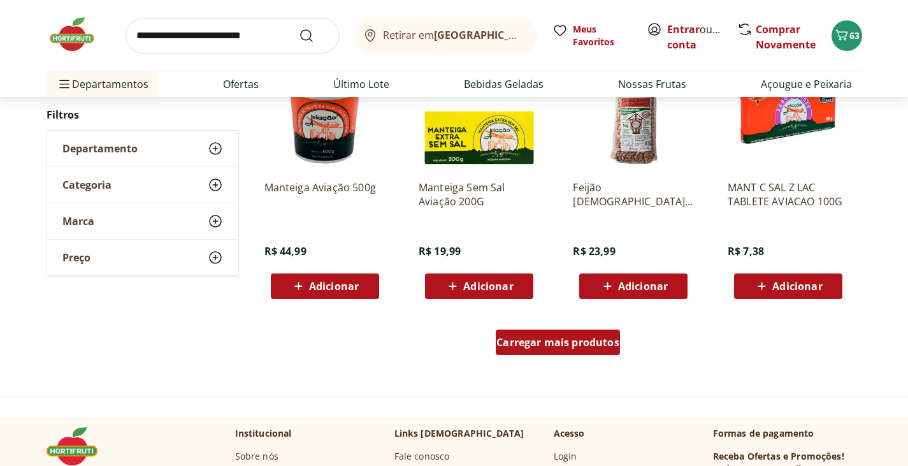
scroll to position [829, 0]
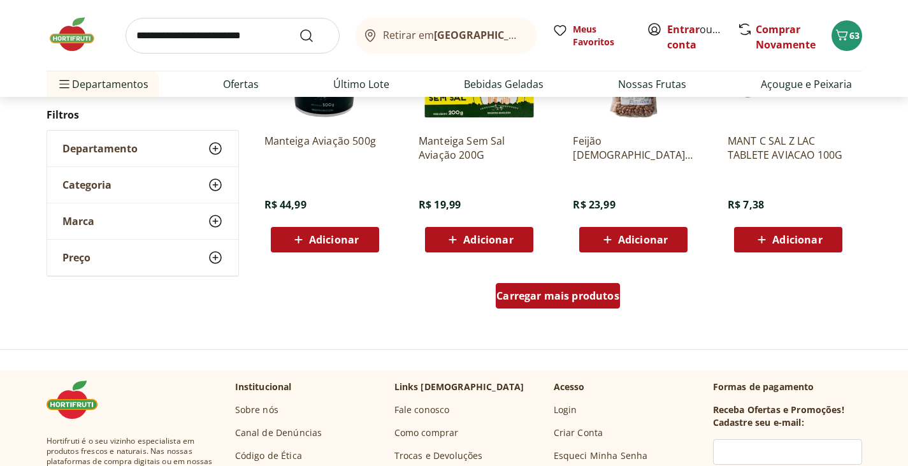
click at [603, 303] on div "Carregar mais produtos" at bounding box center [558, 295] width 124 height 25
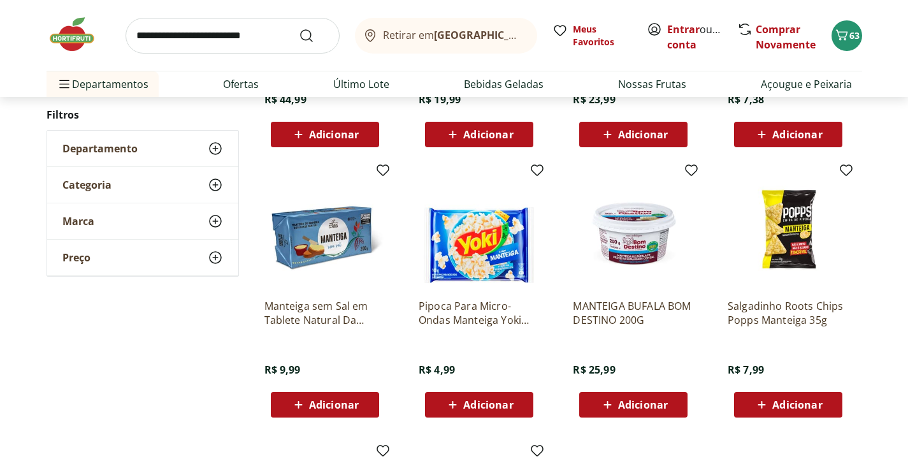
scroll to position [956, 0]
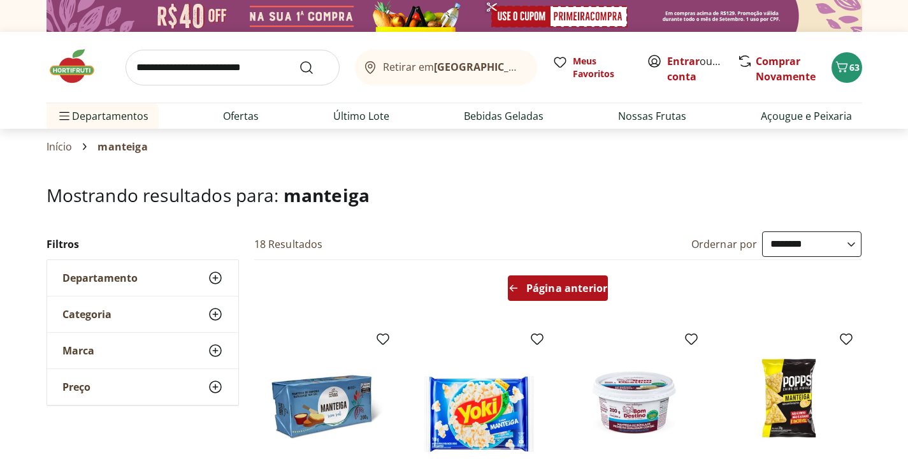
click at [540, 287] on span "Página anterior" at bounding box center [566, 288] width 81 height 10
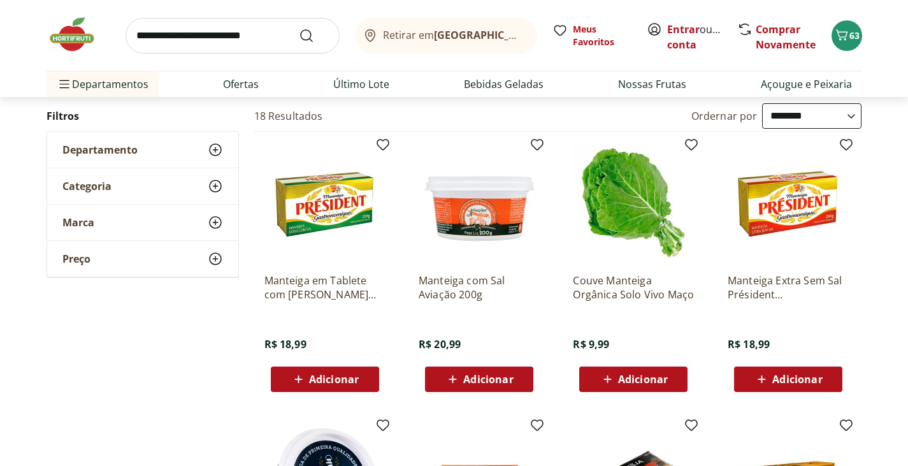
scroll to position [127, 0]
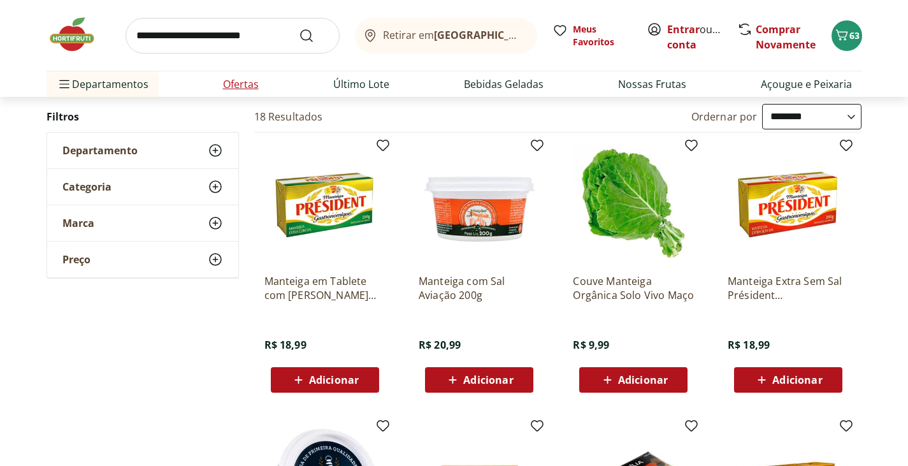
click at [249, 82] on link "Ofertas" at bounding box center [241, 83] width 36 height 15
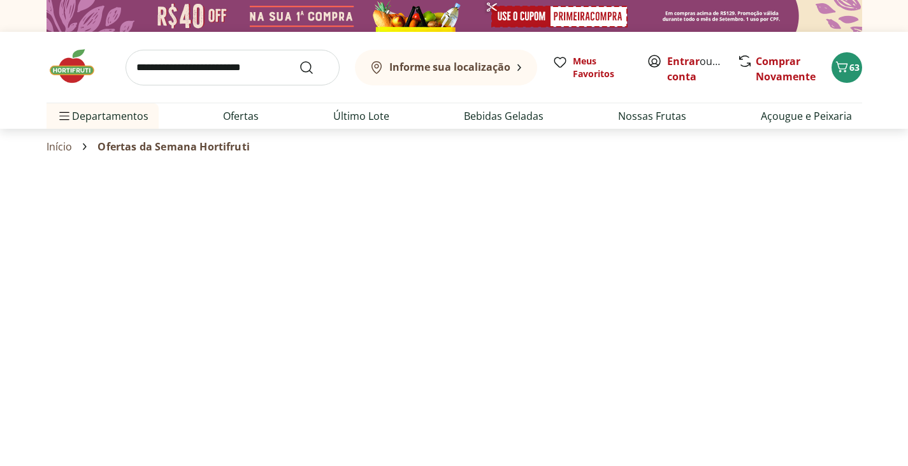
select select "**********"
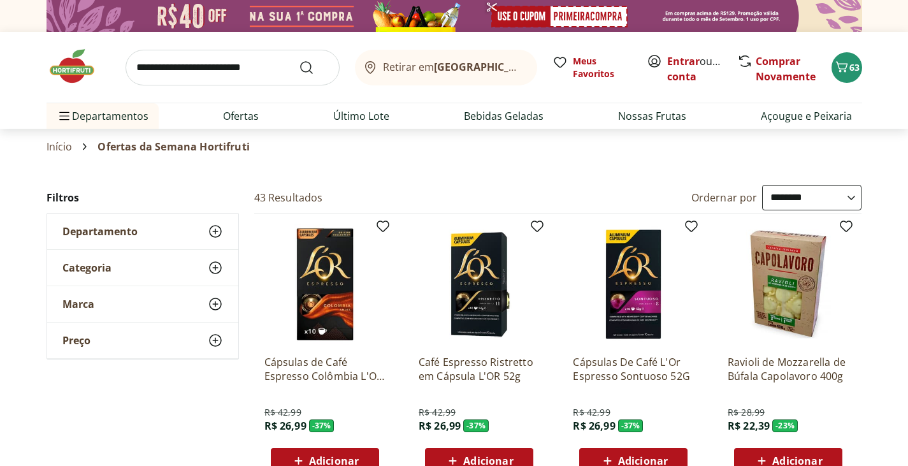
click at [59, 61] on img at bounding box center [79, 66] width 64 height 38
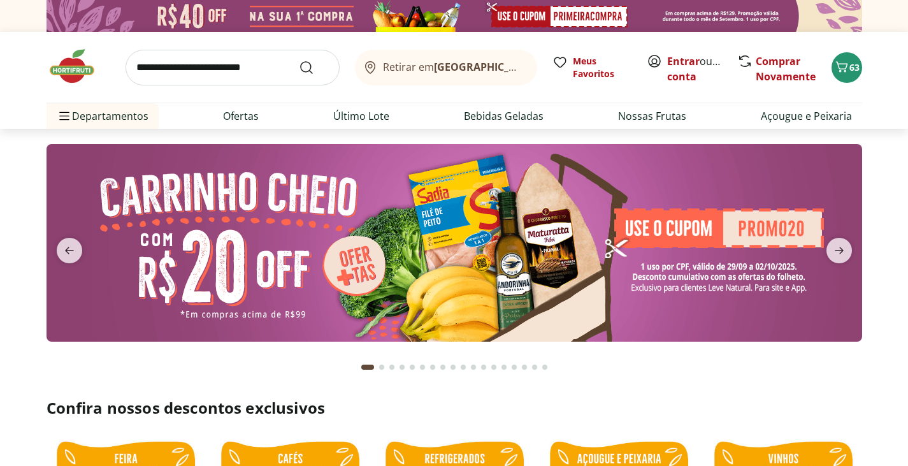
click at [777, 231] on img at bounding box center [455, 243] width 816 height 198
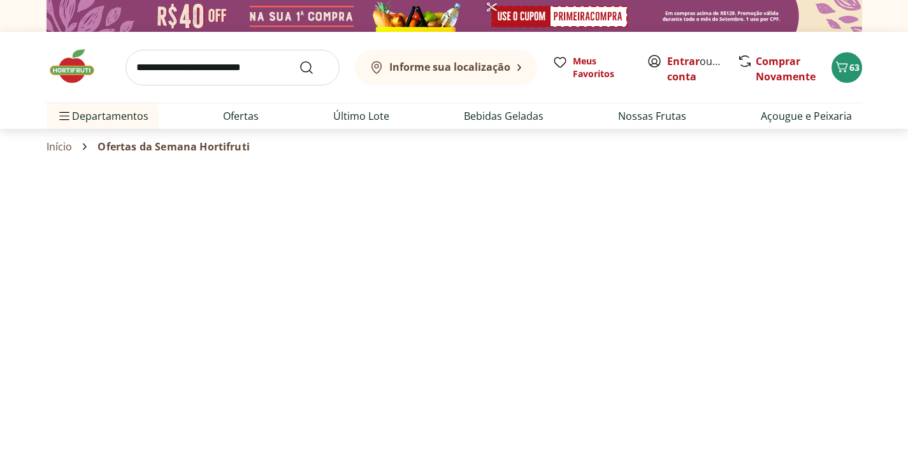
select select "**********"
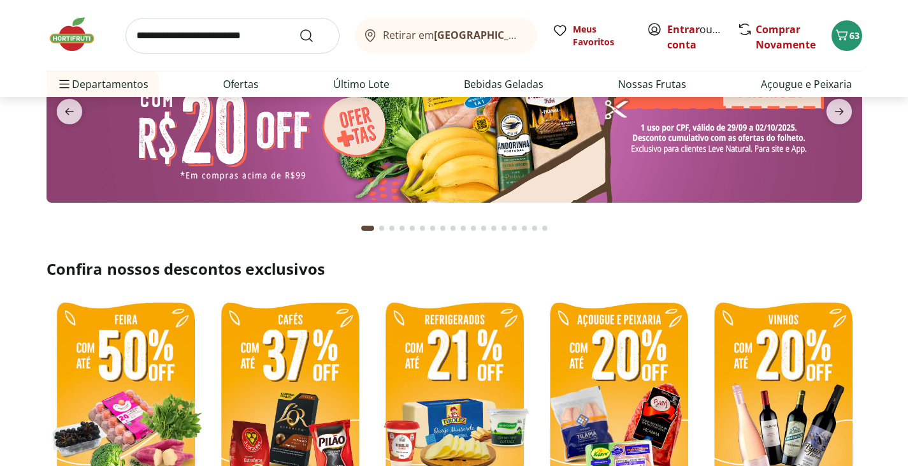
scroll to position [191, 0]
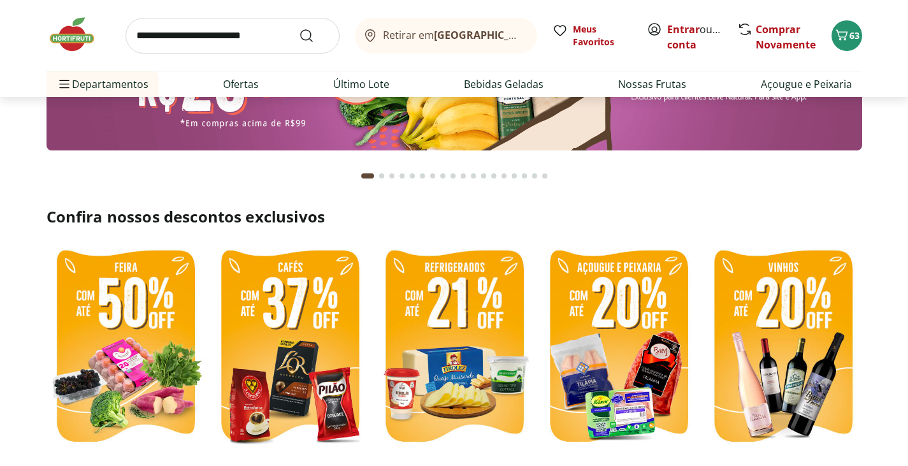
type input "*"
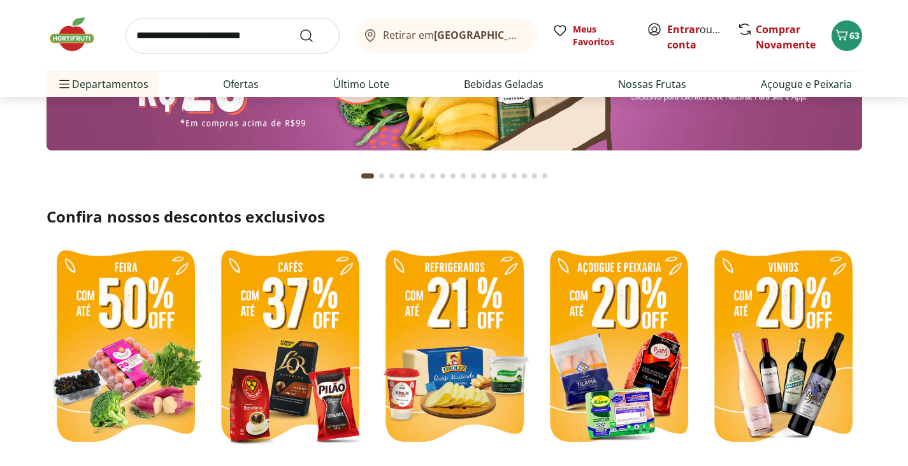
type input "*"
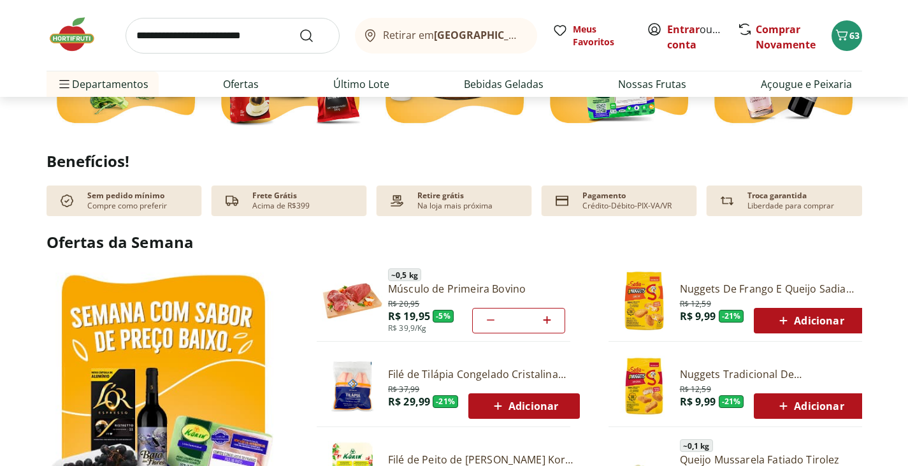
scroll to position [127, 0]
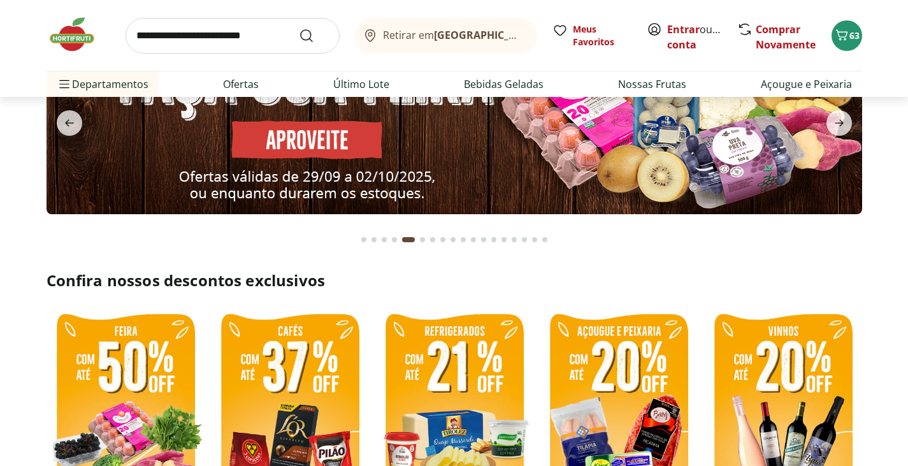
click at [151, 30] on input "search" at bounding box center [233, 36] width 214 height 36
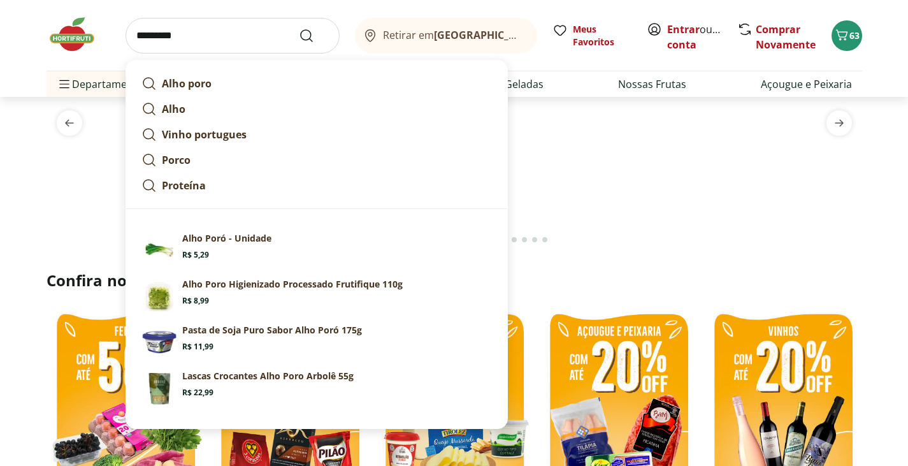
type input "*********"
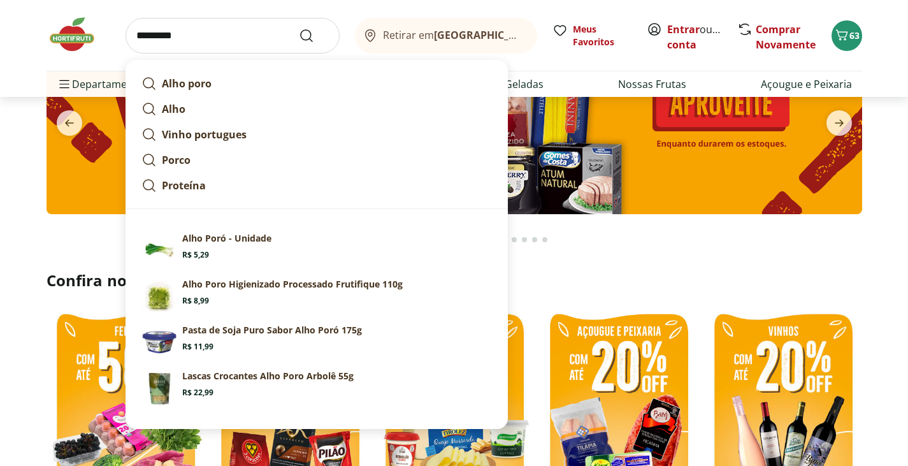
click at [299, 28] on button "Submit Search" at bounding box center [314, 35] width 31 height 15
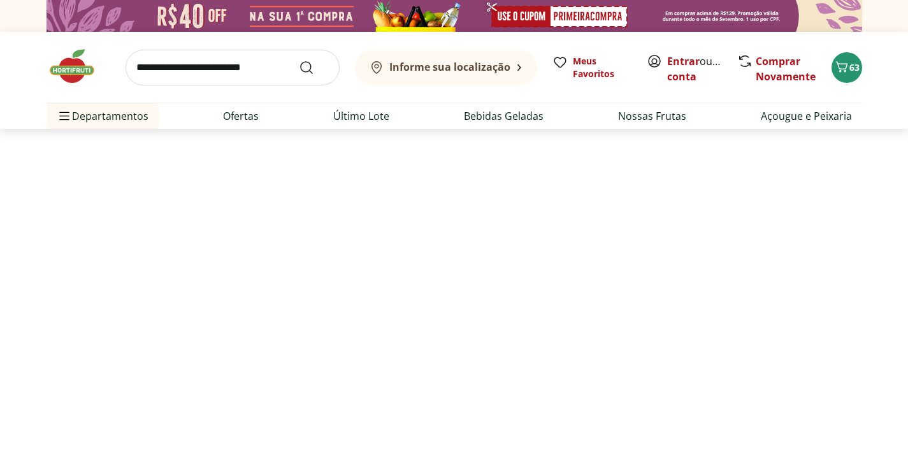
select select "**********"
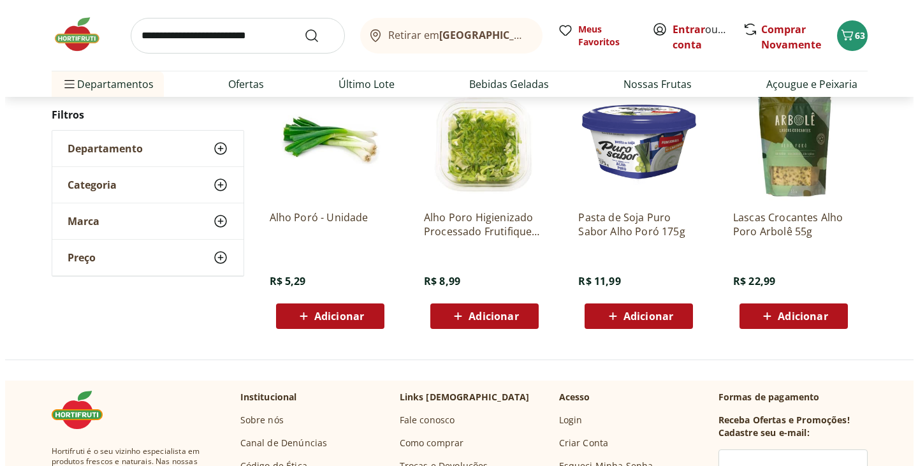
scroll to position [127, 0]
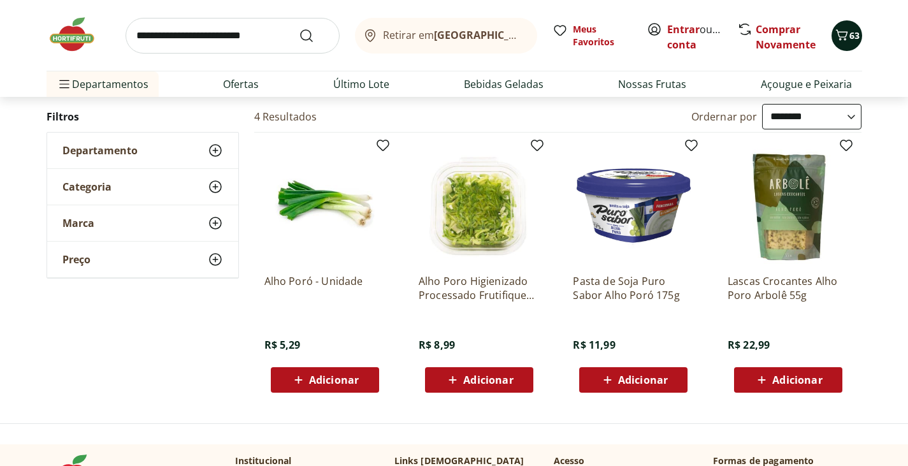
click at [847, 33] on icon "Carrinho" at bounding box center [842, 34] width 12 height 11
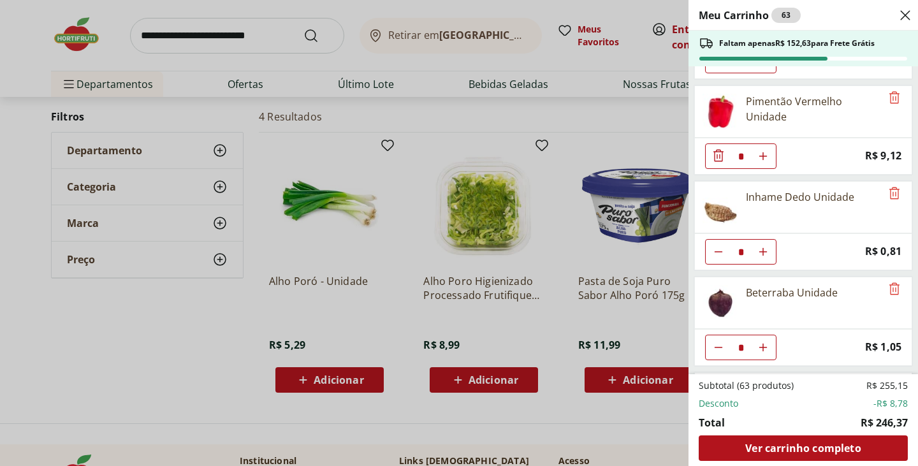
scroll to position [1721, 0]
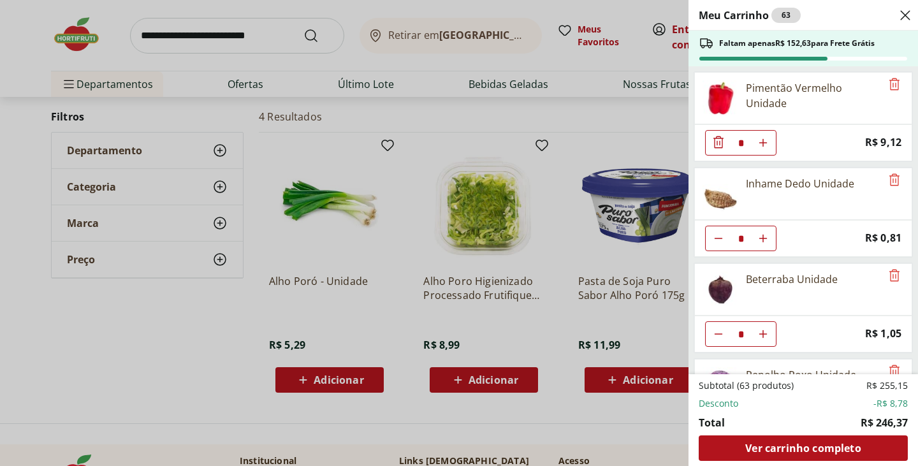
click at [766, 238] on use "Aumentar Quantidade" at bounding box center [763, 238] width 10 height 10
type input "*"
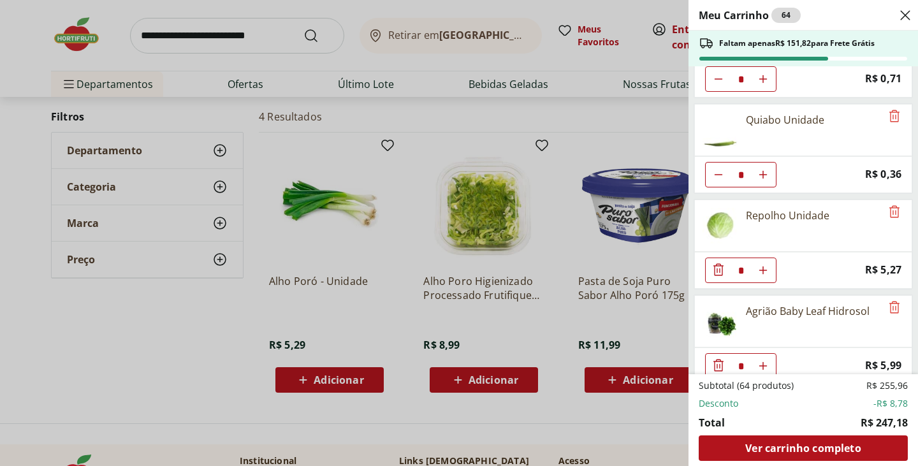
scroll to position [2470, 0]
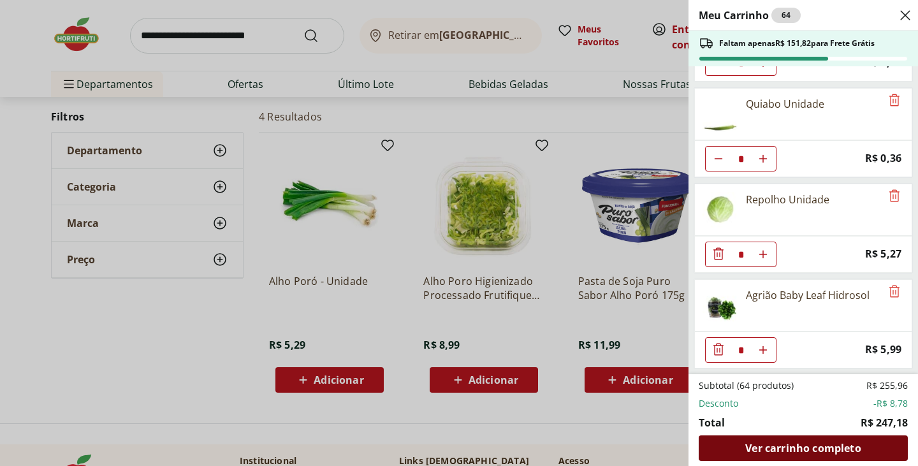
click at [798, 447] on span "Ver carrinho completo" at bounding box center [802, 448] width 115 height 10
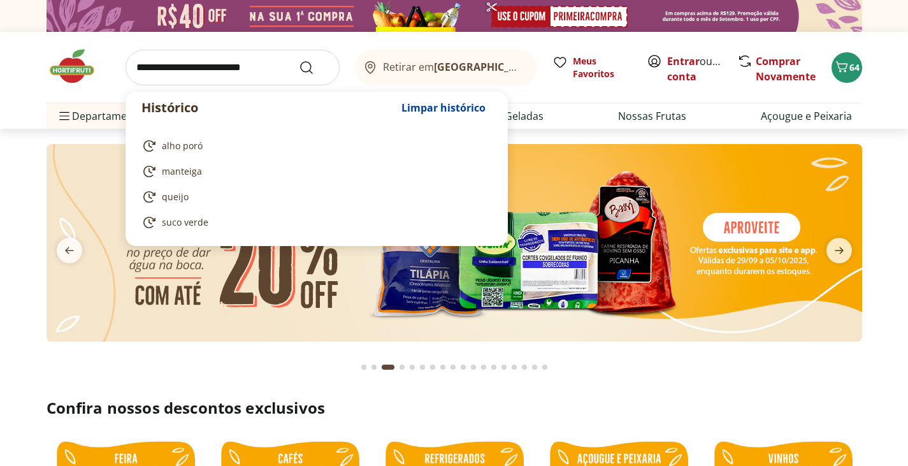
click at [179, 70] on input "search" at bounding box center [233, 68] width 214 height 36
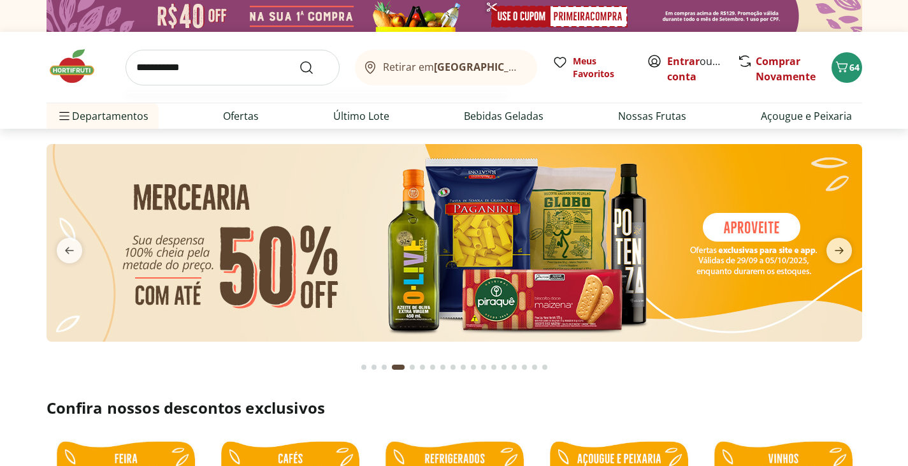
type input "**********"
click at [299, 60] on button "Submit Search" at bounding box center [314, 67] width 31 height 15
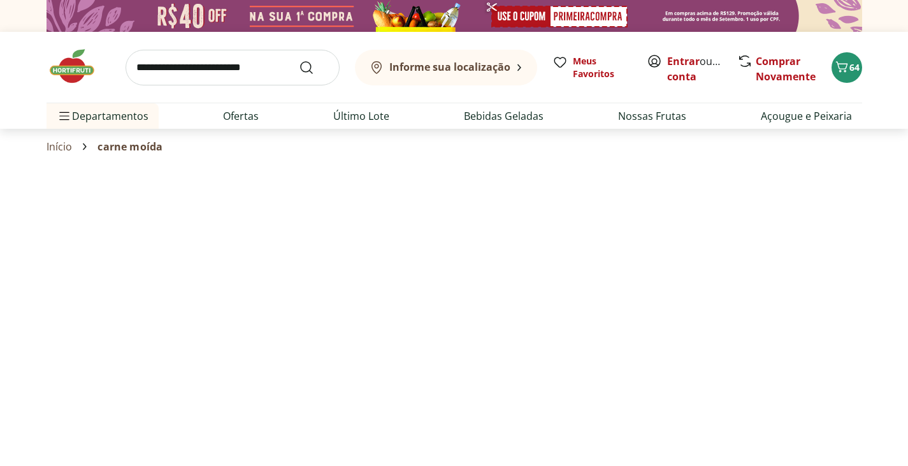
select select "**********"
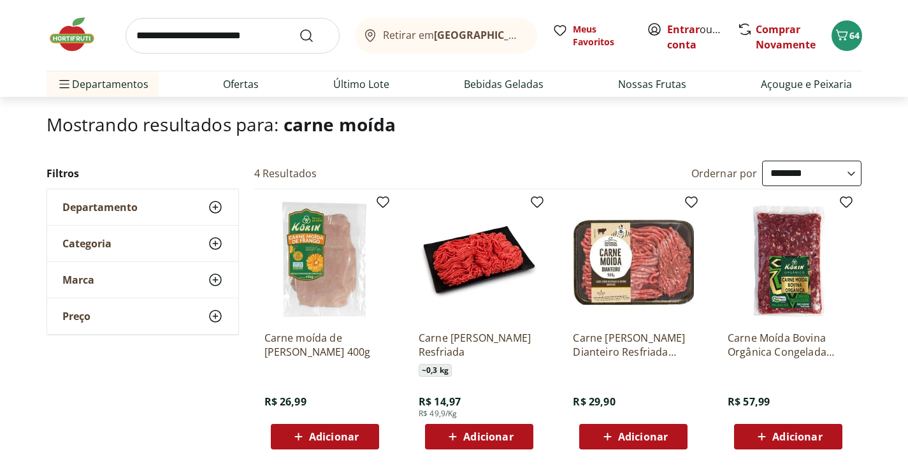
scroll to position [64, 0]
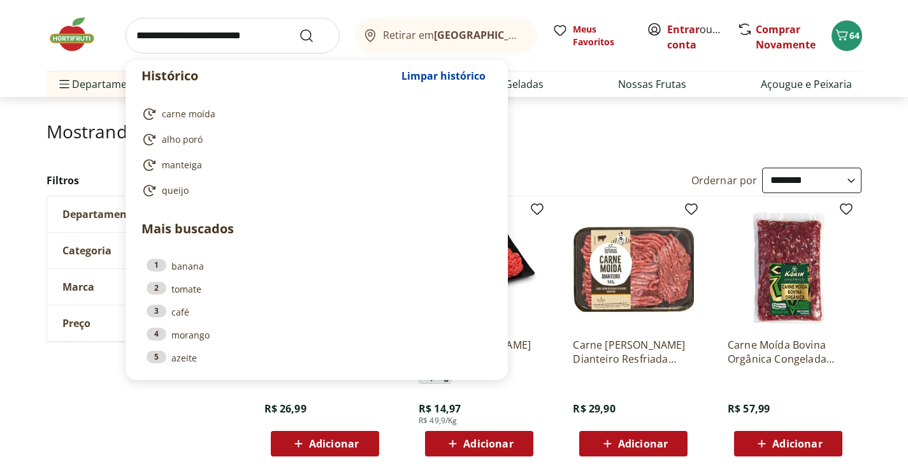
click at [167, 38] on input "search" at bounding box center [233, 36] width 214 height 36
click at [590, 142] on header "Mostrando resultados para: carne moída" at bounding box center [455, 144] width 816 height 46
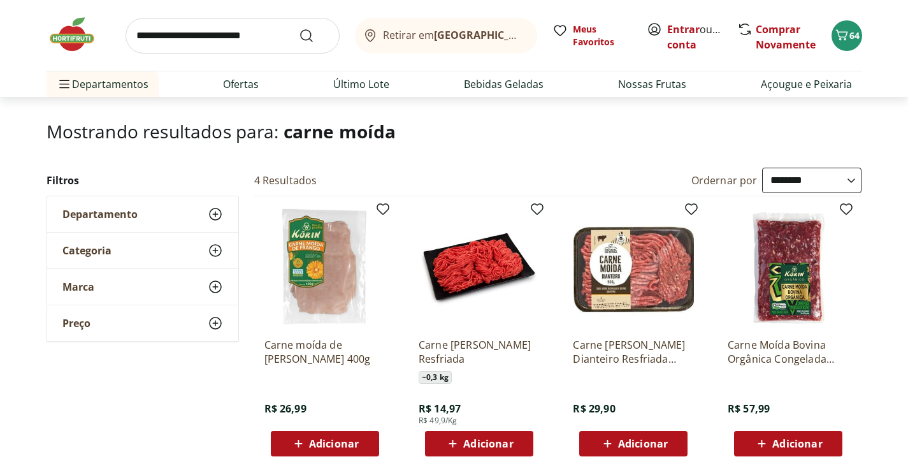
click at [488, 445] on span "Adicionar" at bounding box center [488, 443] width 50 height 10
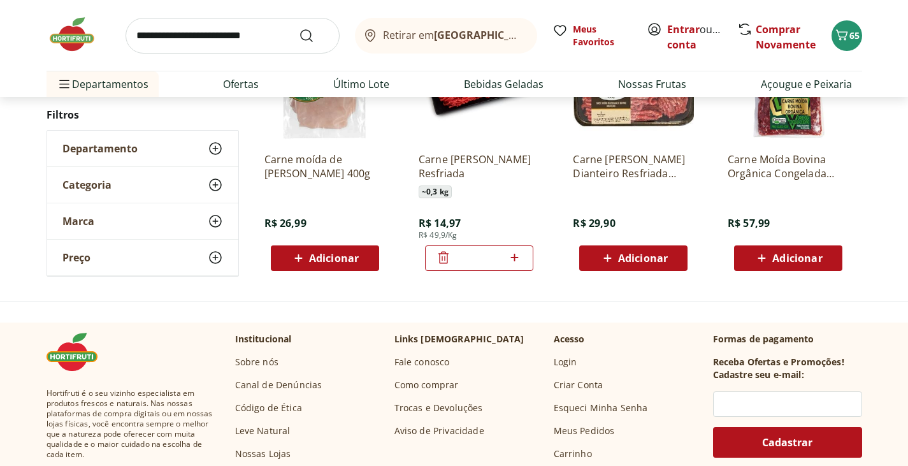
scroll to position [255, 0]
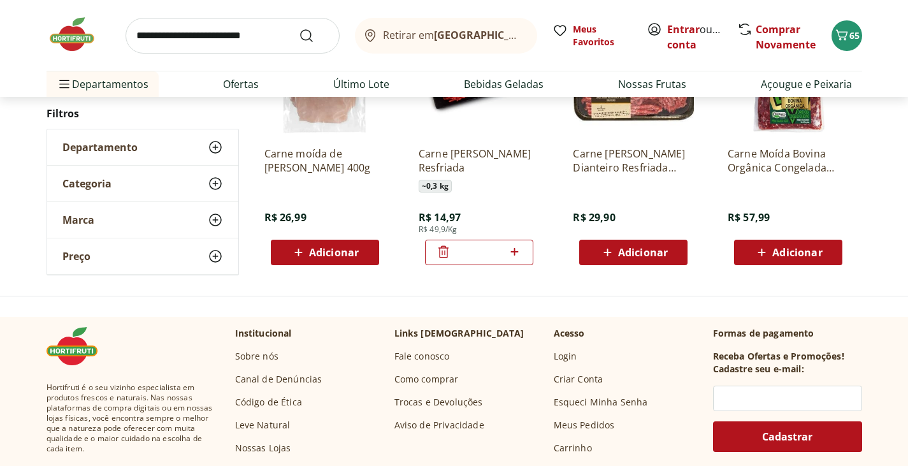
click at [513, 252] on icon at bounding box center [515, 251] width 16 height 15
type input "*"
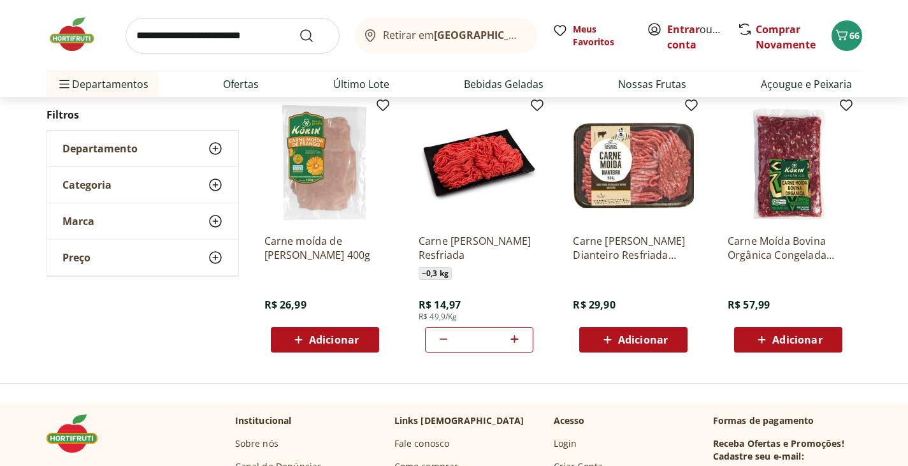
scroll to position [127, 0]
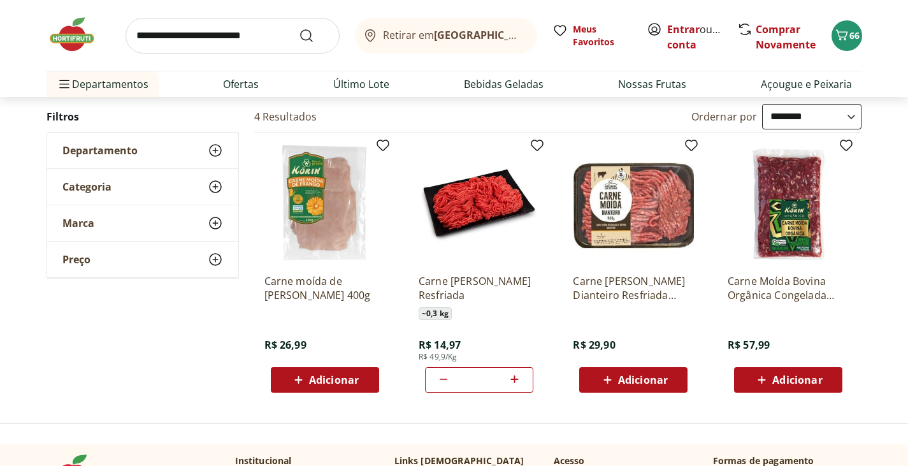
click at [174, 38] on input "search" at bounding box center [233, 36] width 214 height 36
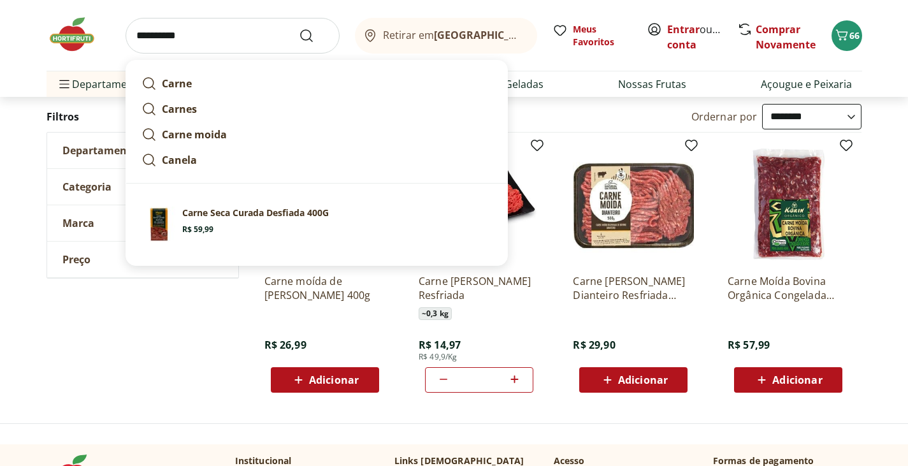
type input "**********"
click at [299, 28] on button "Submit Search" at bounding box center [314, 35] width 31 height 15
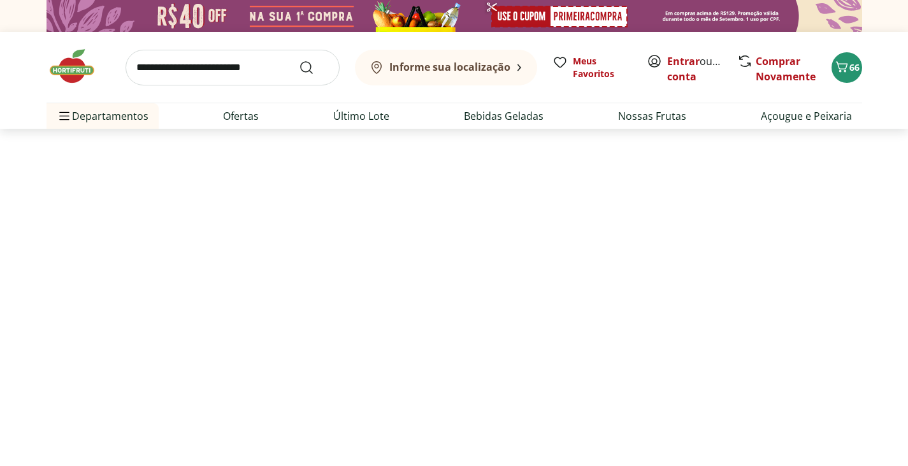
select select "**********"
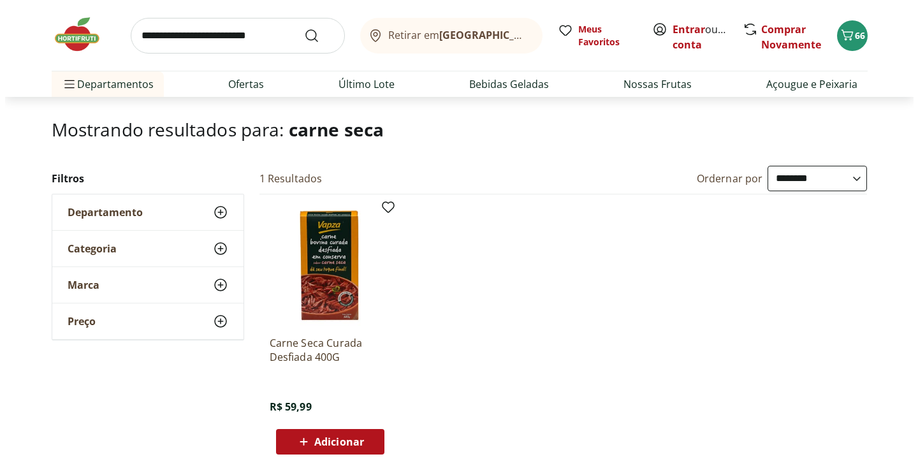
scroll to position [64, 0]
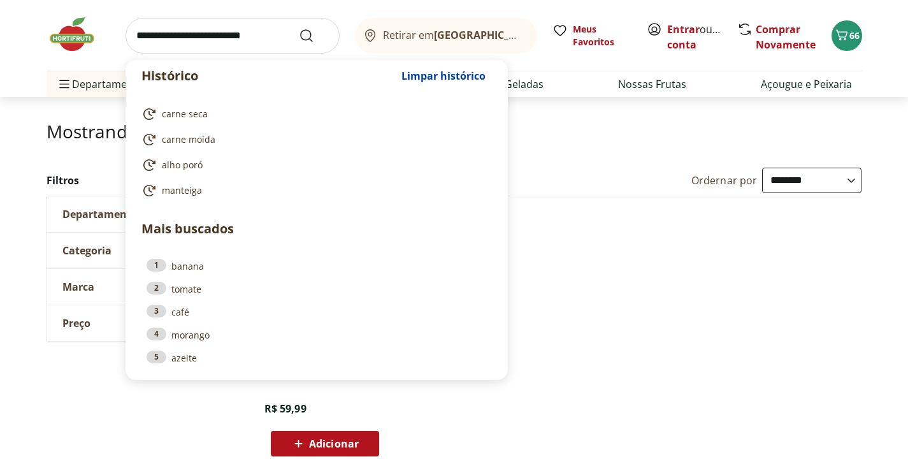
click at [189, 41] on input "search" at bounding box center [233, 36] width 214 height 36
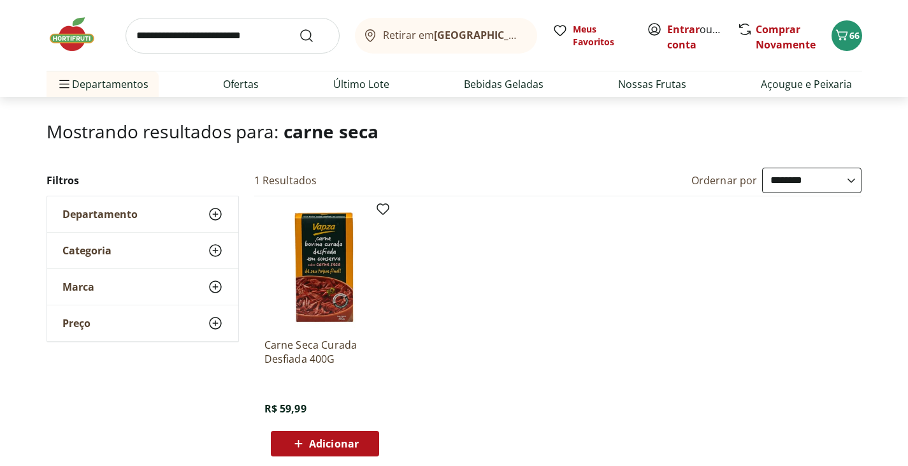
click at [593, 141] on h1 "Mostrando resultados para: carne seca" at bounding box center [455, 131] width 816 height 20
click at [846, 43] on span "Carrinho" at bounding box center [841, 35] width 15 height 17
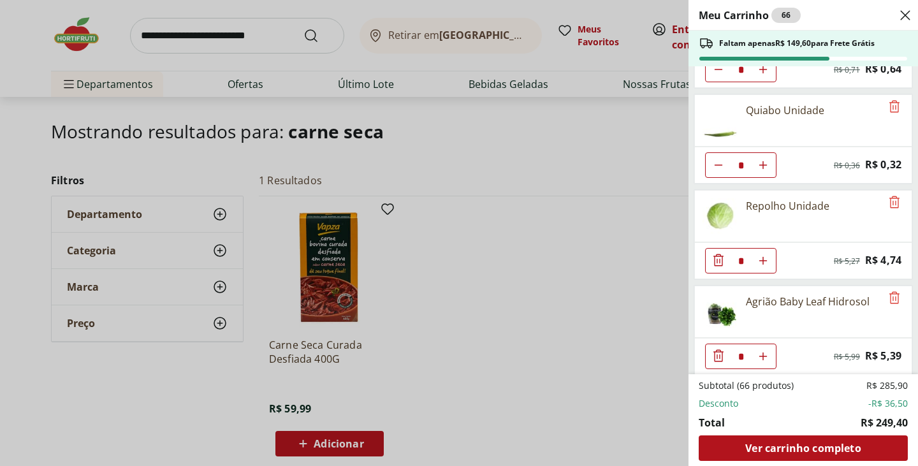
scroll to position [2565, 0]
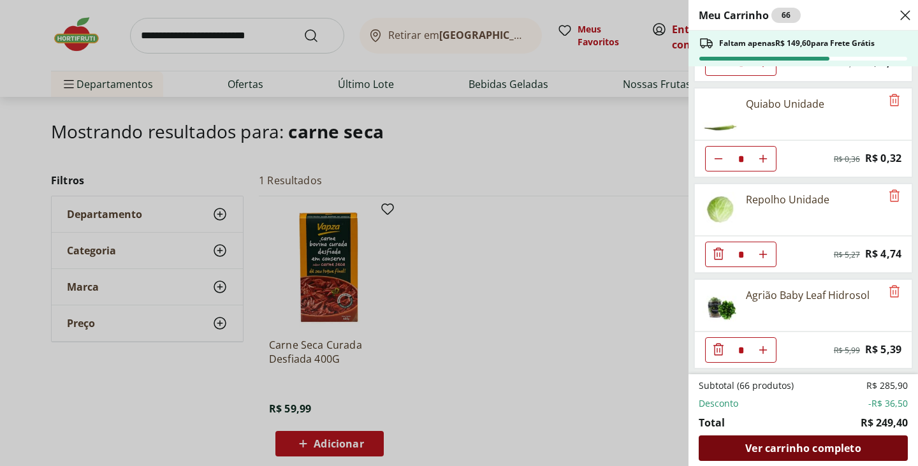
click at [834, 452] on span "Ver carrinho completo" at bounding box center [802, 448] width 115 height 10
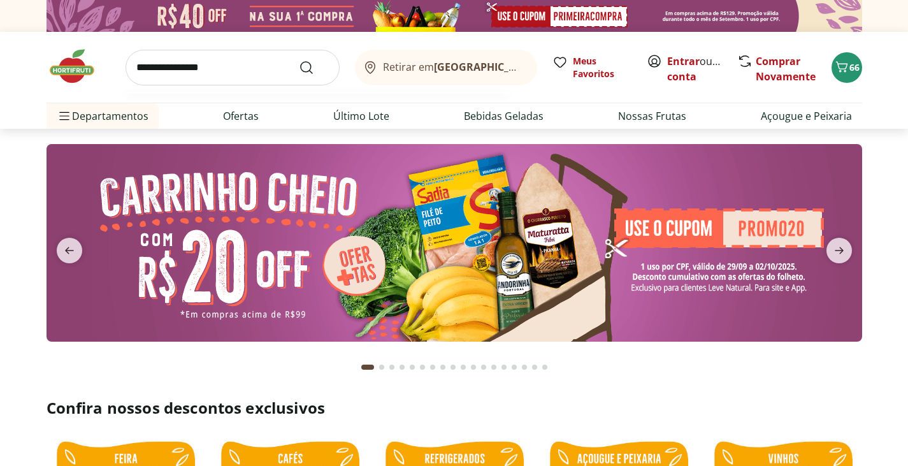
type input "**********"
click at [299, 60] on button "Submit Search" at bounding box center [314, 67] width 31 height 15
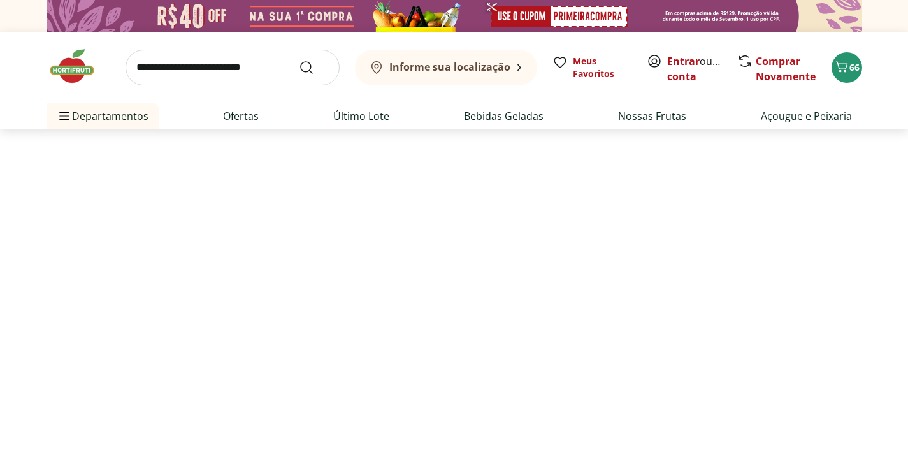
select select "**********"
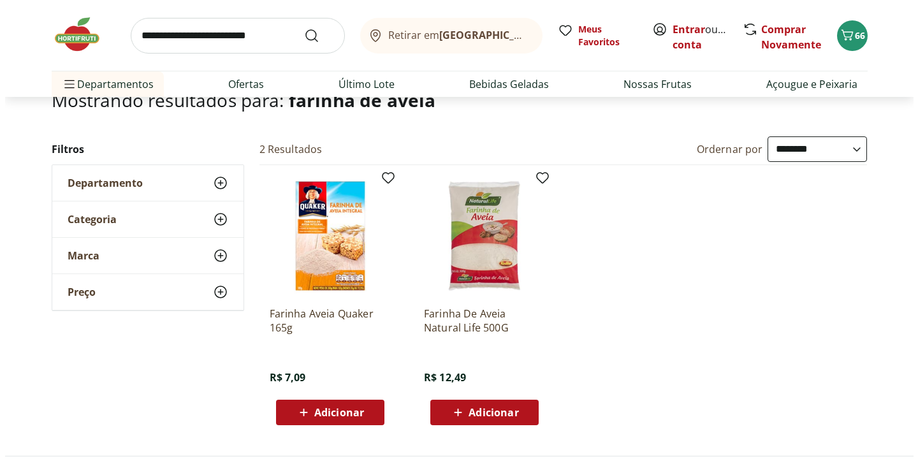
scroll to position [127, 0]
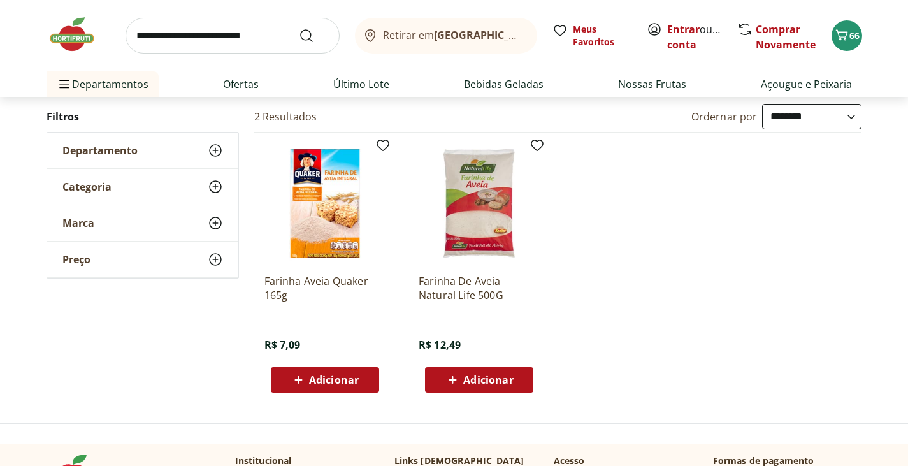
click at [323, 378] on span "Adicionar" at bounding box center [334, 380] width 50 height 10
click at [851, 40] on span "66" at bounding box center [855, 35] width 10 height 12
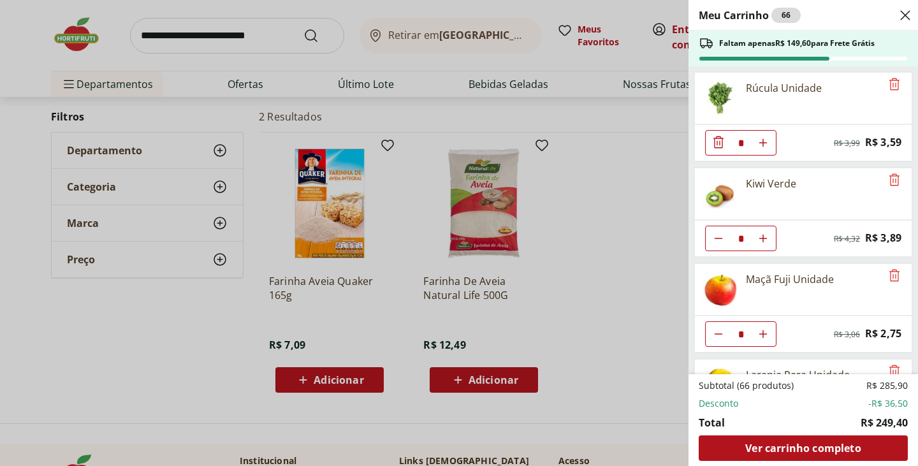
click at [577, 257] on div "Meu Carrinho 66 Faltam apenas R$ 149,60 para Frete Grátis Rúcula Unidade * Orig…" at bounding box center [459, 233] width 918 height 466
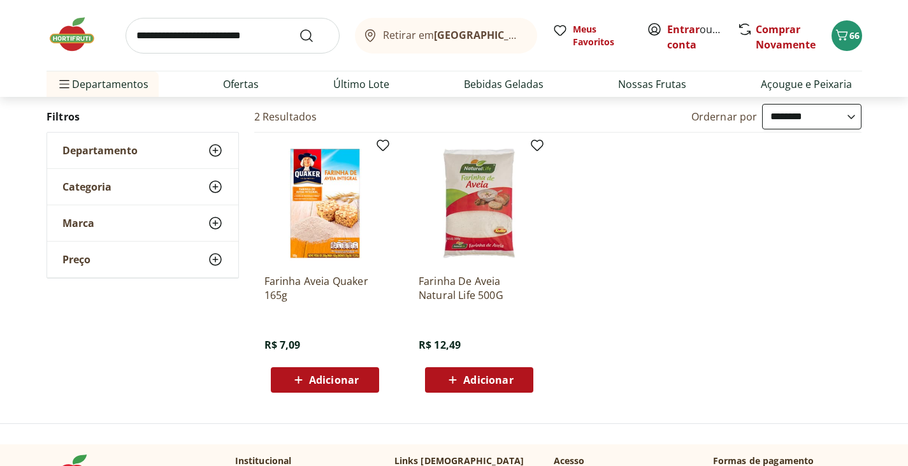
click at [333, 379] on span "Adicionar" at bounding box center [334, 380] width 50 height 10
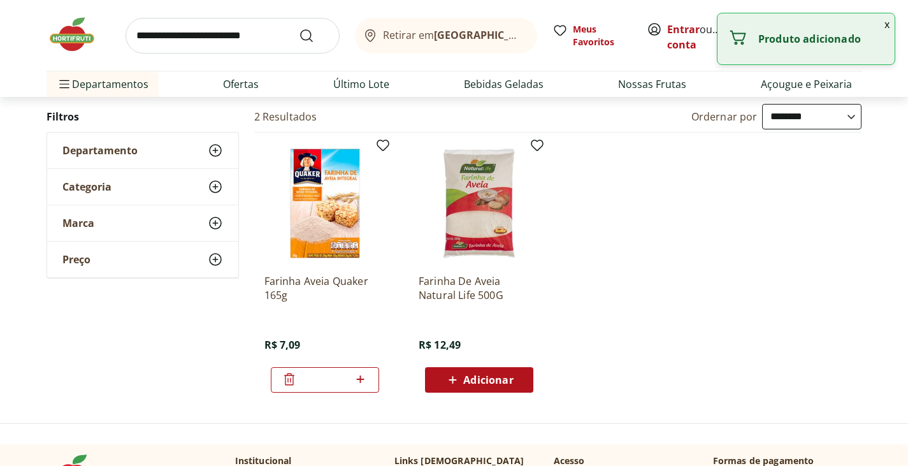
click at [886, 23] on button "x" at bounding box center [886, 24] width 15 height 22
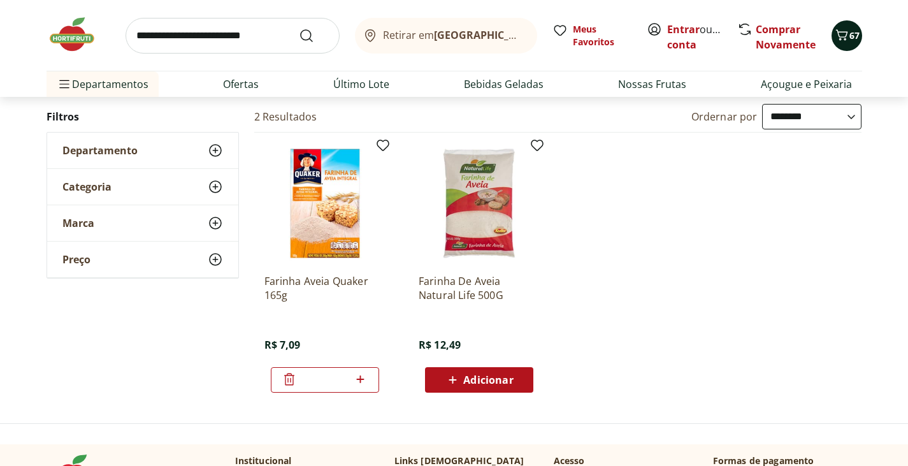
click at [851, 33] on span "67" at bounding box center [855, 35] width 10 height 12
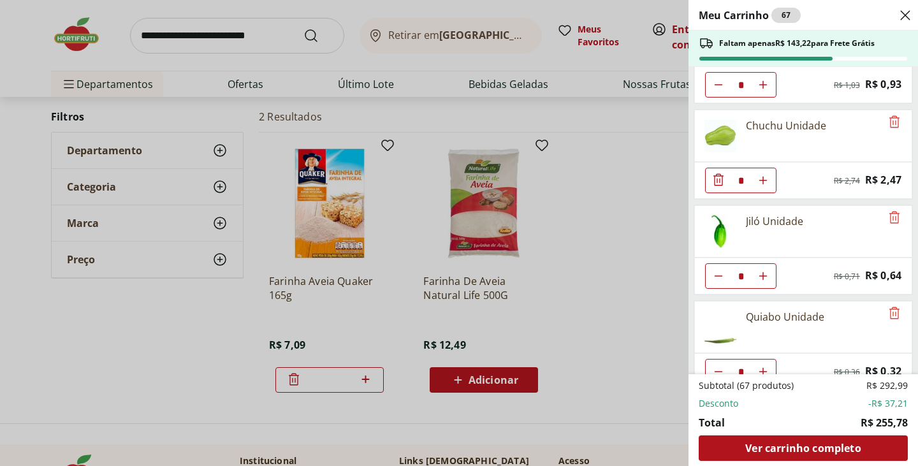
scroll to position [2661, 0]
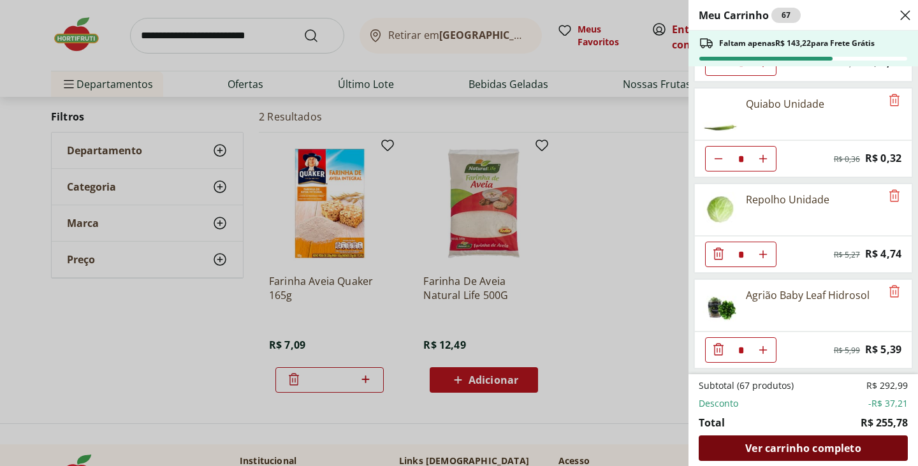
click at [798, 446] on span "Ver carrinho completo" at bounding box center [802, 448] width 115 height 10
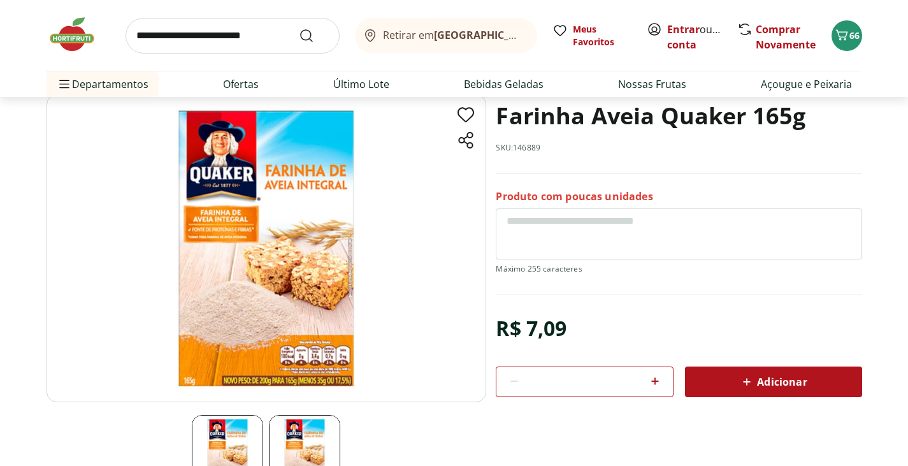
scroll to position [64, 0]
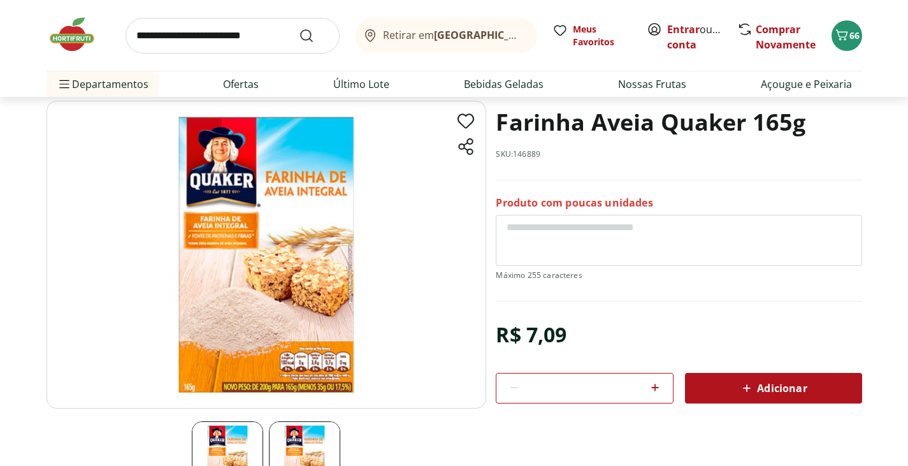
click at [302, 331] on img at bounding box center [267, 255] width 440 height 308
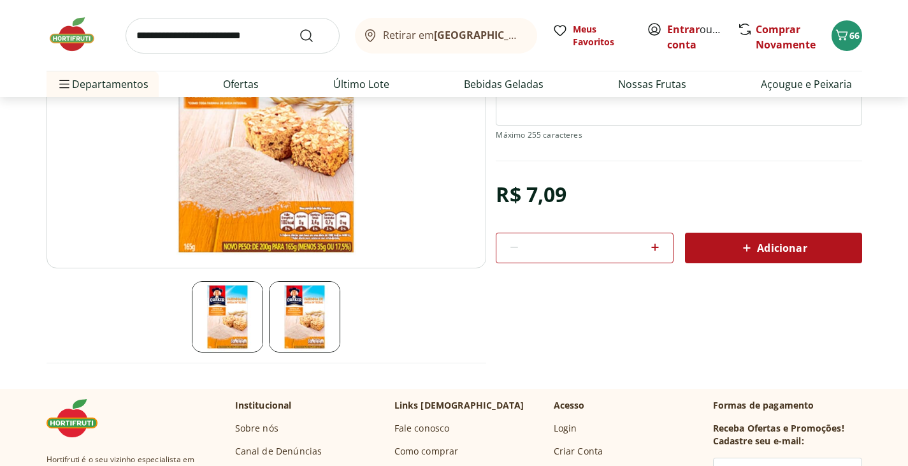
scroll to position [255, 0]
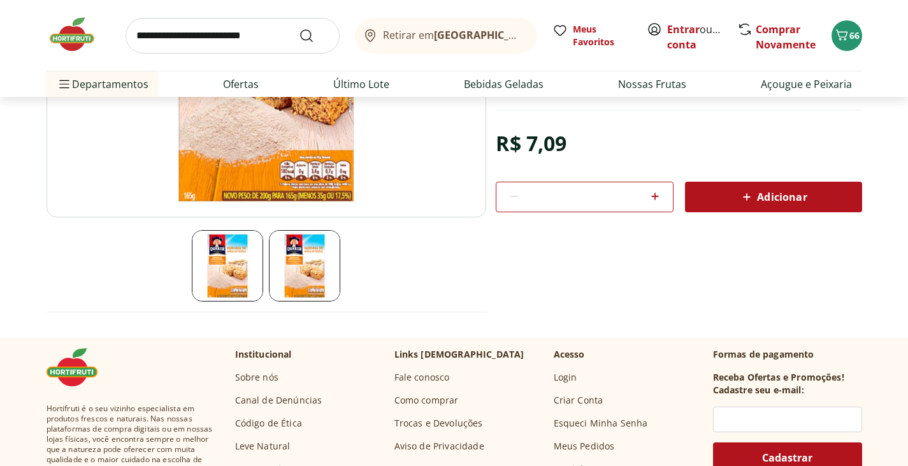
click at [290, 185] on img at bounding box center [267, 64] width 440 height 308
click at [298, 275] on img at bounding box center [304, 265] width 71 height 71
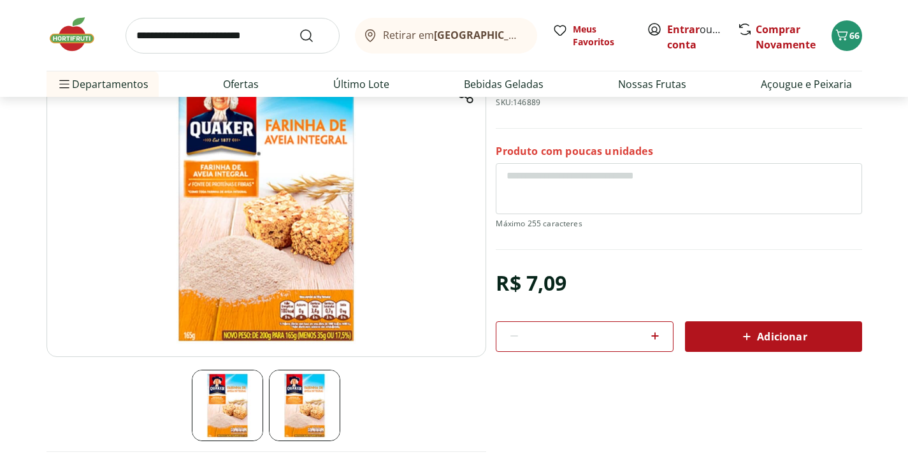
scroll to position [64, 0]
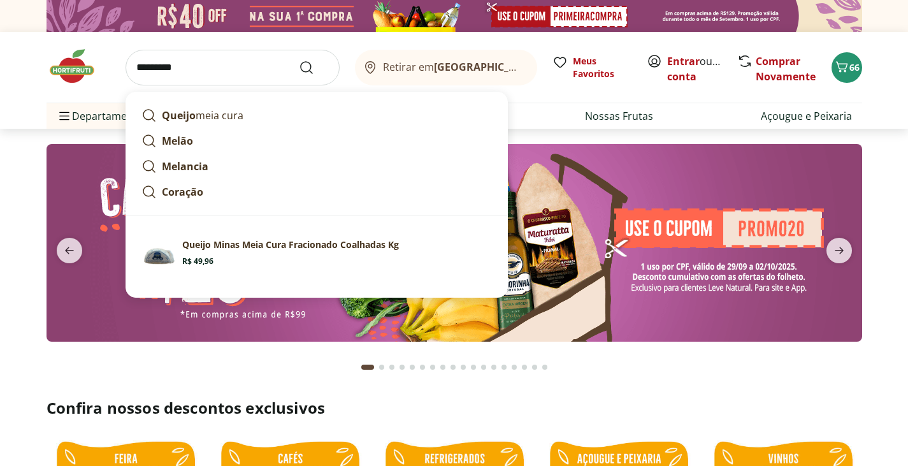
type input "*********"
click at [299, 60] on button "Submit Search" at bounding box center [314, 67] width 31 height 15
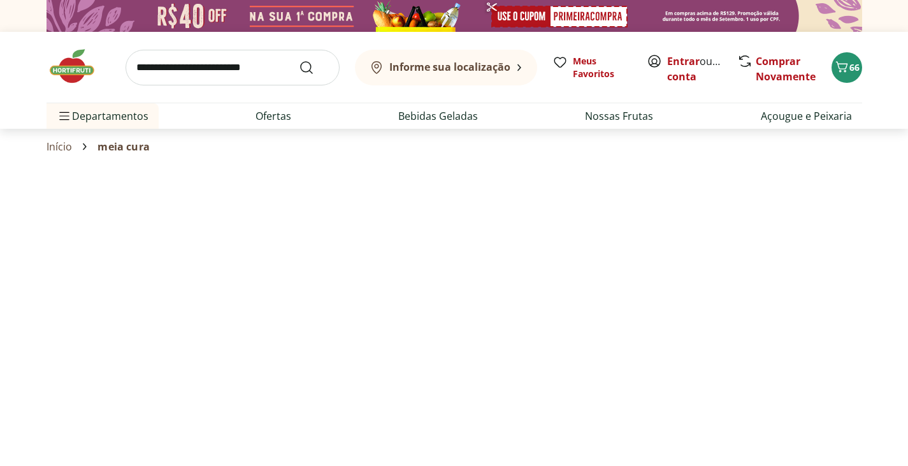
select select "**********"
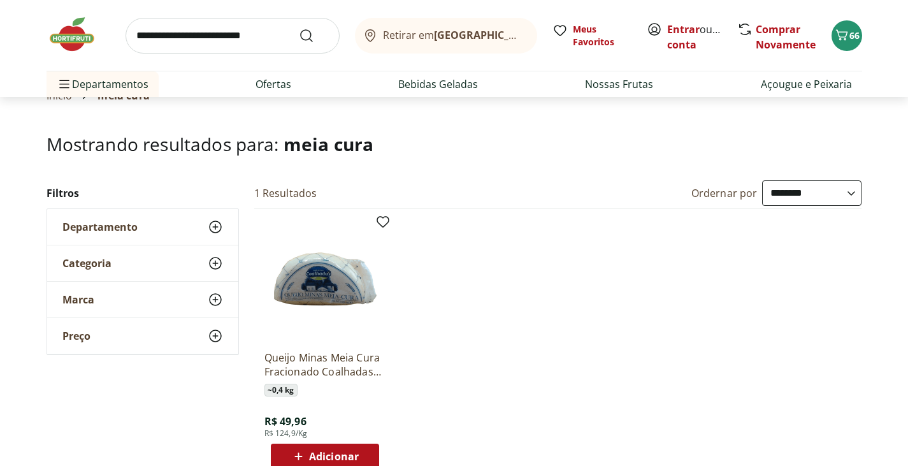
scroll to position [64, 0]
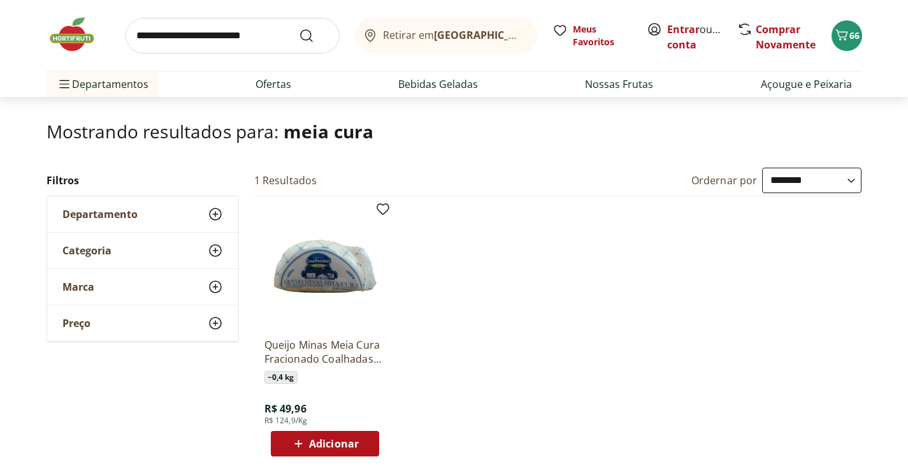
click at [326, 273] on img at bounding box center [324, 266] width 121 height 121
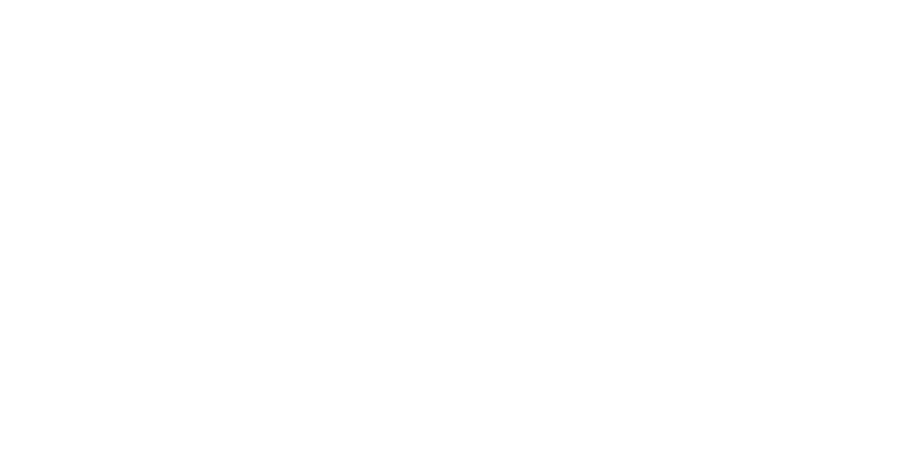
scroll to position [64, 0]
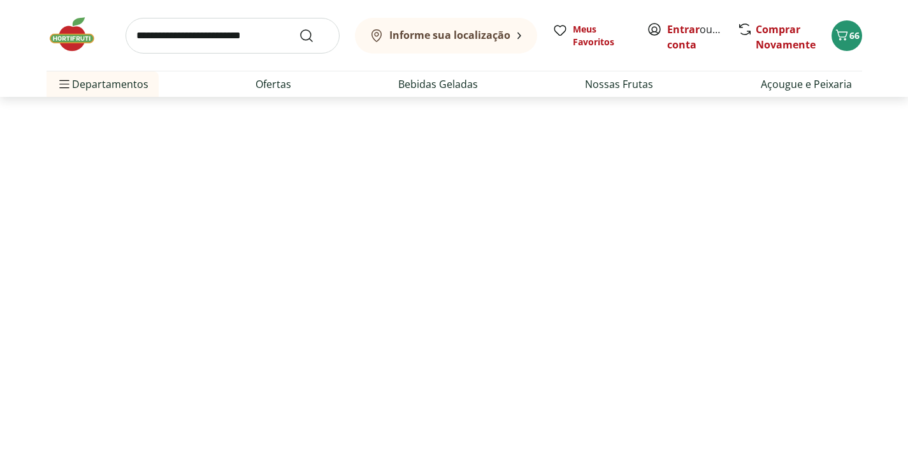
select select "**********"
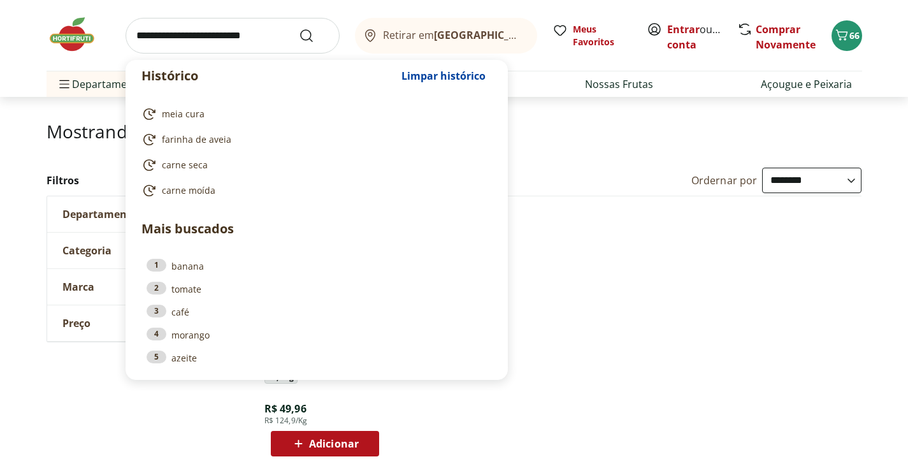
click at [184, 36] on input "search" at bounding box center [233, 36] width 214 height 36
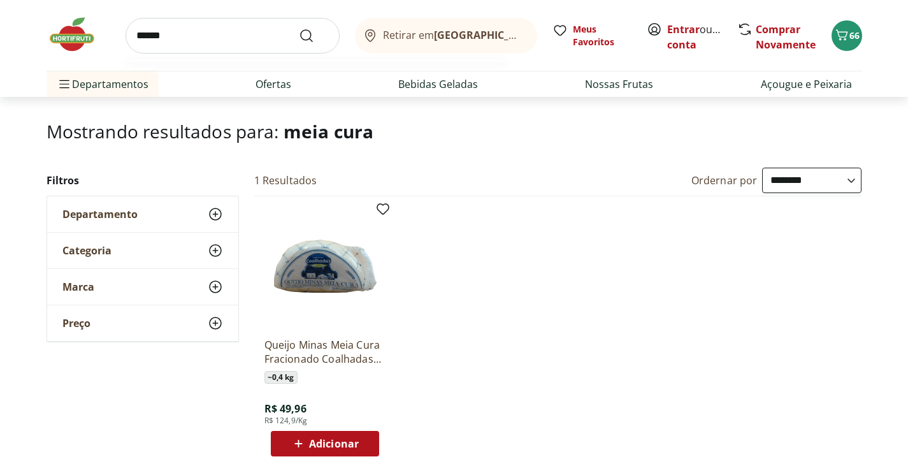
type input "******"
click at [299, 28] on button "Submit Search" at bounding box center [314, 35] width 31 height 15
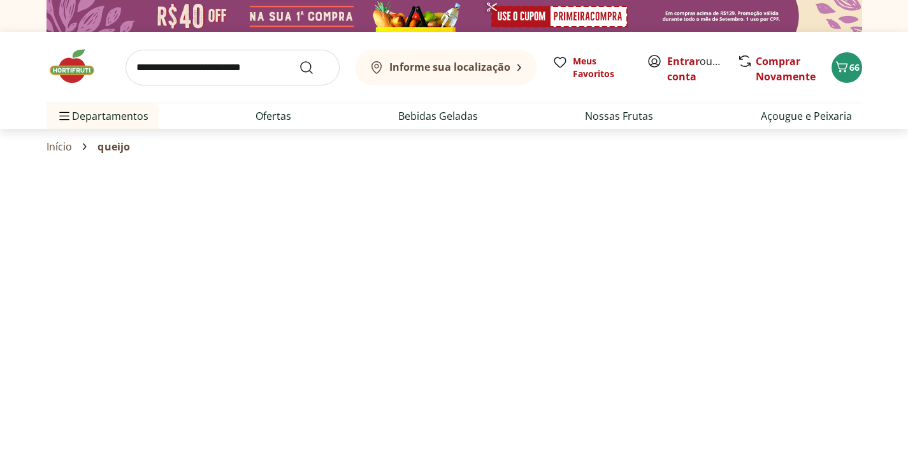
select select "**********"
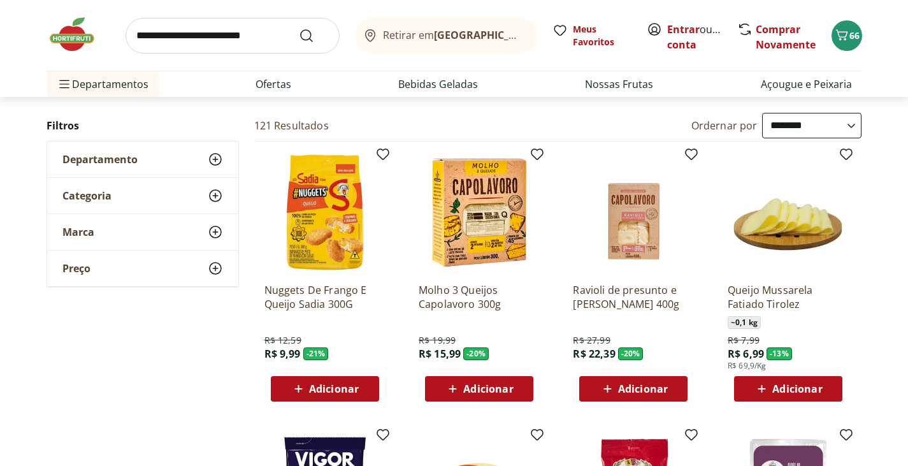
scroll to position [127, 0]
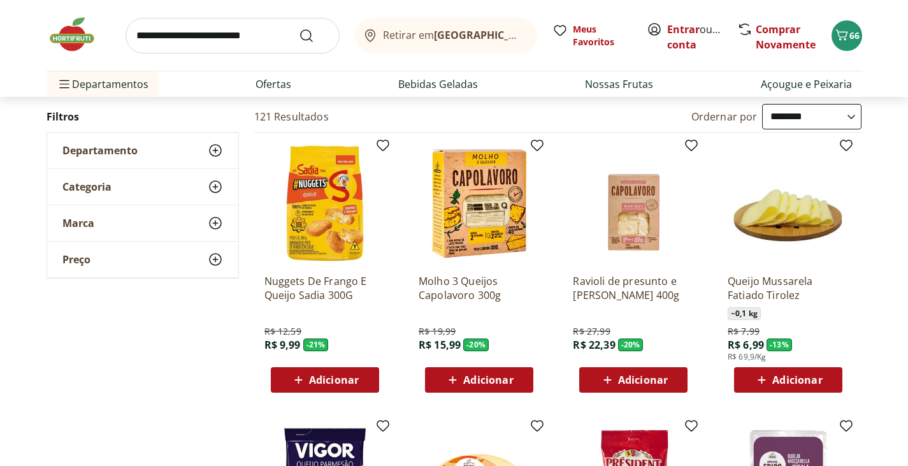
click at [216, 186] on use at bounding box center [215, 186] width 15 height 15
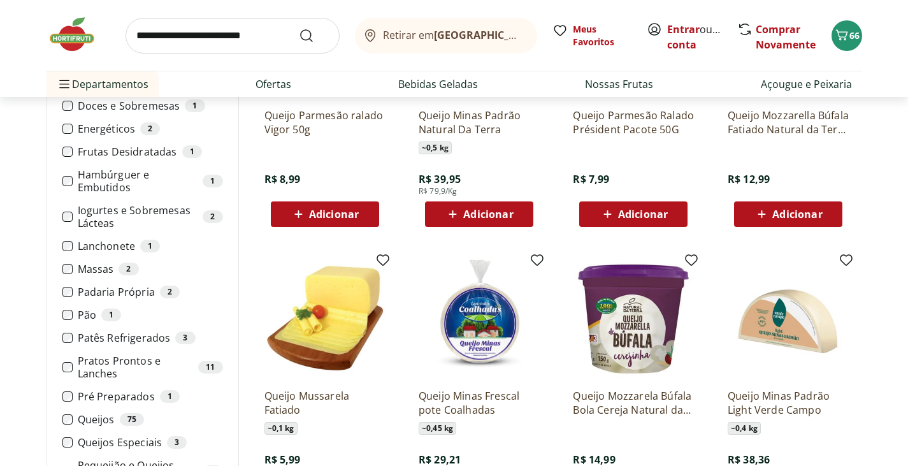
scroll to position [637, 0]
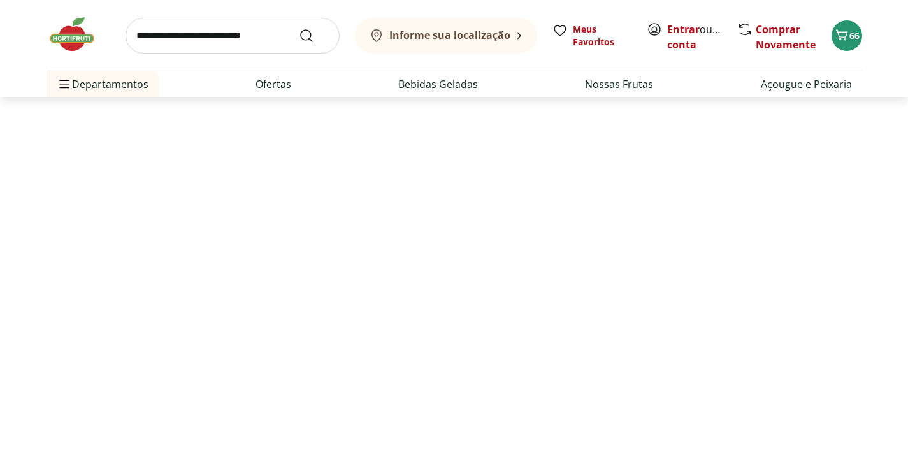
scroll to position [452, 0]
select select "**********"
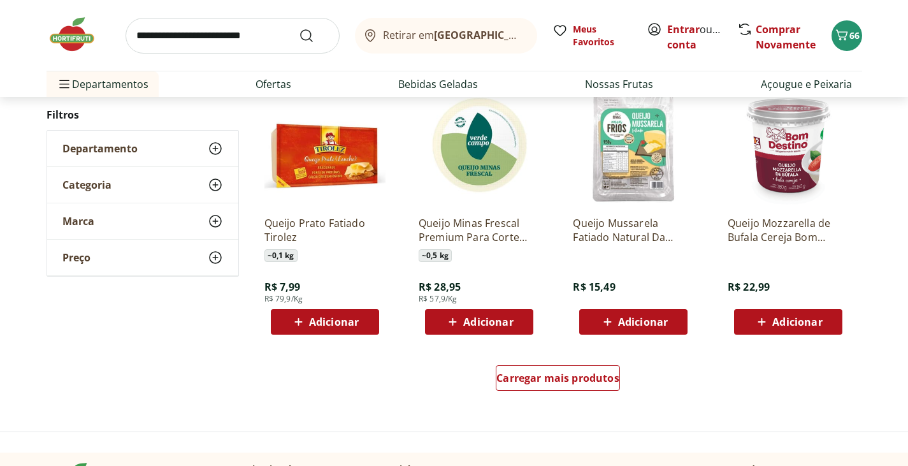
scroll to position [771, 0]
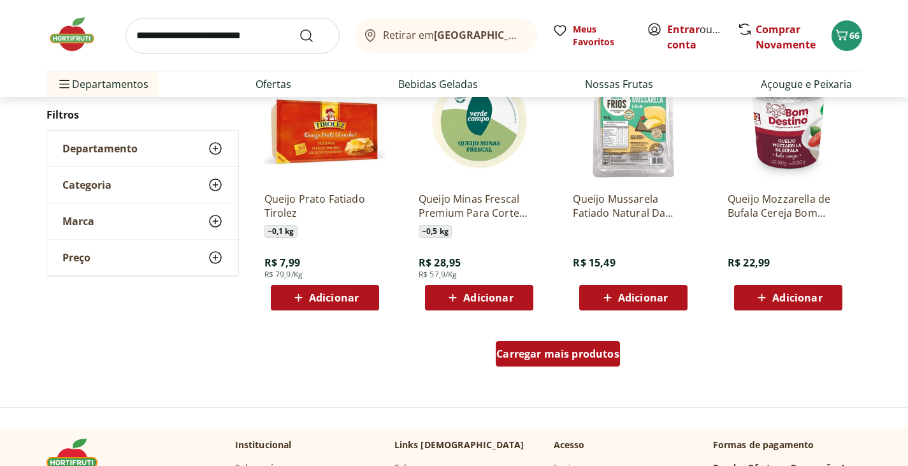
click at [581, 362] on div "Carregar mais produtos" at bounding box center [558, 353] width 124 height 25
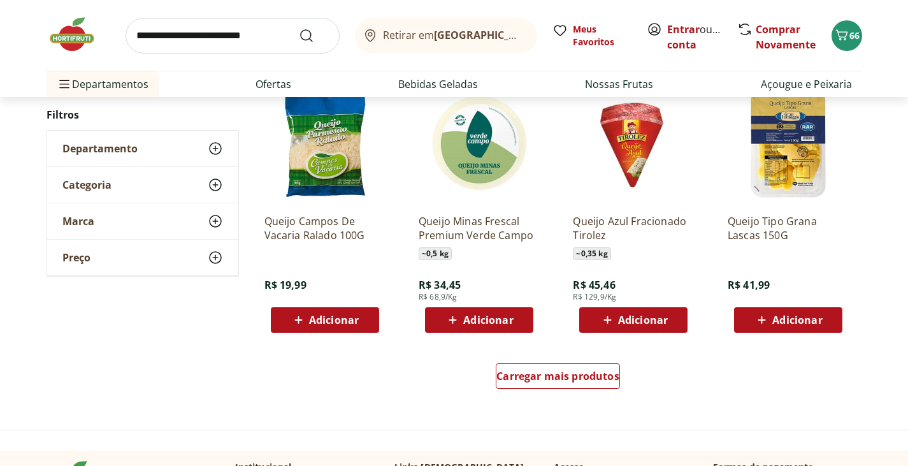
scroll to position [1599, 0]
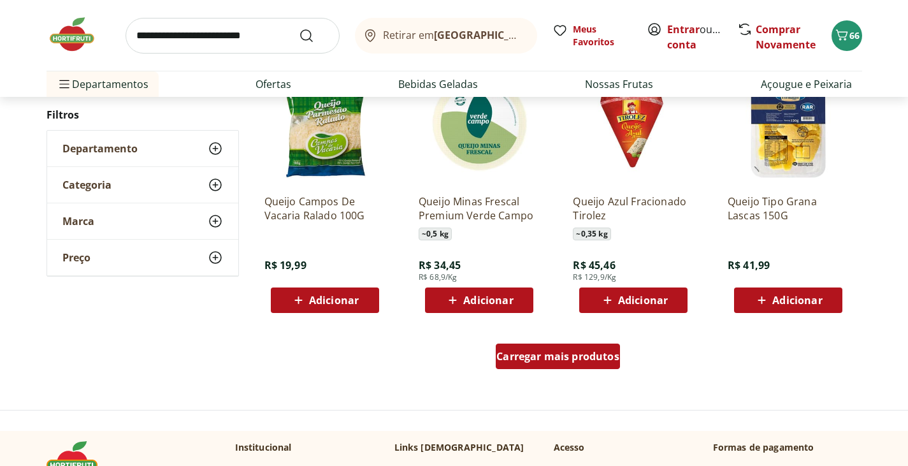
click at [590, 358] on span "Carregar mais produtos" at bounding box center [557, 356] width 123 height 10
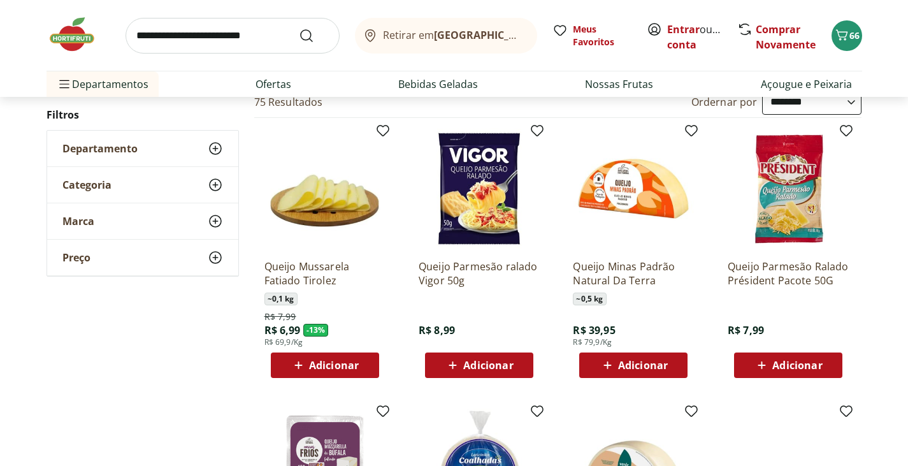
scroll to position [133, 0]
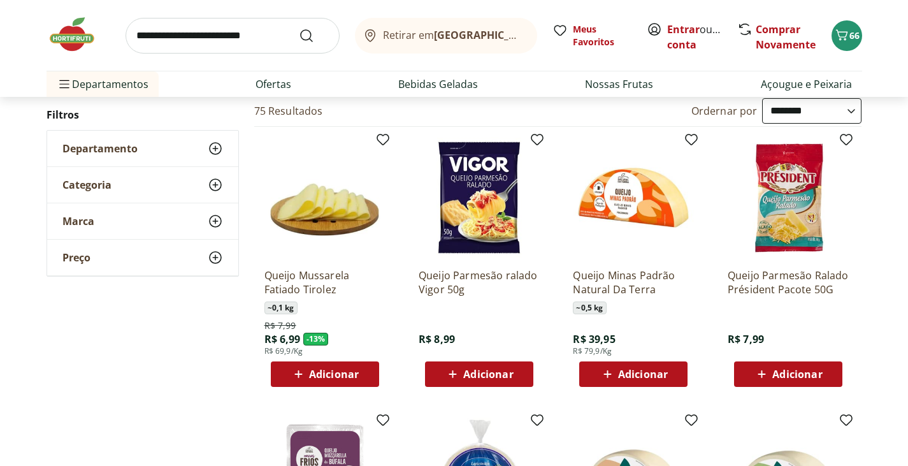
click at [638, 372] on span "Adicionar" at bounding box center [643, 374] width 50 height 10
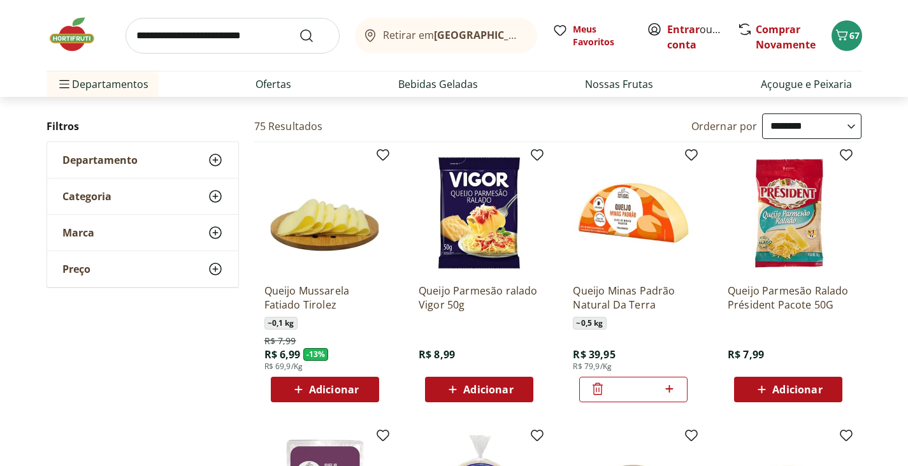
scroll to position [69, 0]
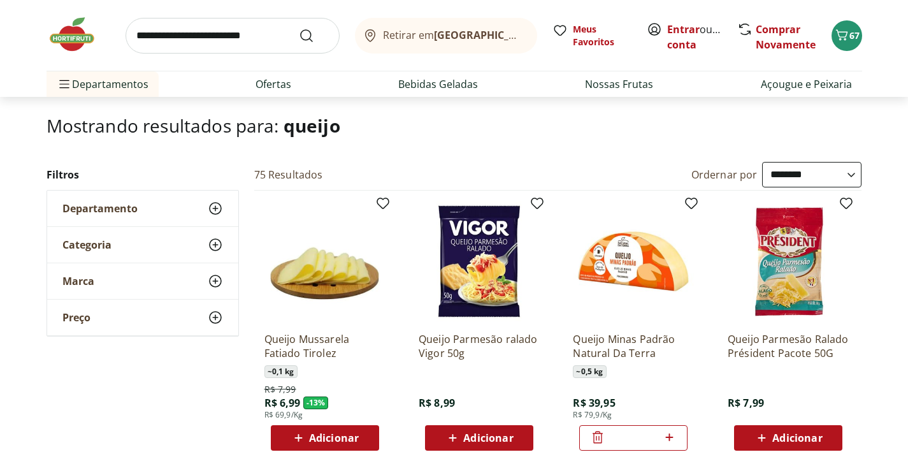
click at [213, 246] on icon at bounding box center [215, 244] width 15 height 15
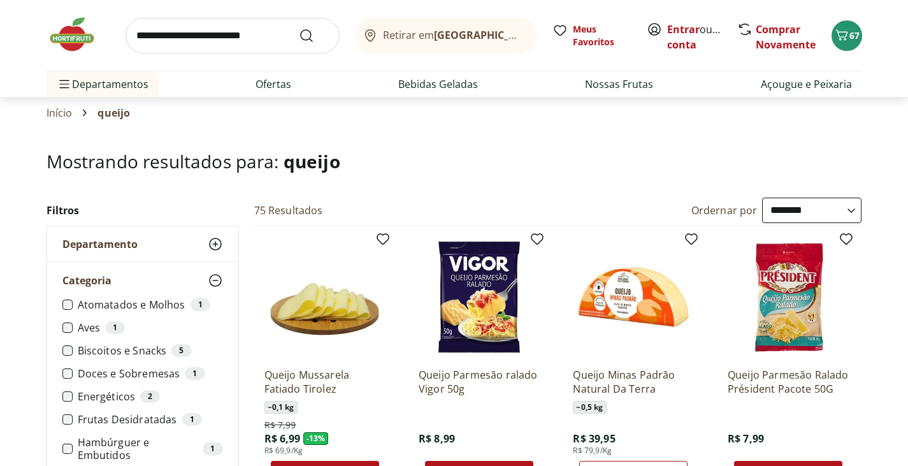
scroll to position [0, 0]
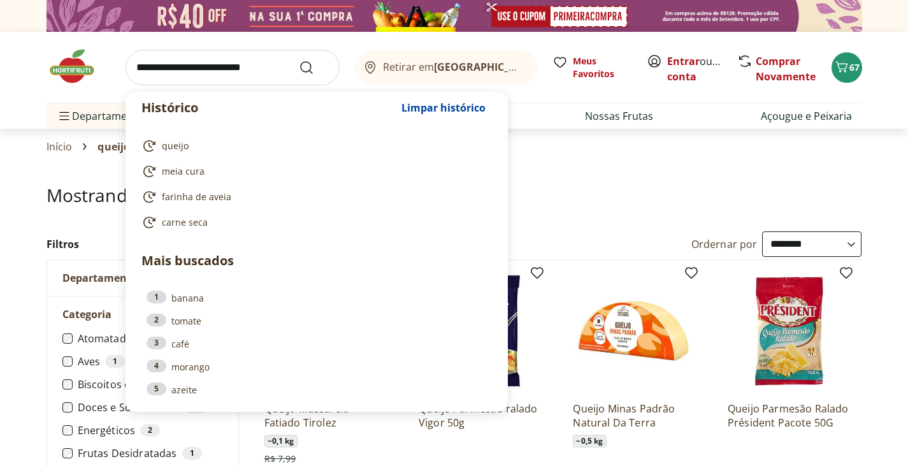
click at [153, 75] on input "search" at bounding box center [233, 68] width 214 height 36
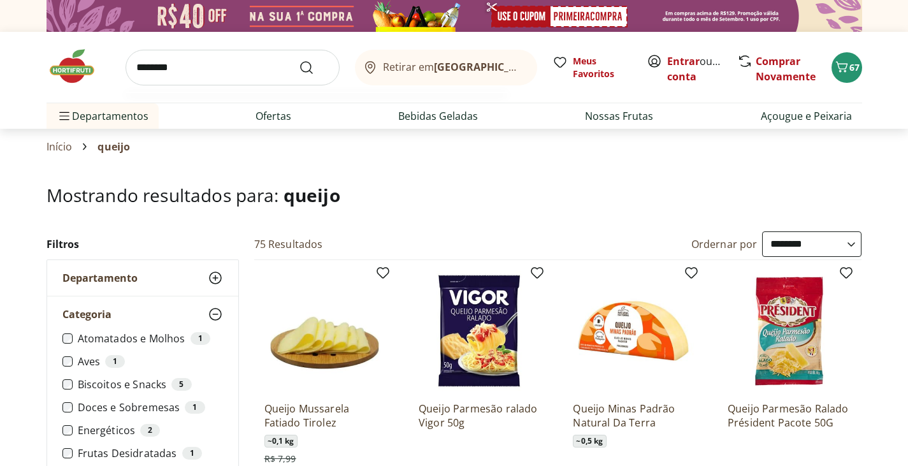
type input "********"
click at [299, 60] on button "Submit Search" at bounding box center [314, 67] width 31 height 15
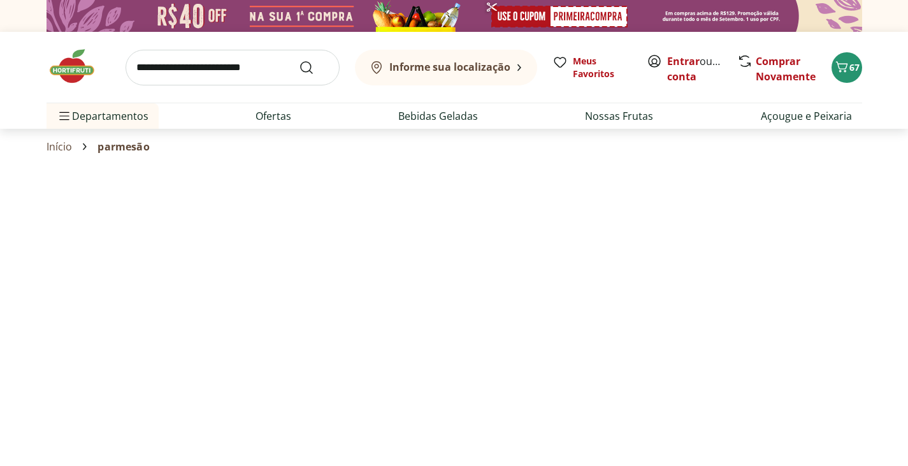
select select "**********"
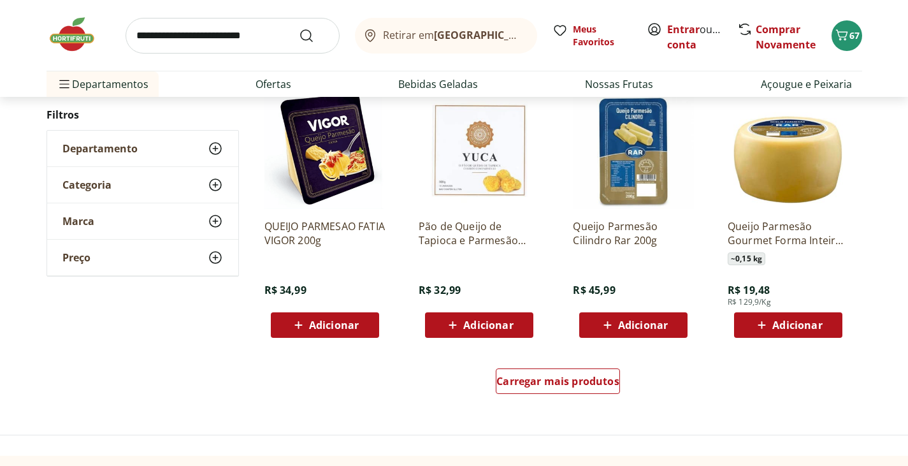
scroll to position [765, 0]
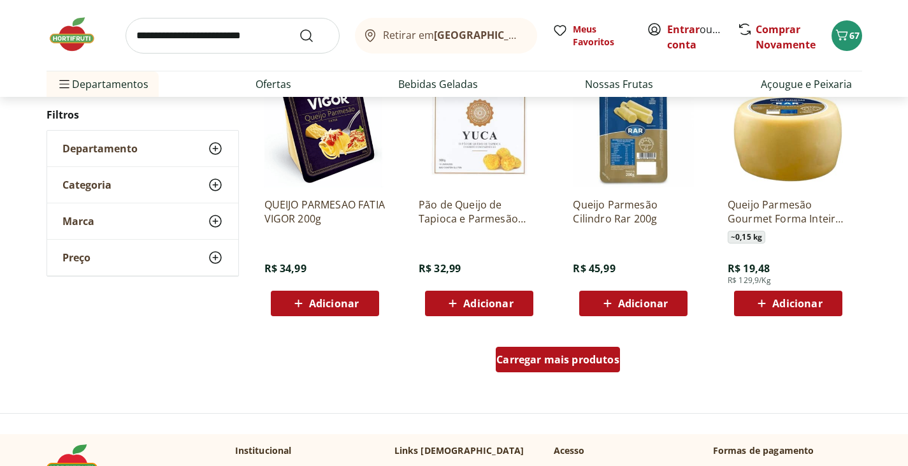
click at [569, 362] on span "Carregar mais produtos" at bounding box center [557, 359] width 123 height 10
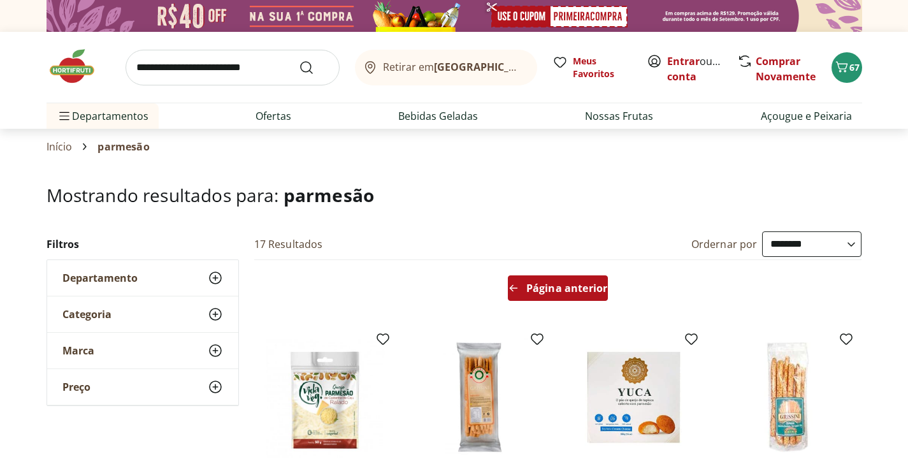
click at [560, 283] on span "Página anterior" at bounding box center [566, 288] width 81 height 10
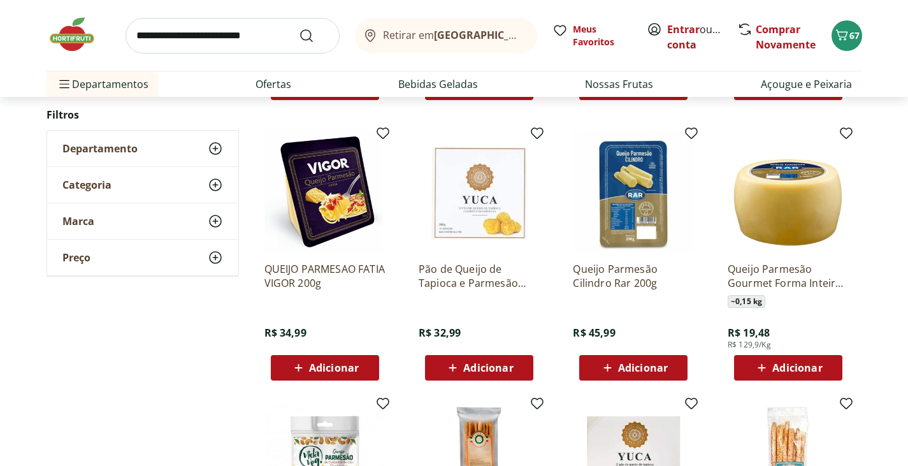
scroll to position [701, 0]
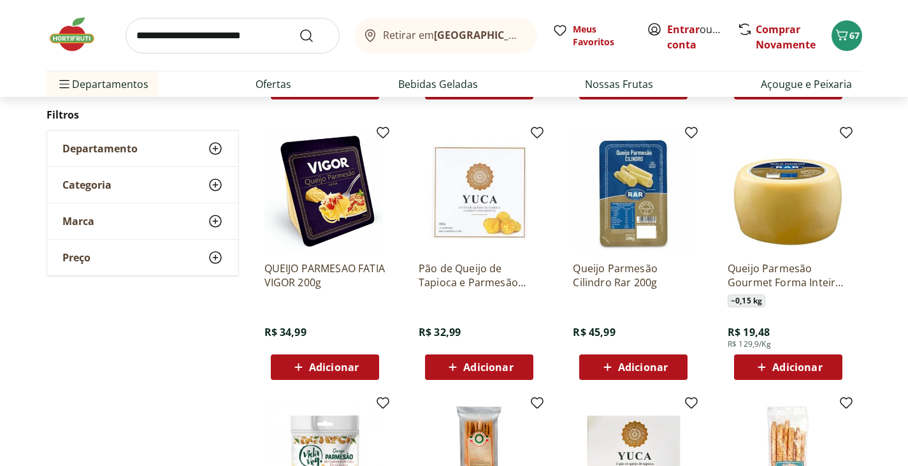
click at [781, 364] on span "Adicionar" at bounding box center [797, 367] width 50 height 10
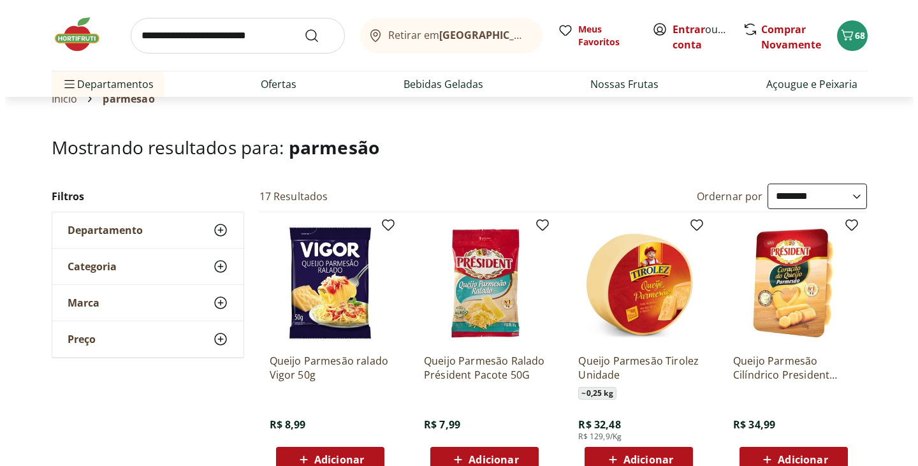
scroll to position [64, 0]
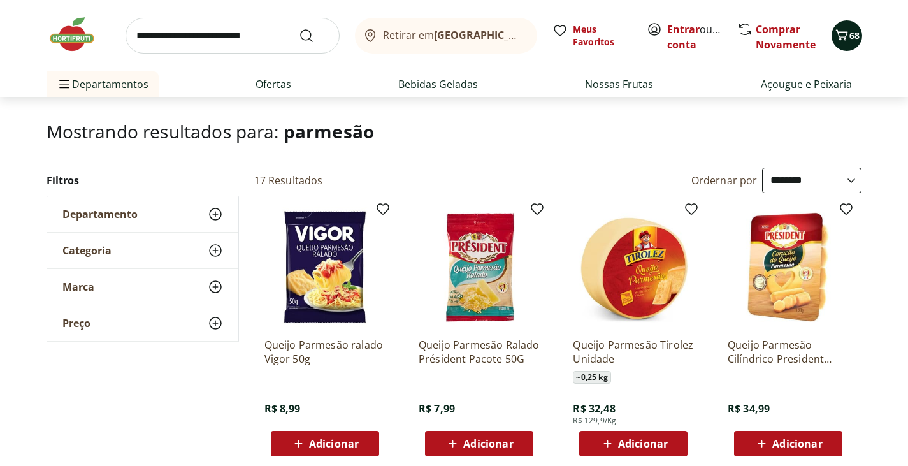
click at [843, 32] on icon "Carrinho" at bounding box center [842, 34] width 12 height 11
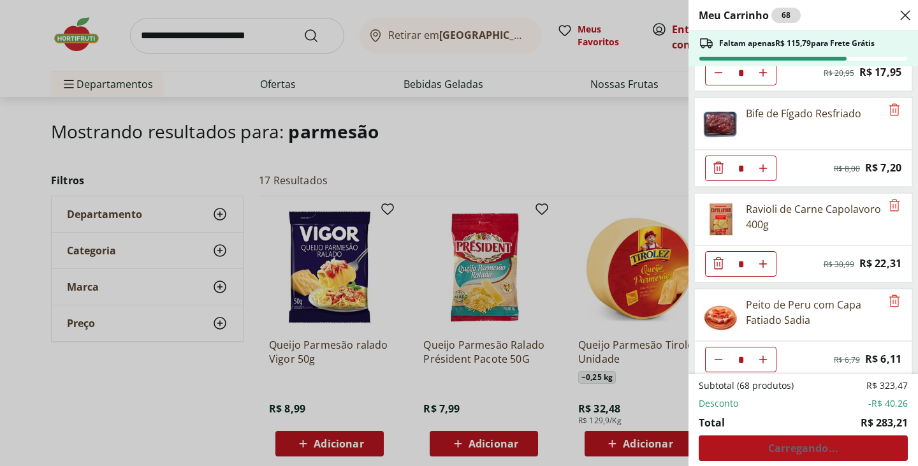
scroll to position [510, 0]
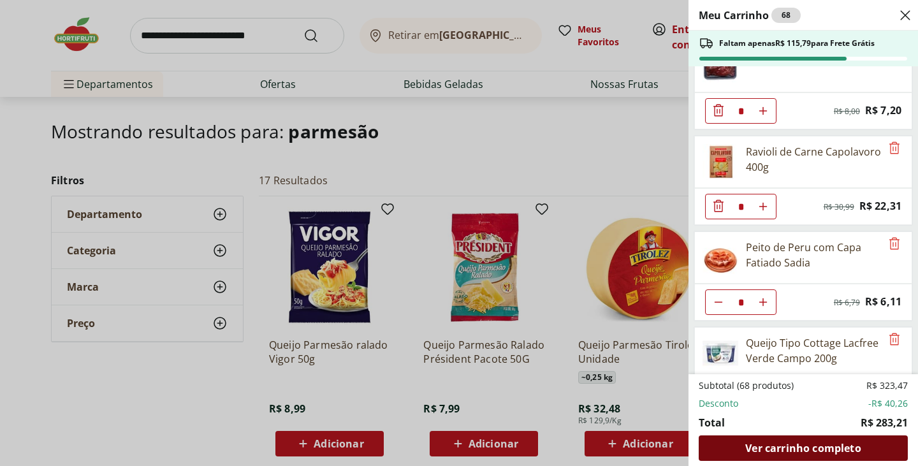
click at [781, 448] on span "Ver carrinho completo" at bounding box center [802, 448] width 115 height 10
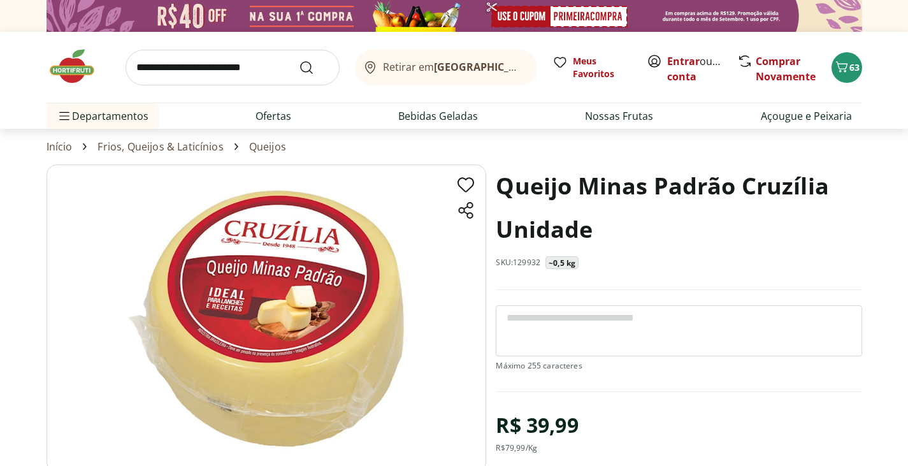
click at [78, 74] on img at bounding box center [79, 66] width 64 height 38
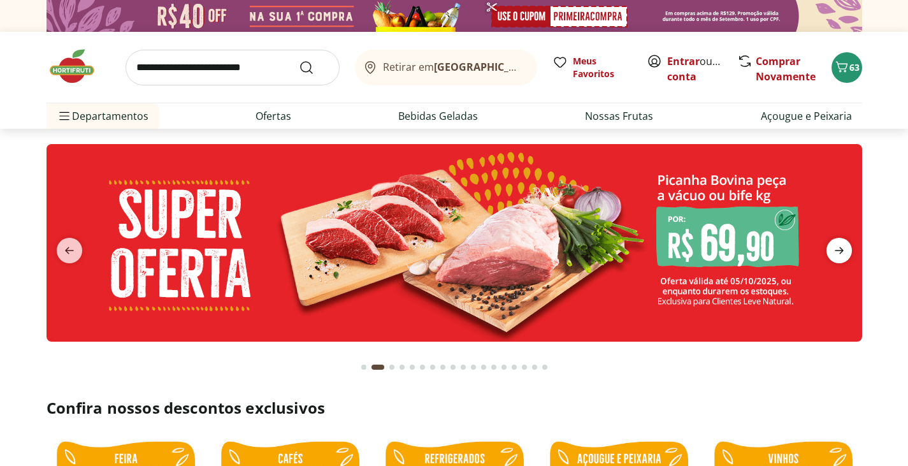
click at [841, 249] on icon "next" at bounding box center [839, 250] width 9 height 7
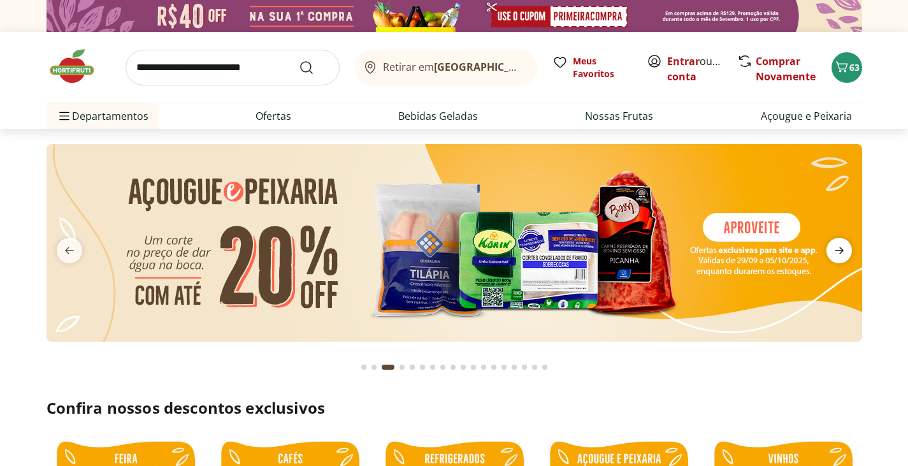
click at [841, 249] on icon "next" at bounding box center [839, 250] width 9 height 7
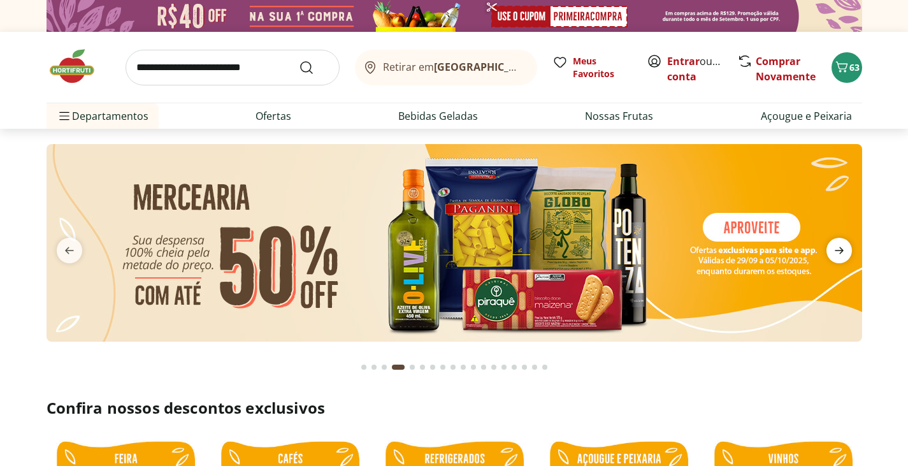
click at [841, 249] on icon "next" at bounding box center [839, 250] width 9 height 7
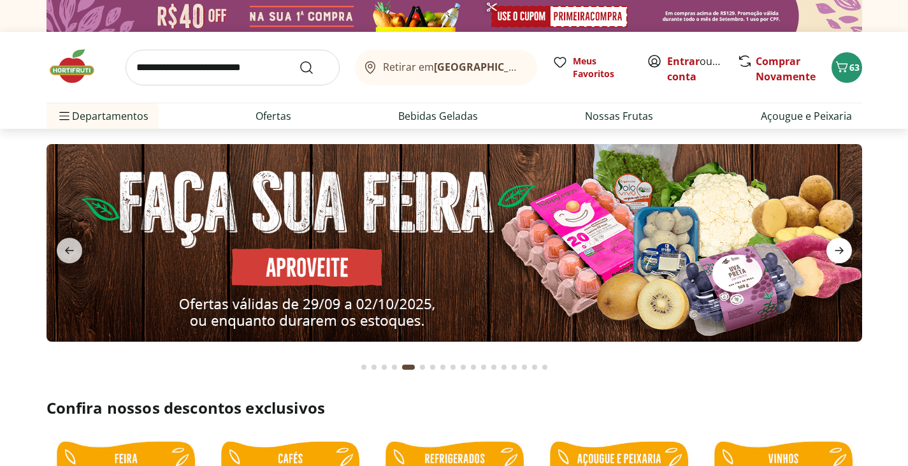
click at [841, 249] on icon "next" at bounding box center [839, 250] width 9 height 7
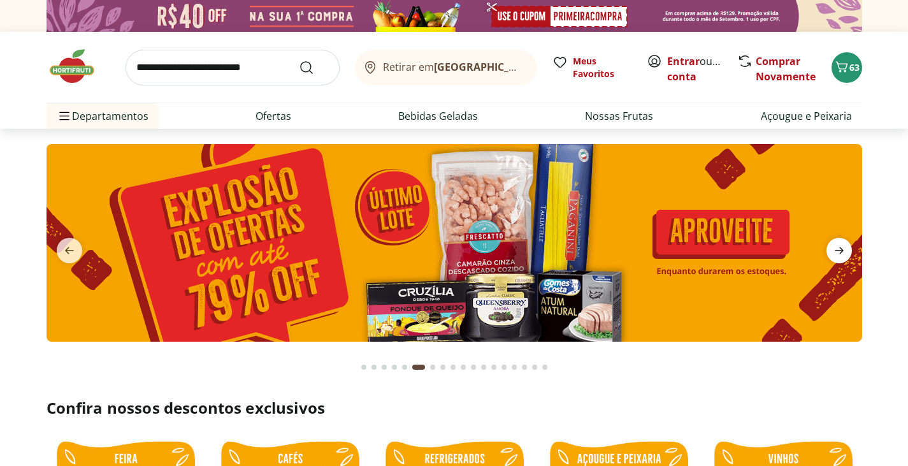
click at [841, 249] on icon "next" at bounding box center [839, 250] width 9 height 7
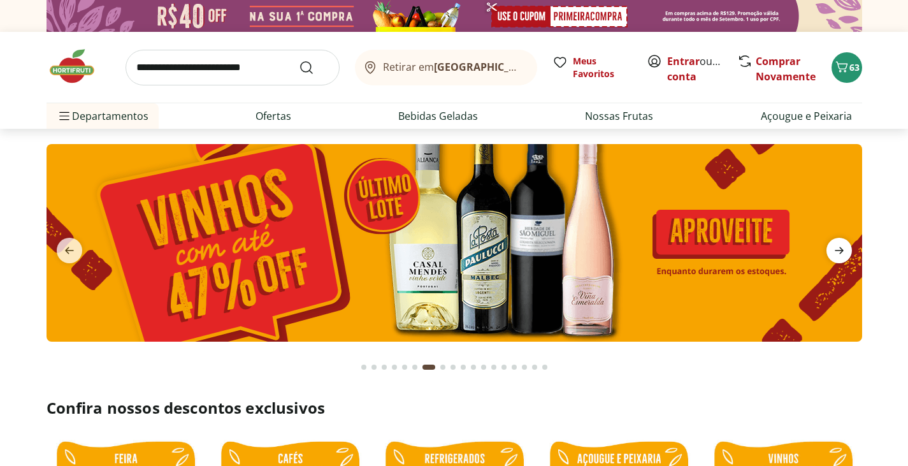
click at [841, 249] on icon "next" at bounding box center [839, 250] width 9 height 7
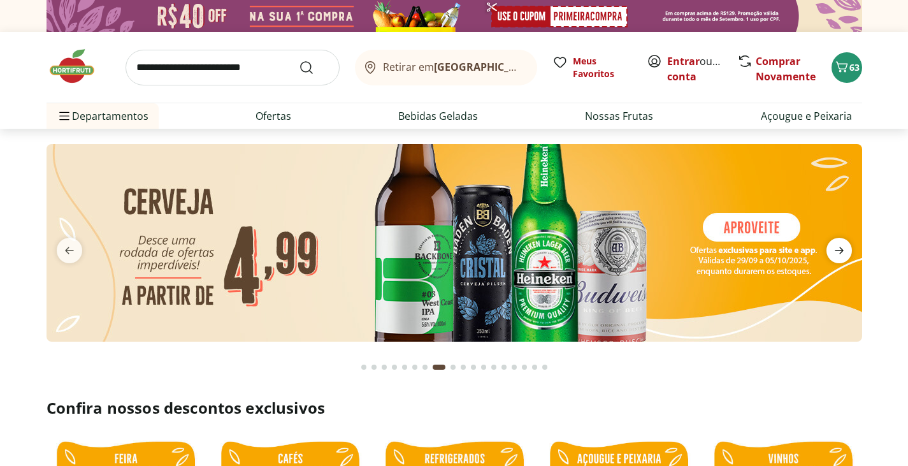
click at [841, 249] on icon "next" at bounding box center [839, 250] width 9 height 7
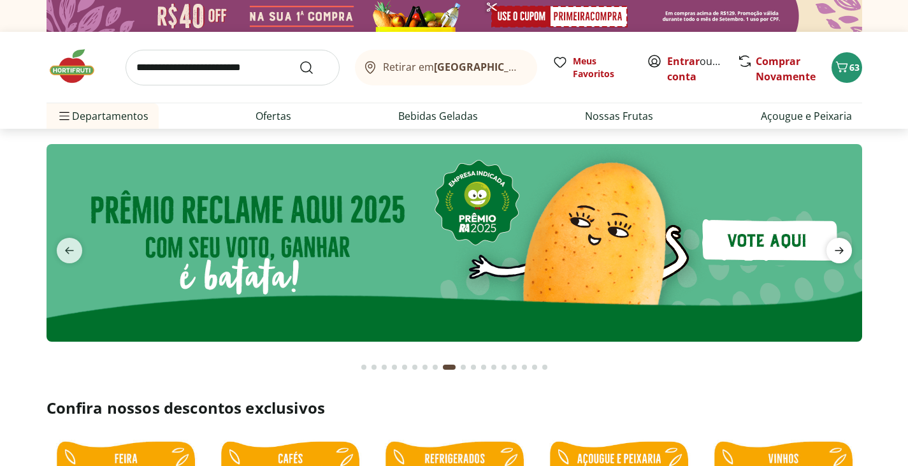
click at [841, 249] on icon "next" at bounding box center [839, 250] width 9 height 7
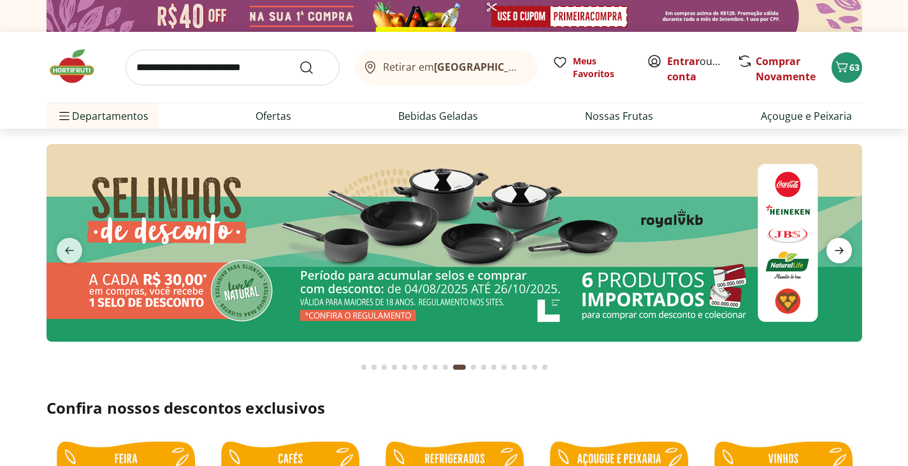
click at [841, 249] on icon "next" at bounding box center [839, 250] width 9 height 7
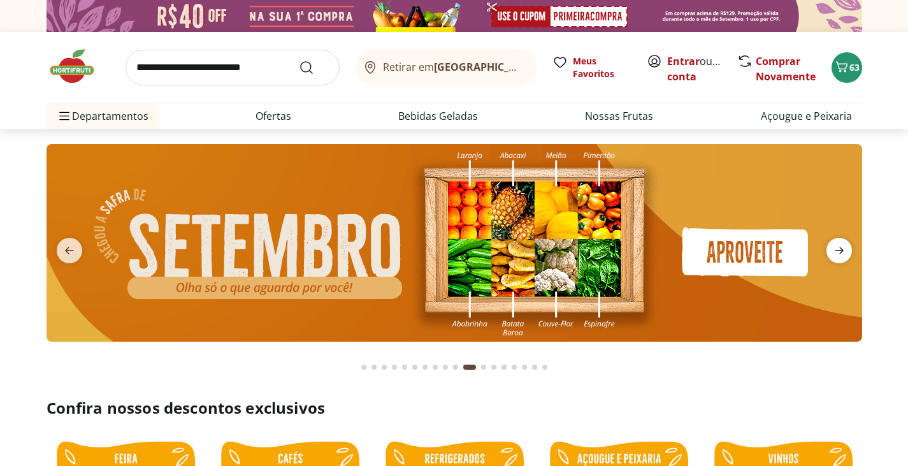
click at [841, 249] on icon "next" at bounding box center [839, 250] width 9 height 7
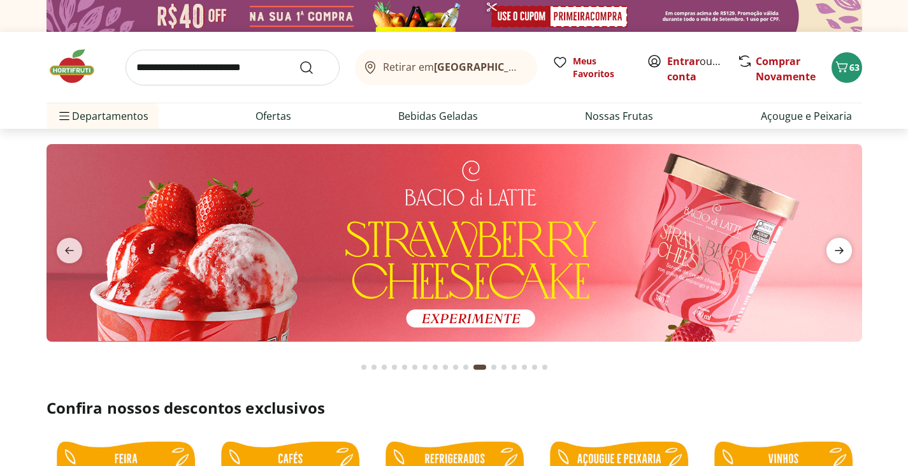
click at [841, 249] on icon "next" at bounding box center [839, 250] width 9 height 7
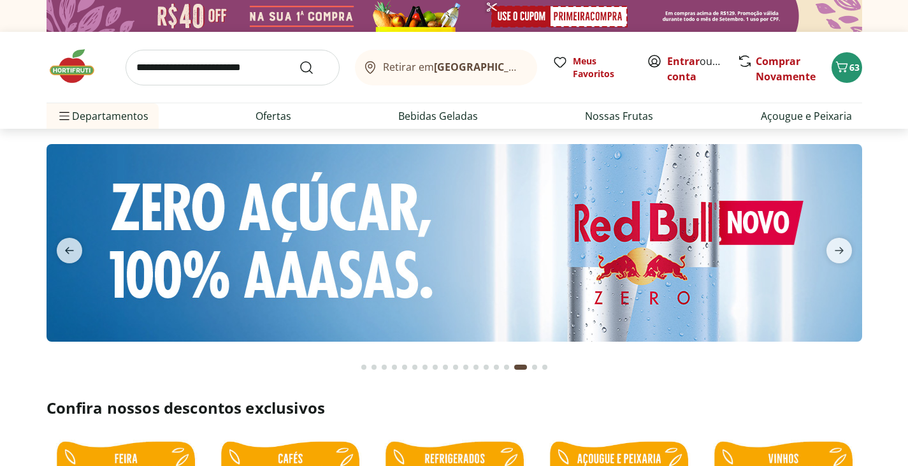
click at [651, 59] on icon at bounding box center [654, 61] width 15 height 15
